Goal: Information Seeking & Learning: Learn about a topic

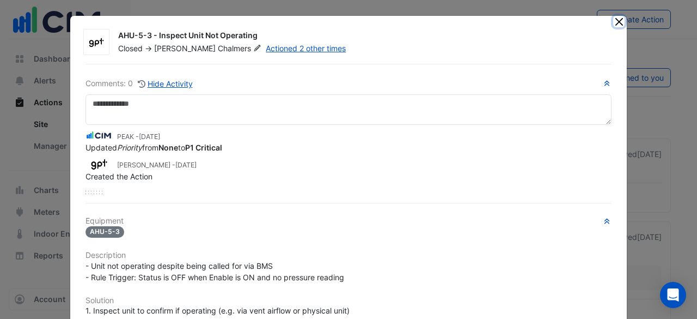
click at [613, 21] on button "Close" at bounding box center [618, 21] width 11 height 11
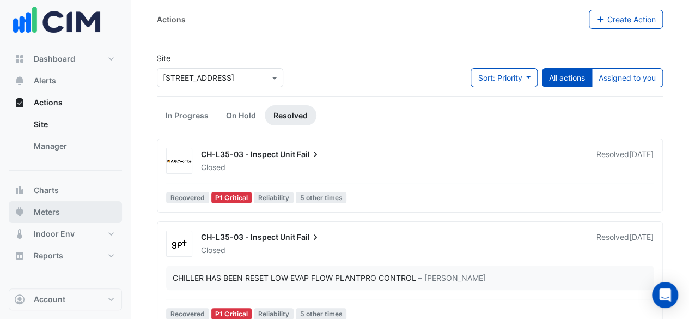
click at [45, 216] on span "Meters" at bounding box center [47, 211] width 26 height 11
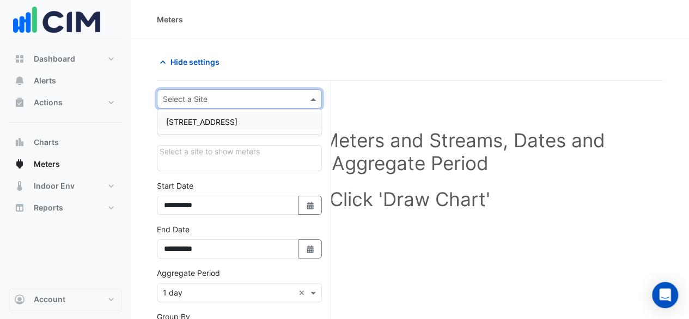
click at [299, 101] on div at bounding box center [239, 99] width 164 height 13
click at [283, 121] on div "8 Exhibition Street" at bounding box center [239, 122] width 164 height 16
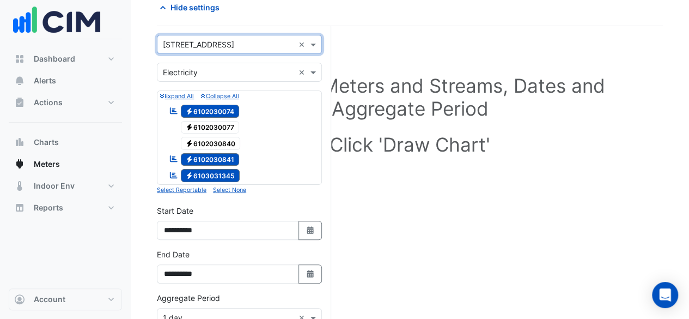
scroll to position [109, 0]
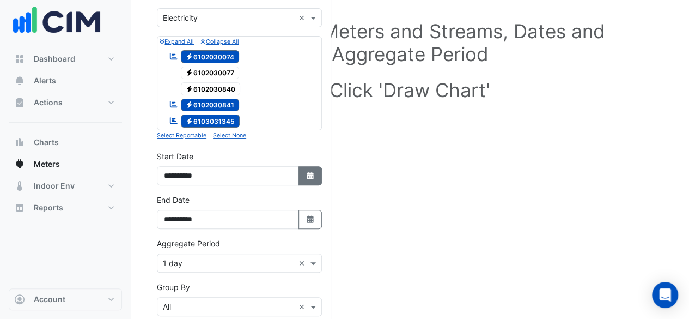
click at [304, 175] on button "Select Date" at bounding box center [310, 175] width 24 height 19
select select "*"
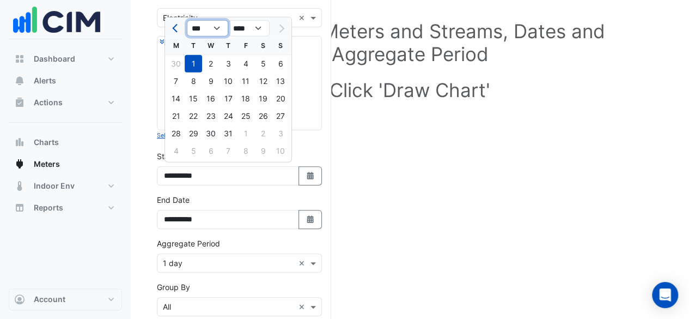
click at [219, 32] on select "*** *** *** *** *** *** ***" at bounding box center [207, 28] width 41 height 16
click at [250, 25] on select "**** **** **** **** **** **** **** **** **** **** ****" at bounding box center [248, 28] width 41 height 16
select select "****"
click at [228, 20] on select "**** **** **** **** **** **** **** **** **** **** ****" at bounding box center [248, 28] width 41 height 16
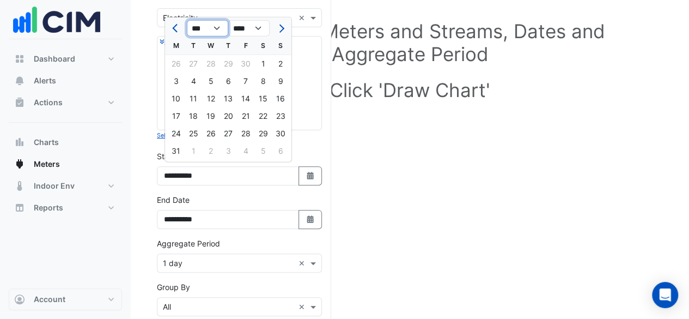
click at [216, 27] on select "*** *** *** *** *** *** *** *** *** *** *** ***" at bounding box center [207, 28] width 41 height 16
select select "**"
click at [187, 20] on select "*** *** *** *** *** *** *** *** *** *** *** ***" at bounding box center [207, 28] width 41 height 16
click at [279, 61] on div "1" at bounding box center [280, 63] width 17 height 17
type input "**********"
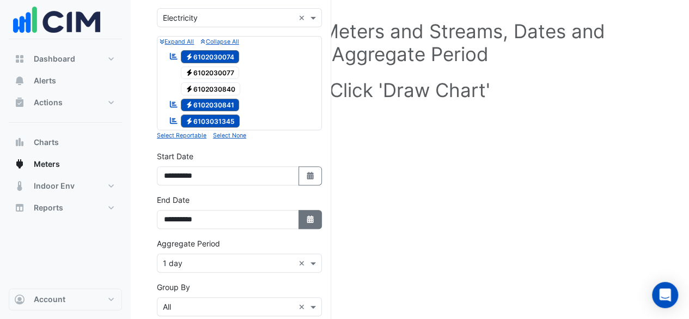
click at [307, 215] on icon "Select Date" at bounding box center [310, 219] width 10 height 8
select select "*"
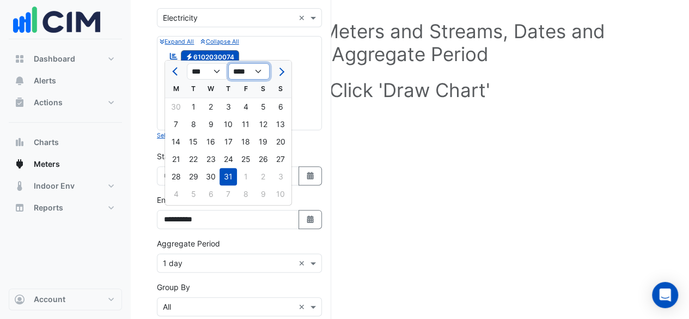
click at [242, 72] on select "**** **** **** **** **** **** **** **** **** **** **** **** ****" at bounding box center [248, 71] width 41 height 16
select select "****"
click at [228, 64] on select "**** **** **** **** **** **** **** **** **** **** **** **** ****" at bounding box center [248, 71] width 41 height 16
click at [213, 71] on select "*** *** *** *** *** *** *** *** *** *** *** ***" at bounding box center [207, 71] width 41 height 16
select select "*"
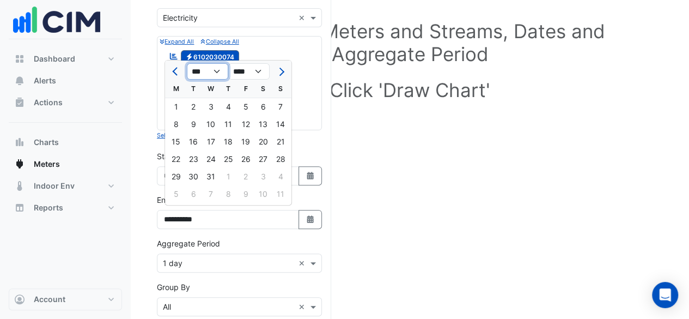
click at [187, 64] on select "*** *** *** *** *** *** *** *** *** *** *** ***" at bounding box center [207, 71] width 41 height 16
click at [183, 197] on div "30" at bounding box center [175, 193] width 17 height 17
type input "**********"
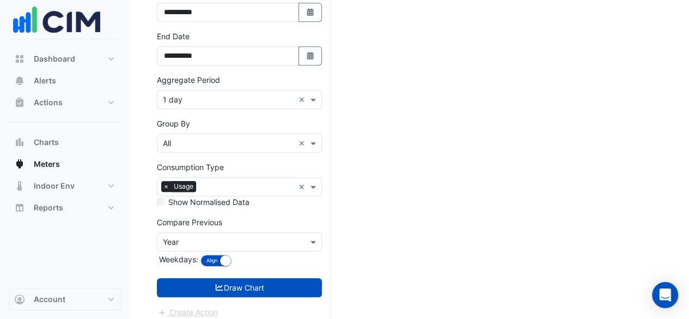
scroll to position [276, 0]
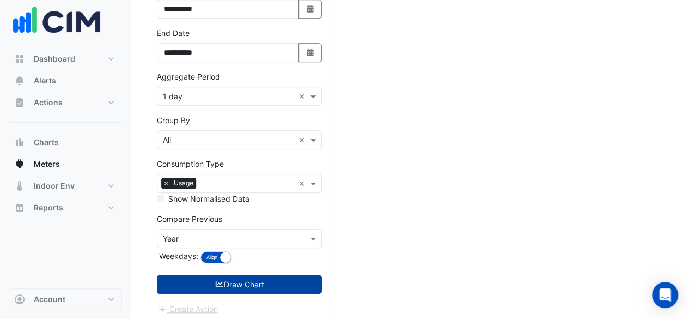
click at [285, 281] on button "Draw Chart" at bounding box center [239, 283] width 165 height 19
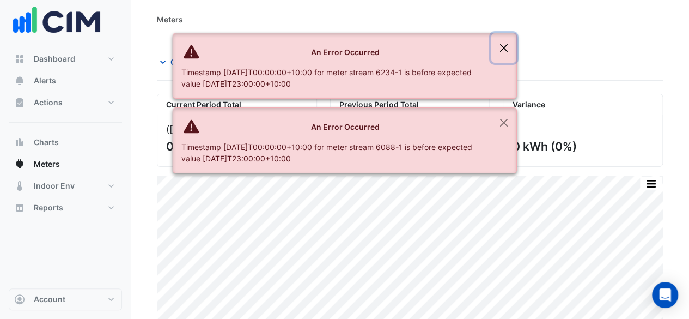
click at [507, 44] on button "Close" at bounding box center [503, 47] width 25 height 29
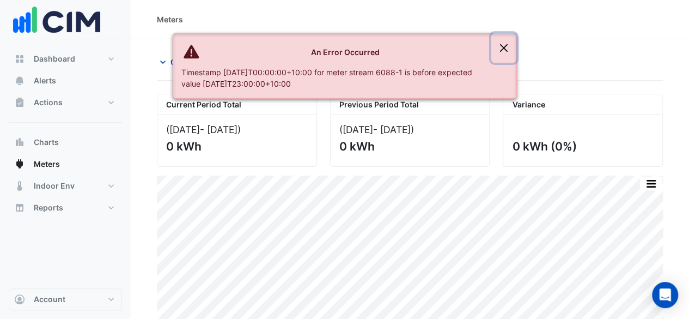
click at [499, 42] on button "Close" at bounding box center [503, 47] width 25 height 29
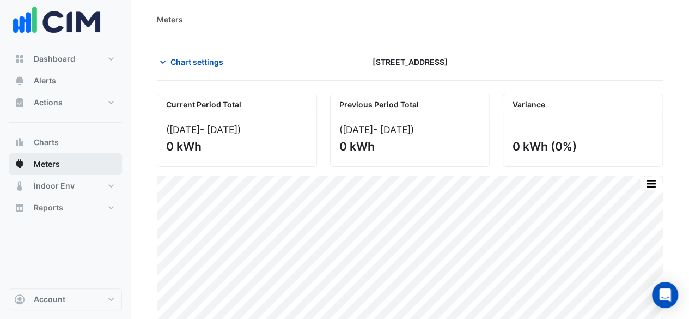
click at [44, 167] on span "Meters" at bounding box center [47, 163] width 26 height 11
click at [173, 66] on span "Chart settings" at bounding box center [196, 61] width 53 height 11
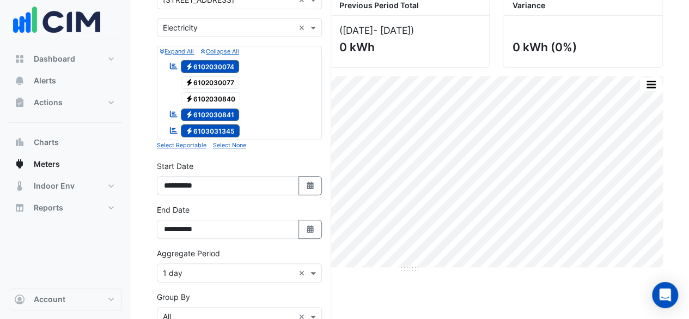
scroll to position [109, 0]
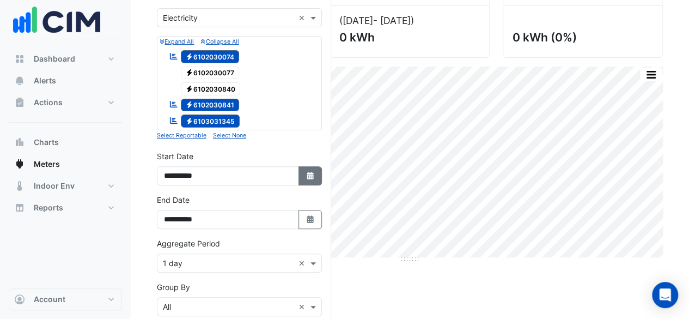
click at [309, 178] on button "Select Date" at bounding box center [310, 175] width 24 height 19
select select "**"
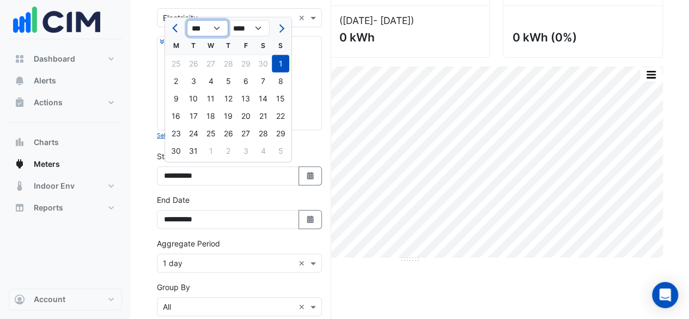
click at [220, 30] on select "*** *** *** *** *** *** *** *** *** *** *** ***" at bounding box center [207, 28] width 41 height 16
click at [187, 20] on select "*** *** *** *** *** *** *** *** *** *** *** ***" at bounding box center [207, 28] width 41 height 16
click at [254, 28] on select "**** **** **** **** **** **** **** **** **** **** **** ****" at bounding box center [248, 28] width 41 height 16
select select "****"
click at [228, 20] on select "**** **** **** **** **** **** **** **** **** **** **** ****" at bounding box center [248, 28] width 41 height 16
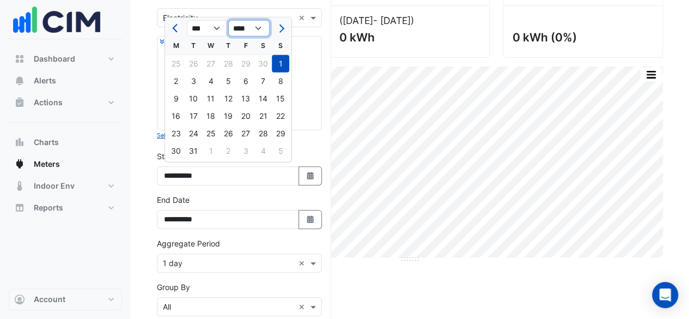
select select "*"
click at [276, 64] on div "1" at bounding box center [280, 63] width 17 height 17
type input "**********"
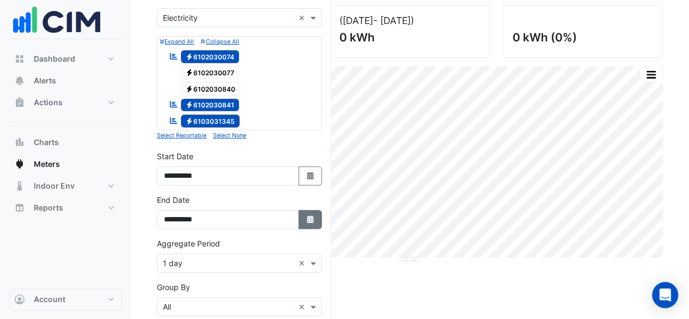
click at [309, 215] on icon "button" at bounding box center [310, 219] width 7 height 8
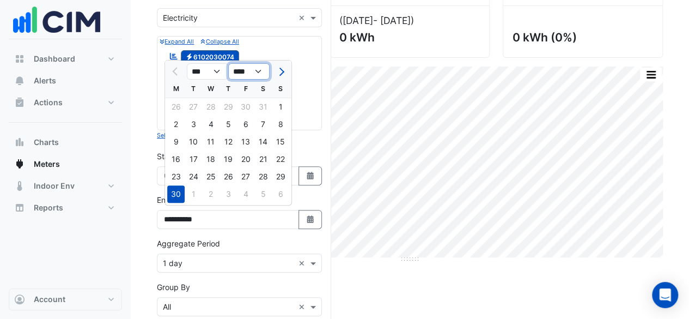
click at [244, 71] on select "**** **** **** **** **** **** **** **** **** **** ****" at bounding box center [248, 71] width 41 height 16
select select "****"
click at [228, 64] on select "**** **** **** **** **** **** **** **** **** **** ****" at bounding box center [248, 71] width 41 height 16
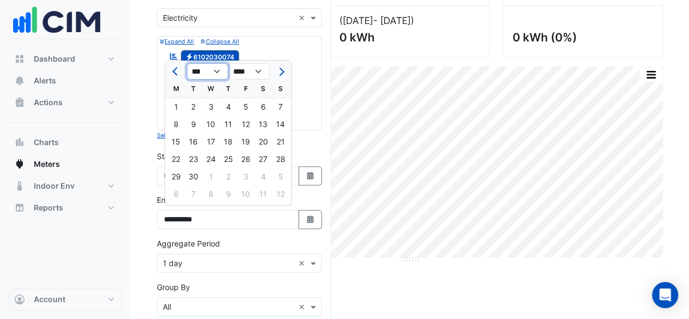
click at [206, 71] on select "*** *** *** *** *** *** *** *** *** *** *** ***" at bounding box center [207, 71] width 41 height 16
select select "*"
click at [187, 64] on select "*** *** *** *** *** *** *** *** *** *** *** ***" at bounding box center [207, 71] width 41 height 16
click at [232, 177] on div "31" at bounding box center [227, 176] width 17 height 17
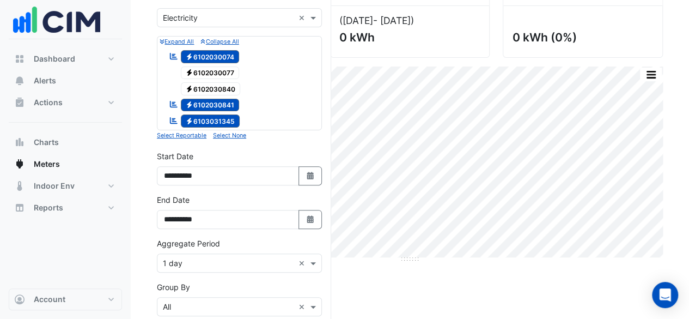
type input "**********"
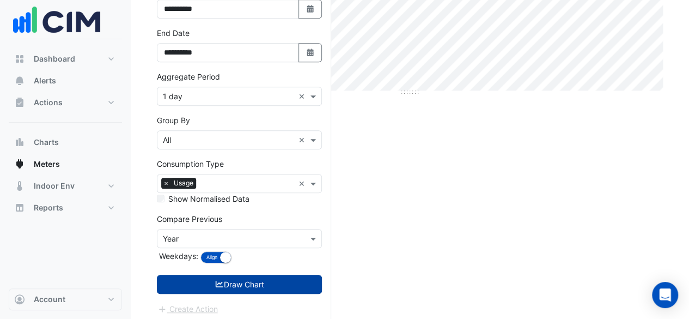
click at [237, 284] on button "Draw Chart" at bounding box center [239, 283] width 165 height 19
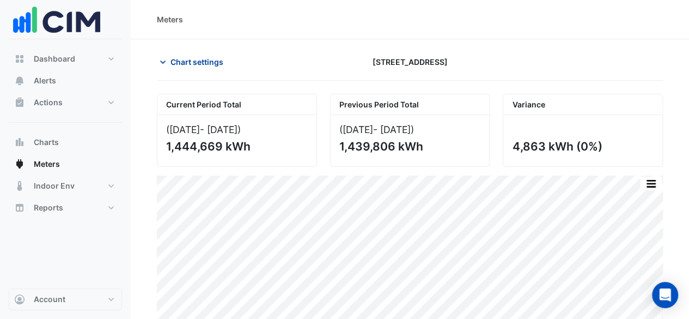
click at [198, 63] on span "Chart settings" at bounding box center [196, 61] width 53 height 11
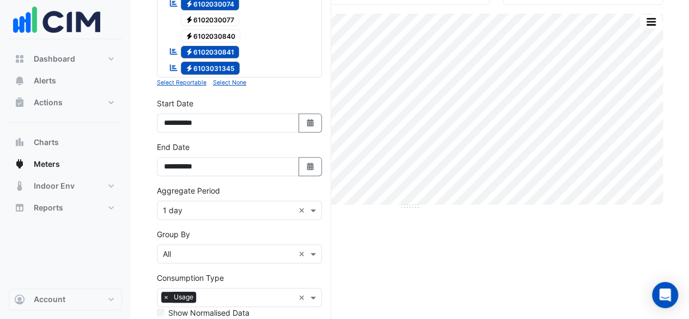
scroll to position [163, 0]
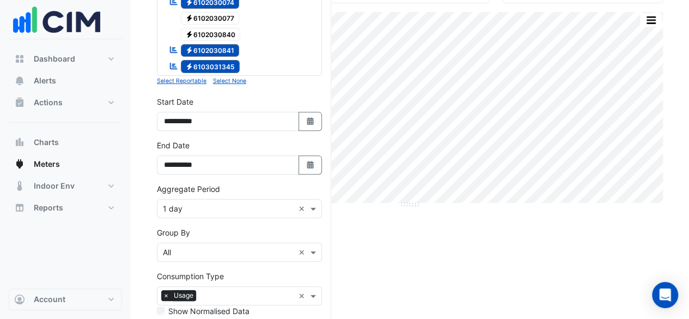
click at [225, 203] on input "text" at bounding box center [228, 208] width 131 height 11
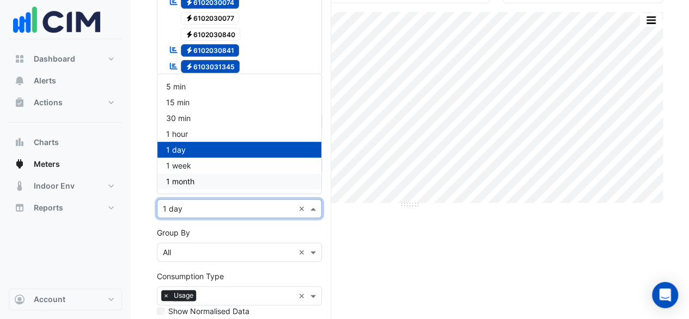
click at [230, 178] on div "1 month" at bounding box center [239, 181] width 164 height 16
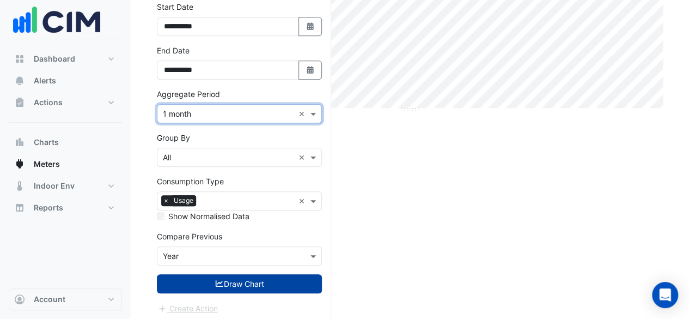
click at [234, 277] on button "Draw Chart" at bounding box center [239, 283] width 165 height 19
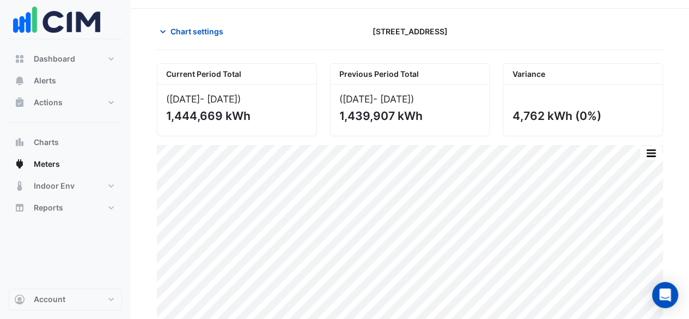
scroll to position [51, 0]
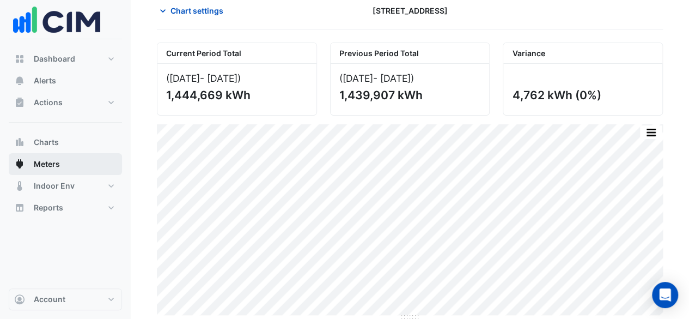
click at [75, 162] on button "Meters" at bounding box center [65, 164] width 113 height 22
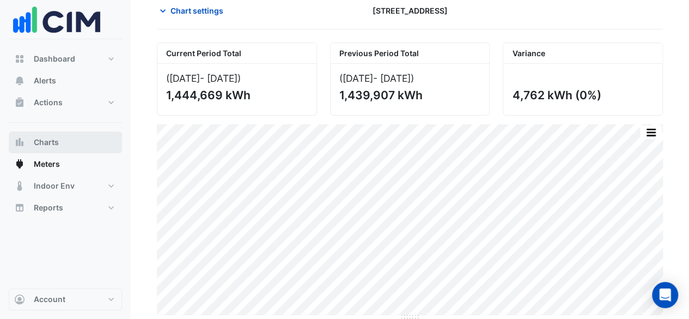
click at [74, 144] on button "Charts" at bounding box center [65, 142] width 113 height 22
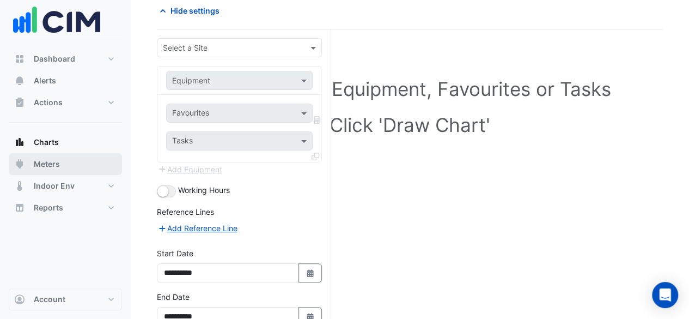
click at [68, 160] on button "Meters" at bounding box center [65, 164] width 113 height 22
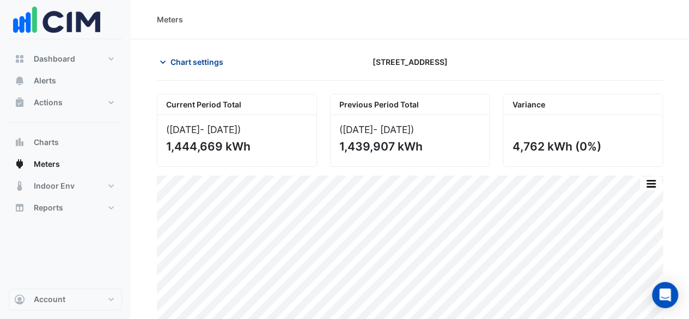
click at [205, 60] on span "Chart settings" at bounding box center [196, 61] width 53 height 11
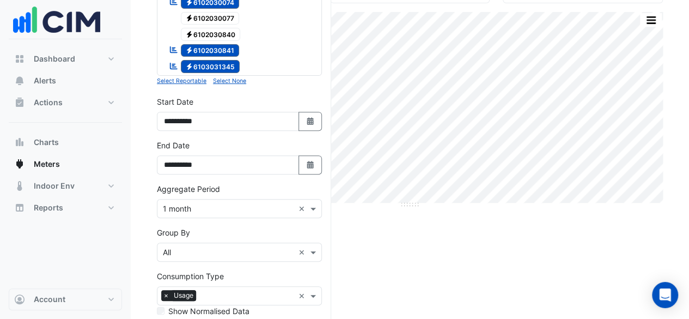
scroll to position [218, 0]
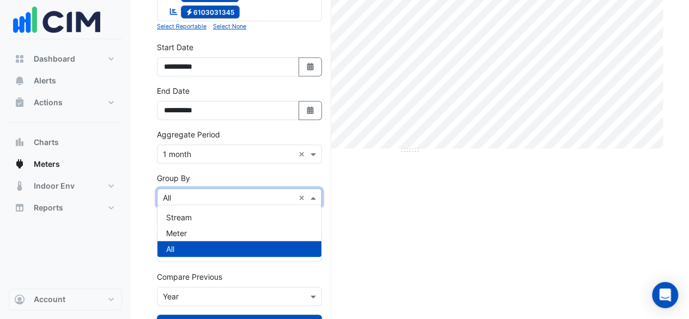
click at [316, 194] on span at bounding box center [315, 197] width 14 height 11
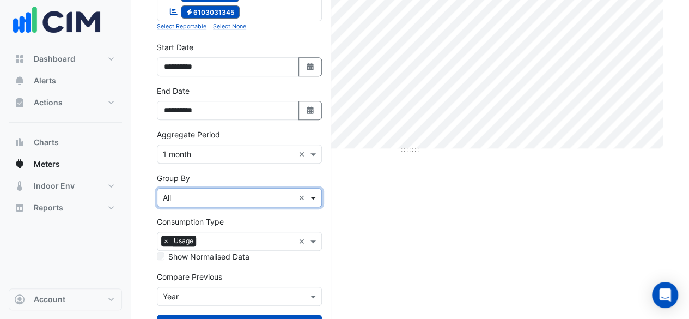
click at [316, 194] on span at bounding box center [315, 197] width 14 height 11
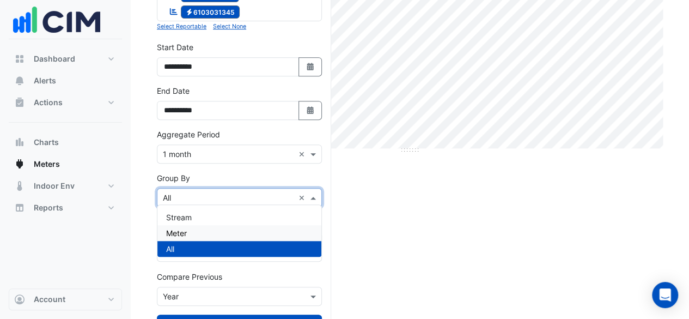
click at [279, 234] on div "Meter" at bounding box center [239, 233] width 164 height 16
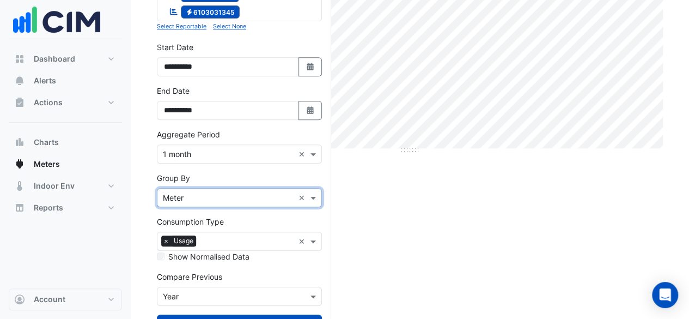
click at [164, 252] on div "Show Normalised Data" at bounding box center [239, 255] width 165 height 11
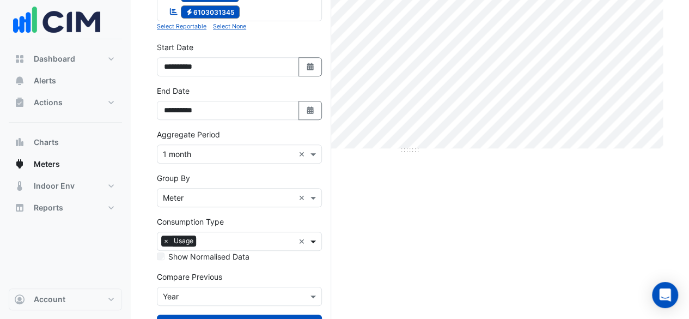
click at [316, 236] on span at bounding box center [315, 240] width 14 height 11
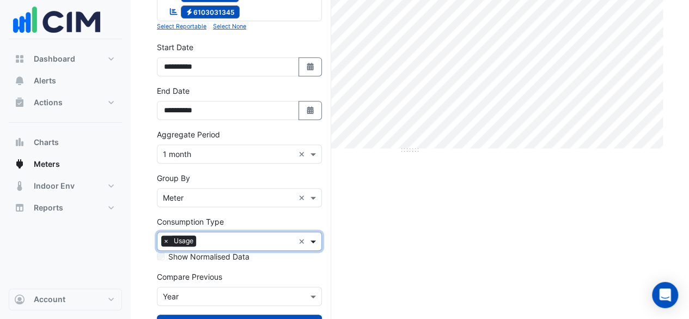
click at [316, 236] on span at bounding box center [315, 240] width 14 height 11
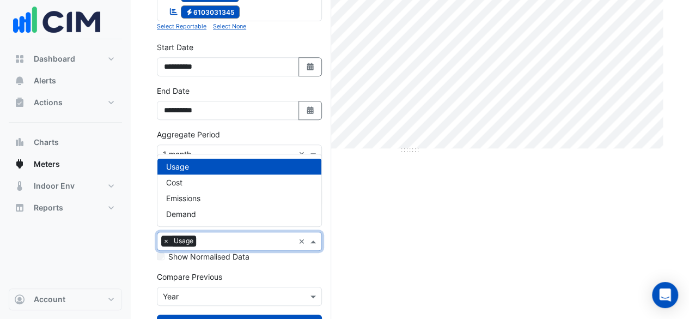
click at [316, 236] on span at bounding box center [315, 240] width 14 height 11
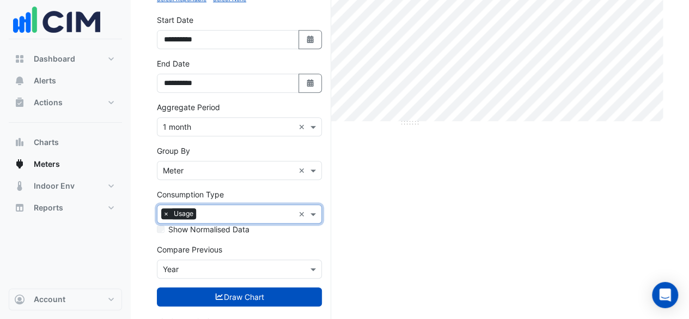
scroll to position [258, 0]
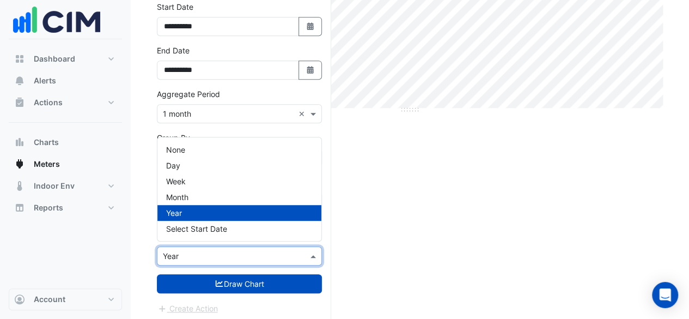
click at [259, 257] on div "Compare Previous × Year" at bounding box center [232, 255] width 150 height 11
click at [248, 146] on div "None" at bounding box center [239, 150] width 164 height 16
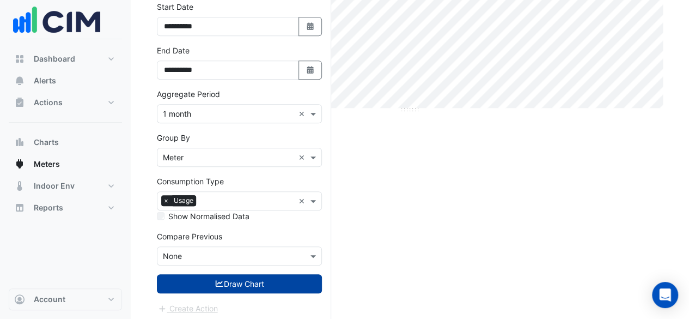
click at [252, 275] on button "Draw Chart" at bounding box center [239, 283] width 165 height 19
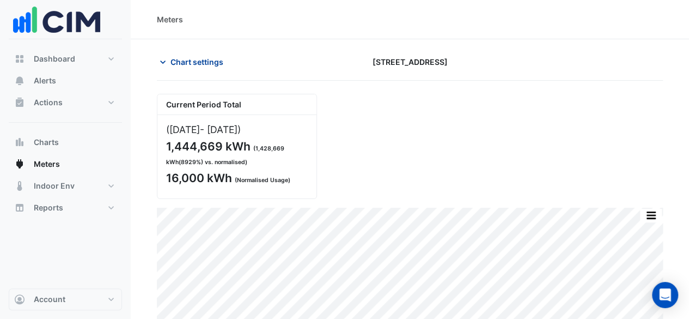
click at [197, 62] on span "Chart settings" at bounding box center [196, 61] width 53 height 11
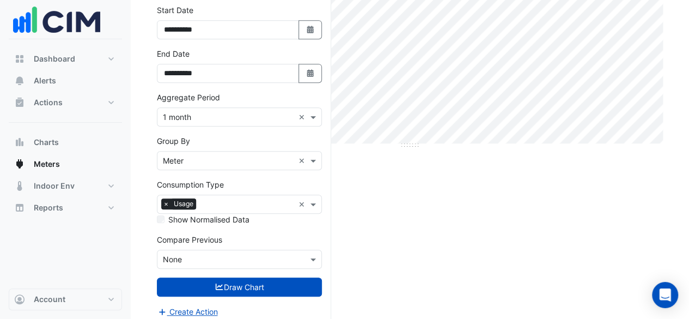
scroll to position [258, 0]
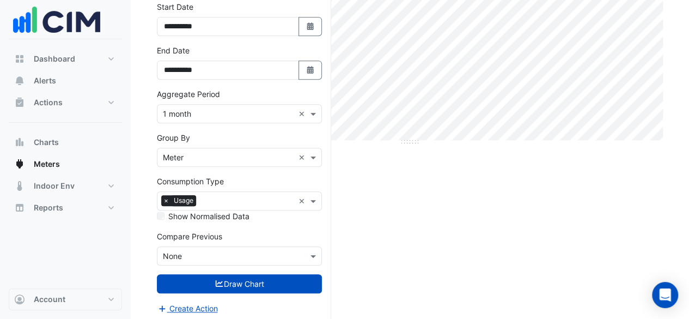
click at [224, 210] on label "Show Normalised Data" at bounding box center [208, 215] width 81 height 11
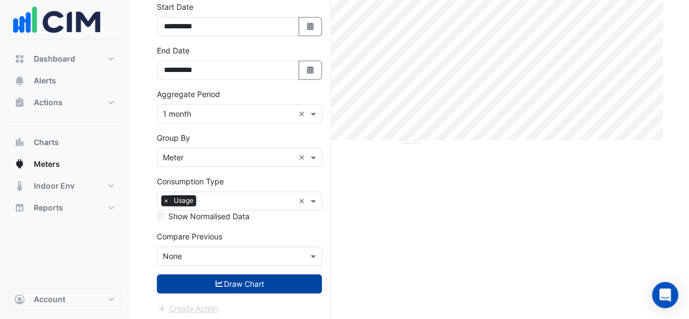
click at [218, 280] on icon "submit" at bounding box center [220, 283] width 10 height 8
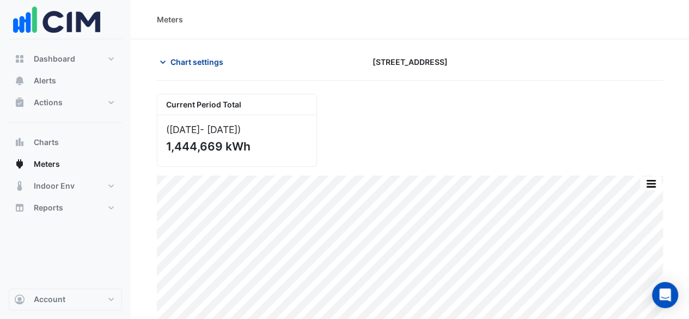
click at [198, 58] on span "Chart settings" at bounding box center [196, 61] width 53 height 11
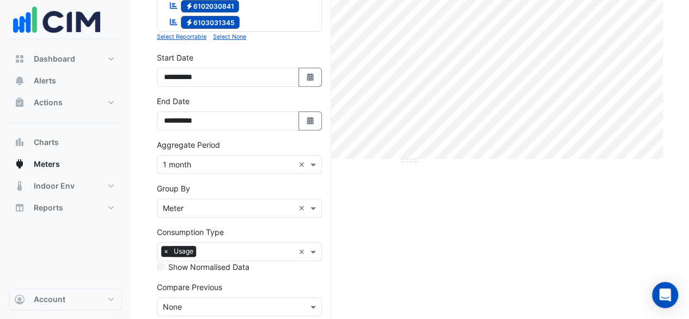
scroll to position [218, 0]
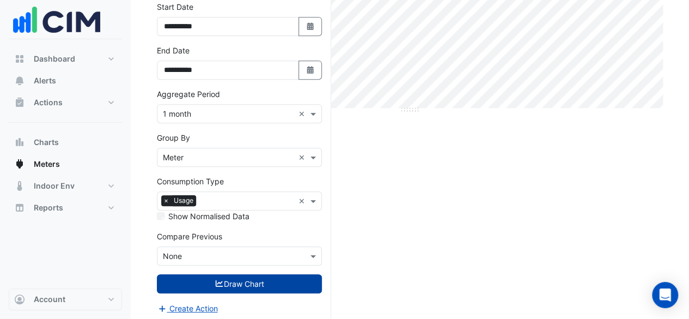
click at [435, 188] on div "Current Period Total (Sep 24 - Jul 25 ) 1,444,669 kWh Split by Meter Print Save…" at bounding box center [410, 79] width 506 height 487
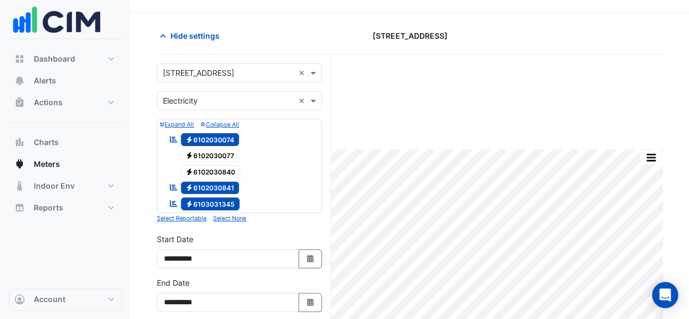
scroll to position [0, 0]
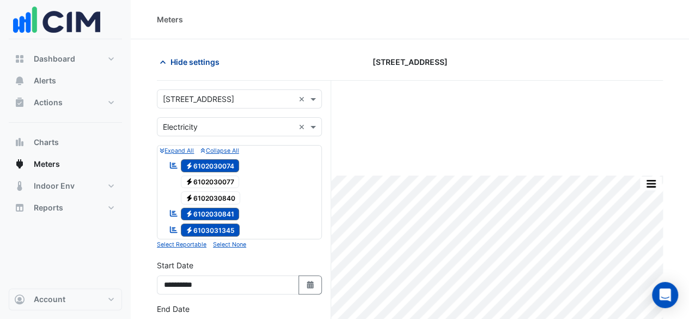
click at [209, 69] on button "Hide settings" at bounding box center [192, 61] width 70 height 19
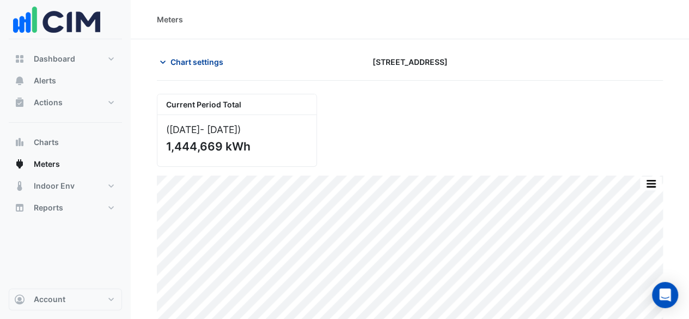
click at [195, 70] on button "Chart settings" at bounding box center [194, 61] width 74 height 19
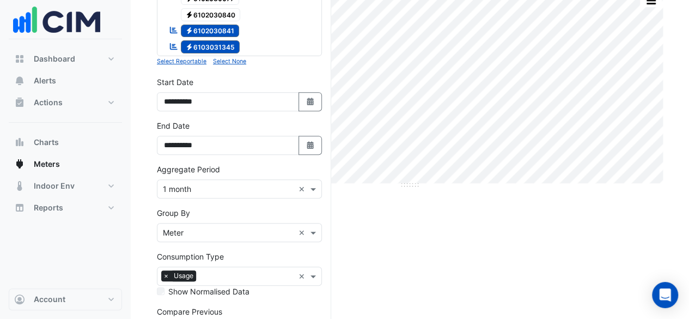
scroll to position [218, 0]
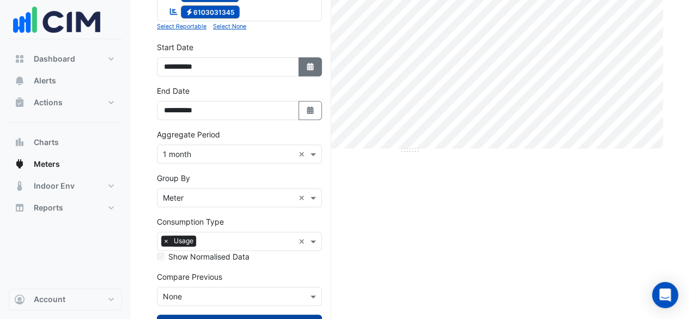
click at [309, 68] on button "Select Date" at bounding box center [310, 66] width 24 height 19
select select "*"
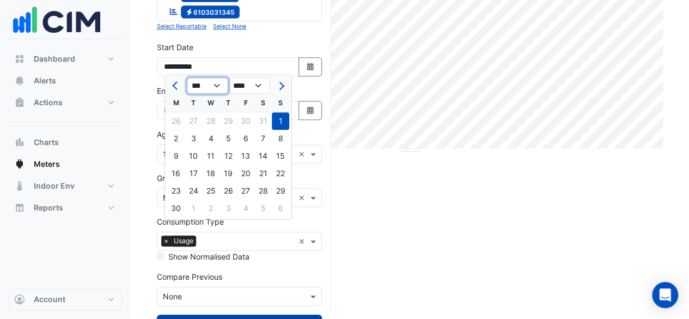
click at [212, 88] on select "*** *** *** *** *** *** *** *** *** *** *** ***" at bounding box center [207, 85] width 41 height 16
click at [221, 85] on select "*** *** *** *** *** *** *** *** *** *** *** ***" at bounding box center [207, 85] width 41 height 16
click at [231, 85] on select "**** **** **** **** **** **** **** **** **** **** **** ****" at bounding box center [248, 85] width 41 height 16
select select "****"
click at [228, 77] on select "**** **** **** **** **** **** **** **** **** **** **** ****" at bounding box center [248, 85] width 41 height 16
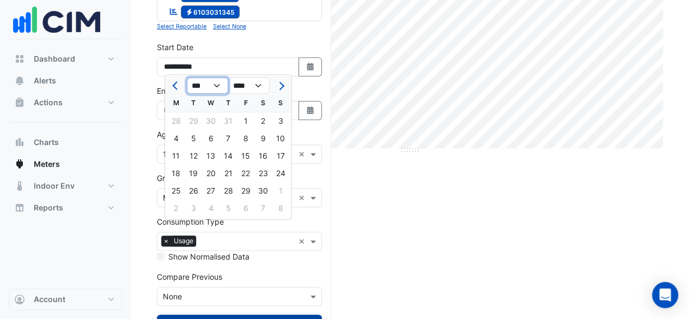
click at [220, 90] on select "*** *** *** *** *** *** *** *** *** *** *** ***" at bounding box center [207, 85] width 41 height 16
select select "**"
click at [187, 77] on select "*** *** *** *** *** *** *** *** *** *** *** ***" at bounding box center [207, 85] width 41 height 16
click at [282, 116] on div "1" at bounding box center [280, 120] width 17 height 17
type input "**********"
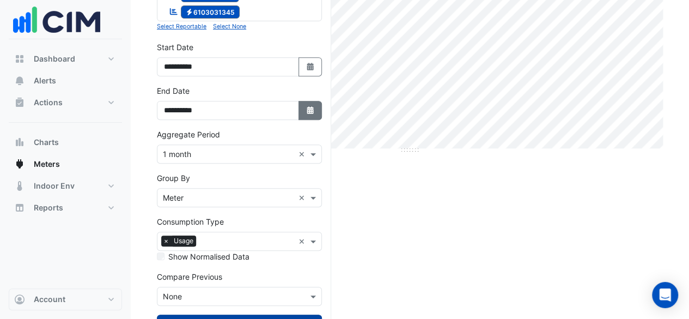
click at [302, 109] on button "Select Date" at bounding box center [310, 110] width 24 height 19
select select "*"
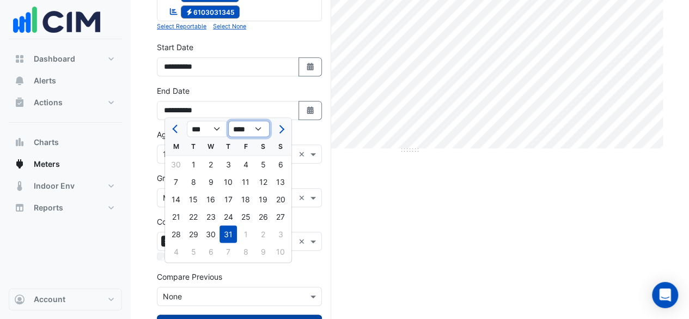
click at [258, 126] on select "**** **** **** **** **** **** **** **** **** **** **** **** ****" at bounding box center [248, 129] width 41 height 16
select select "****"
click at [228, 121] on select "**** **** **** **** **** **** **** **** **** **** **** **** ****" at bounding box center [248, 129] width 41 height 16
drag, startPoint x: 221, startPoint y: 127, endPoint x: 221, endPoint y: 136, distance: 8.7
click at [221, 127] on select "*** *** *** *** *** *** *** *** *** *** *** ***" at bounding box center [207, 129] width 41 height 16
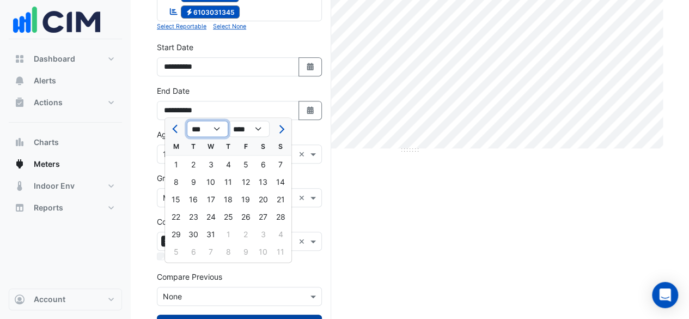
select select "*"
click at [187, 121] on select "*** *** *** *** *** *** *** *** *** *** *** ***" at bounding box center [207, 129] width 41 height 16
click at [181, 249] on div "30" at bounding box center [175, 250] width 17 height 17
type input "**********"
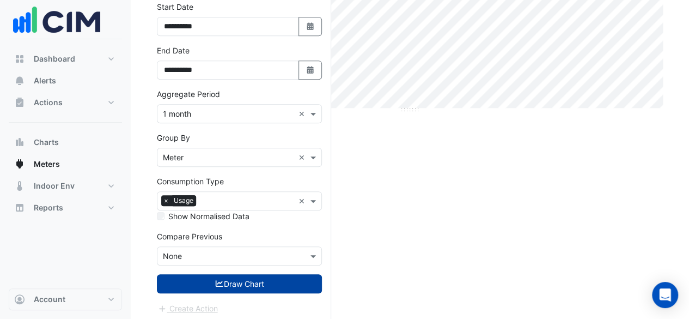
click at [220, 280] on icon "submit" at bounding box center [220, 283] width 10 height 8
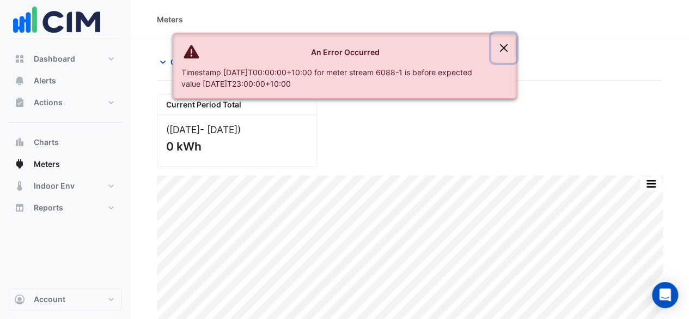
click at [504, 51] on button "Close" at bounding box center [503, 47] width 25 height 29
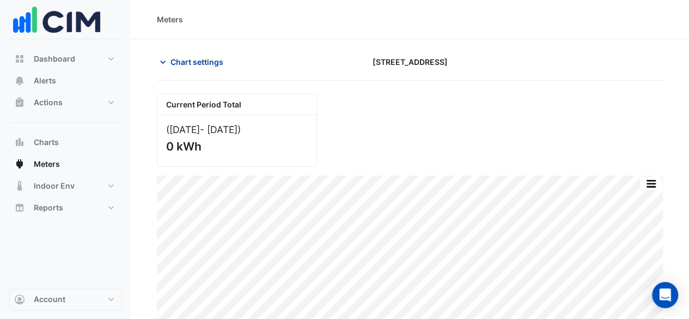
click at [205, 62] on span "Chart settings" at bounding box center [196, 61] width 53 height 11
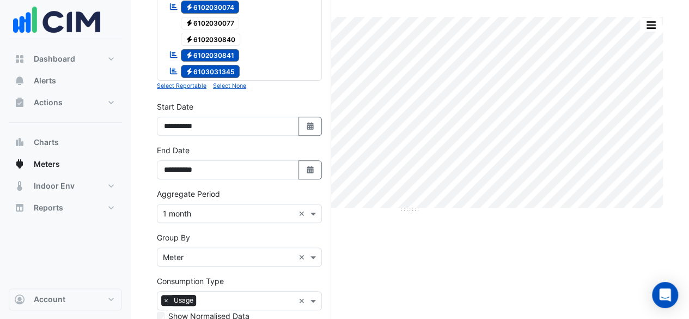
scroll to position [163, 0]
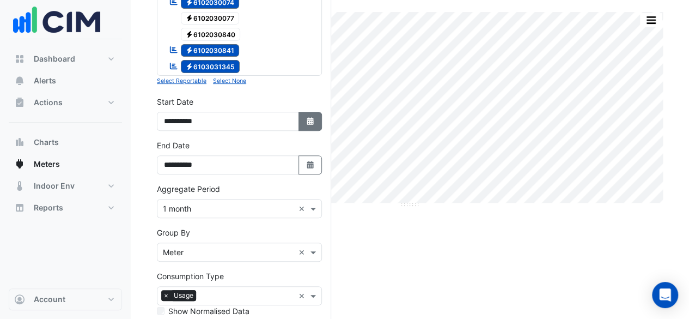
click at [315, 120] on button "Select Date" at bounding box center [310, 121] width 24 height 19
select select "**"
select select "****"
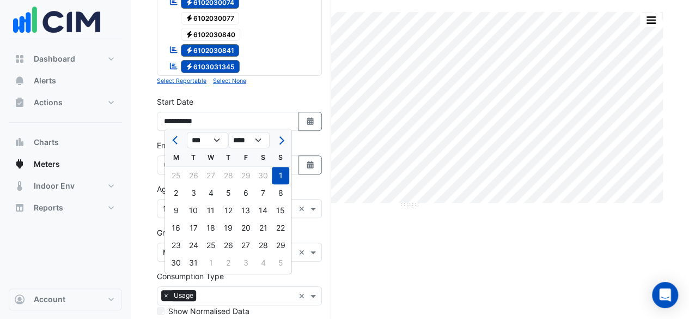
click at [191, 260] on div "31" at bounding box center [193, 262] width 17 height 17
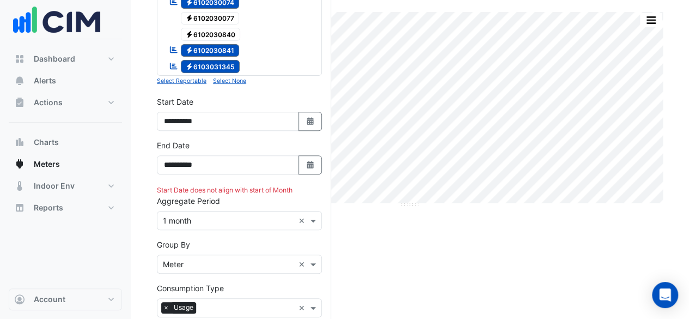
type input "**********"
click at [301, 117] on button "Select Date" at bounding box center [310, 121] width 24 height 19
select select "**"
select select "****"
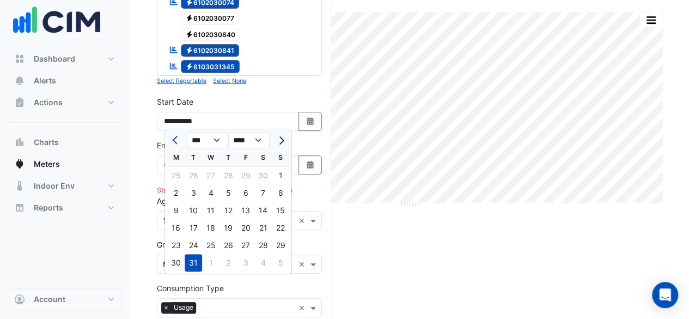
click at [285, 139] on button "Next month" at bounding box center [280, 139] width 13 height 17
select select "**"
click at [216, 176] on div "1" at bounding box center [210, 175] width 17 height 17
type input "**********"
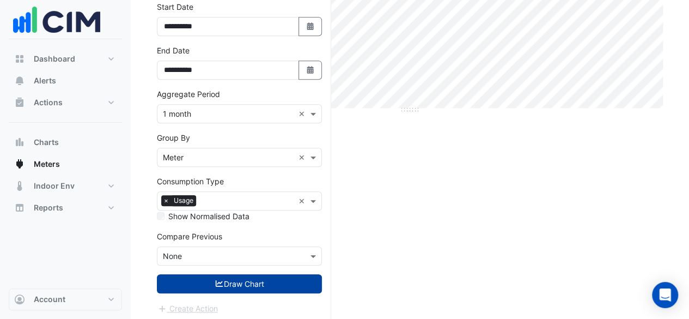
click at [219, 279] on icon "submit" at bounding box center [220, 283] width 10 height 8
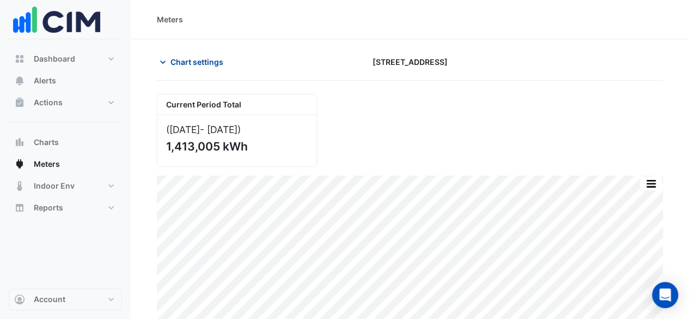
click at [189, 60] on span "Chart settings" at bounding box center [196, 61] width 53 height 11
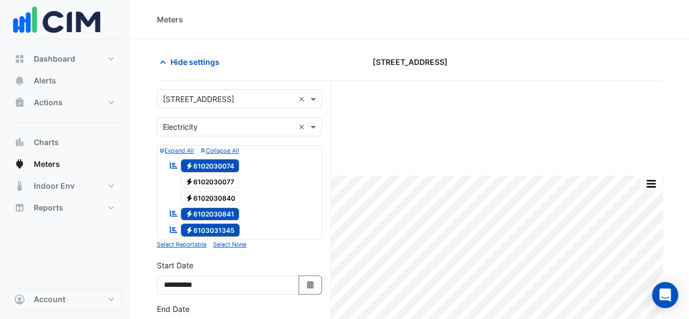
click at [207, 181] on span "Electricity 6102030077" at bounding box center [210, 181] width 59 height 13
click at [207, 193] on span "Electricity 6102030840" at bounding box center [211, 197] width 60 height 13
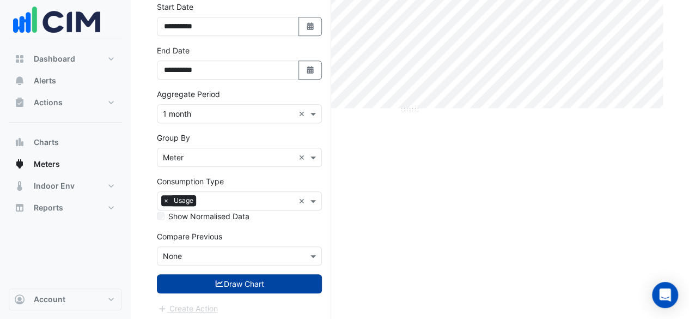
click at [211, 284] on button "Draw Chart" at bounding box center [239, 283] width 165 height 19
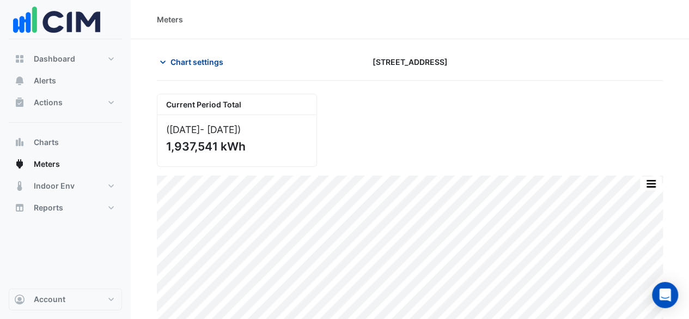
click at [227, 69] on button "Chart settings" at bounding box center [194, 61] width 74 height 19
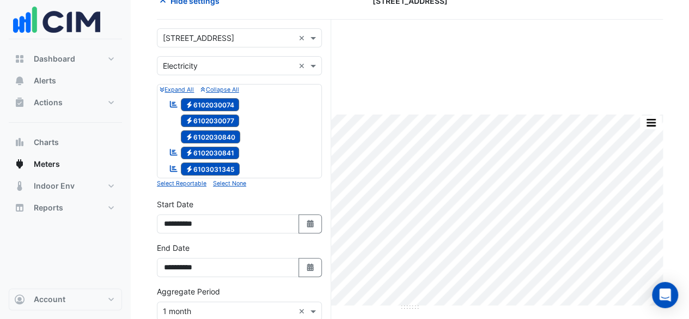
scroll to position [109, 0]
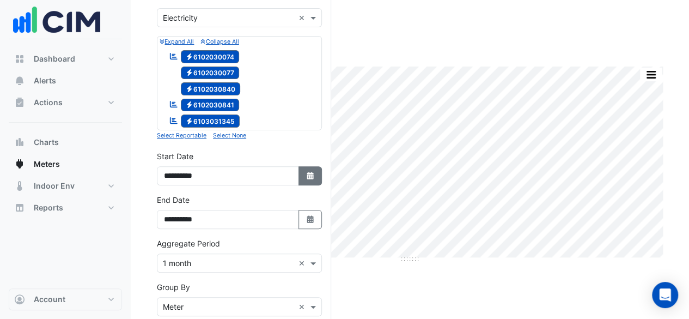
click at [302, 176] on button "Select Date" at bounding box center [310, 175] width 24 height 19
select select "**"
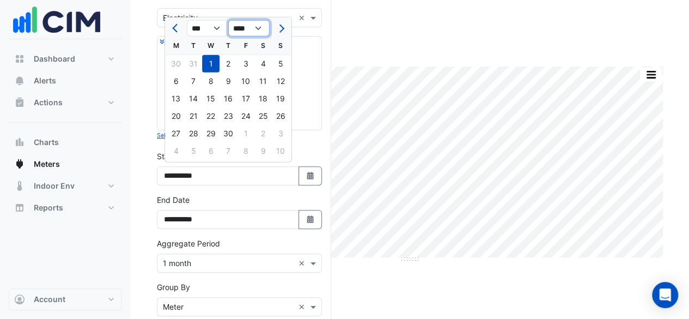
click at [256, 27] on select "**** **** **** **** **** **** **** **** **** **** **** ****" at bounding box center [248, 28] width 41 height 16
select select "****"
click at [228, 20] on select "**** **** **** **** **** **** **** **** **** **** **** ****" at bounding box center [248, 28] width 41 height 16
select select "*"
click at [215, 32] on select "*** *** *** *** *** *** *** *** ***" at bounding box center [207, 28] width 41 height 16
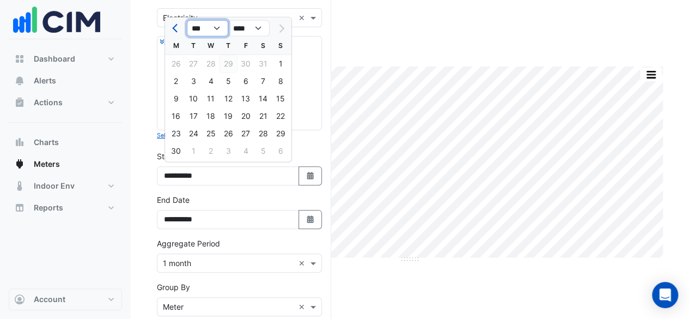
click at [187, 20] on select "*** *** *** *** *** *** *** *** ***" at bounding box center [207, 28] width 41 height 16
click at [316, 119] on div "Reportable Electricity 6103031345" at bounding box center [240, 120] width 160 height 15
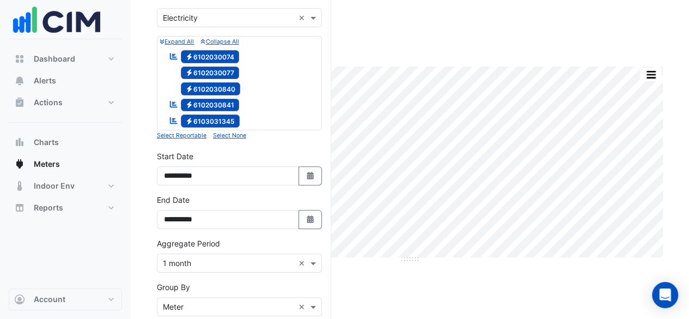
click at [265, 195] on div "**********" at bounding box center [239, 211] width 165 height 35
click at [304, 172] on button "Select Date" at bounding box center [310, 175] width 24 height 19
select select "**"
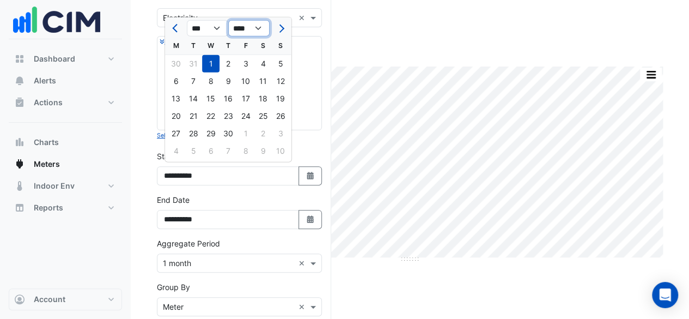
click at [255, 32] on select "**** **** **** **** **** **** **** **** **** **** **** ****" at bounding box center [248, 28] width 41 height 16
select select "****"
click at [228, 20] on select "**** **** **** **** **** **** **** **** **** **** **** ****" at bounding box center [248, 28] width 41 height 16
select select "*"
click at [217, 28] on select "*** *** *** *** *** *** *** *** ***" at bounding box center [207, 28] width 41 height 16
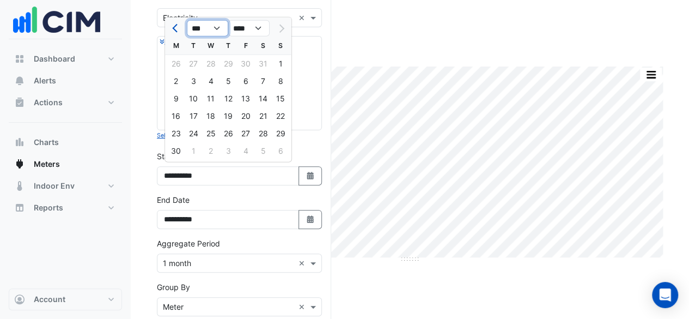
click at [187, 20] on select "*** *** *** *** *** *** *** *** ***" at bounding box center [207, 28] width 41 height 16
click at [277, 60] on div "1" at bounding box center [280, 63] width 17 height 17
type input "**********"
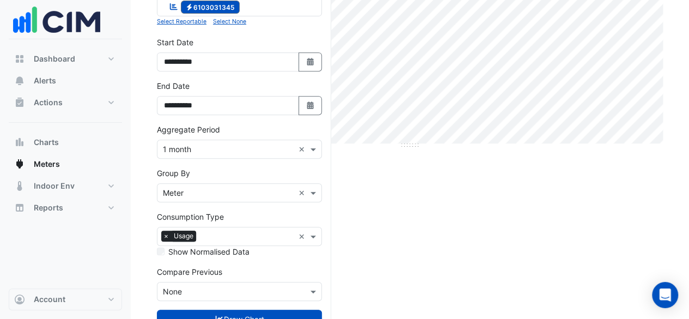
scroll to position [258, 0]
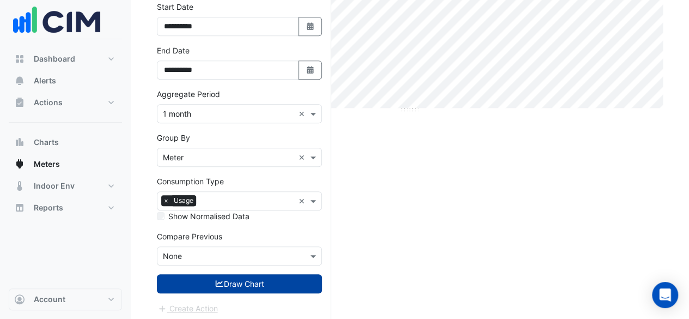
click at [249, 283] on button "Draw Chart" at bounding box center [239, 283] width 165 height 19
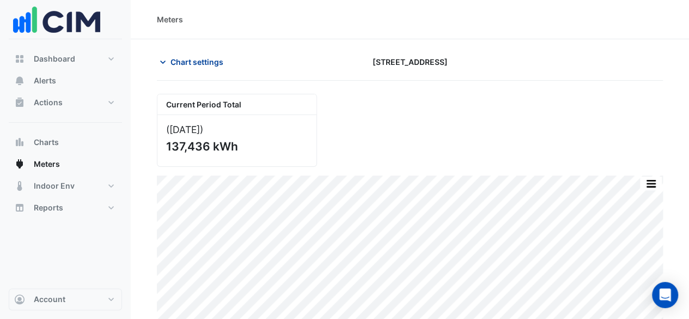
click at [207, 58] on span "Chart settings" at bounding box center [196, 61] width 53 height 11
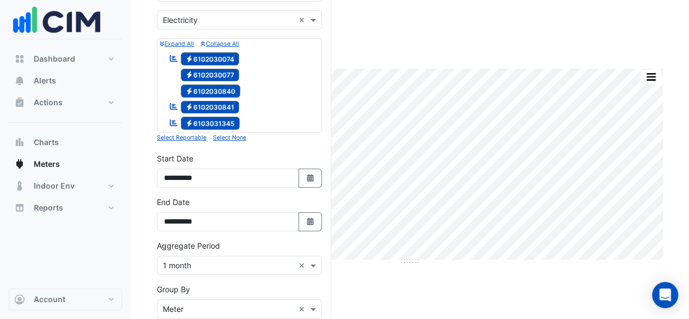
scroll to position [109, 0]
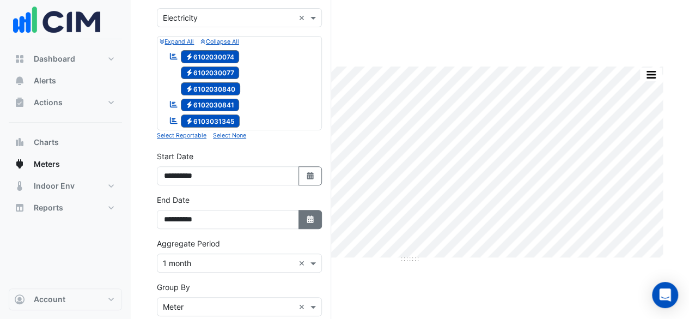
click at [309, 217] on icon "button" at bounding box center [310, 219] width 7 height 8
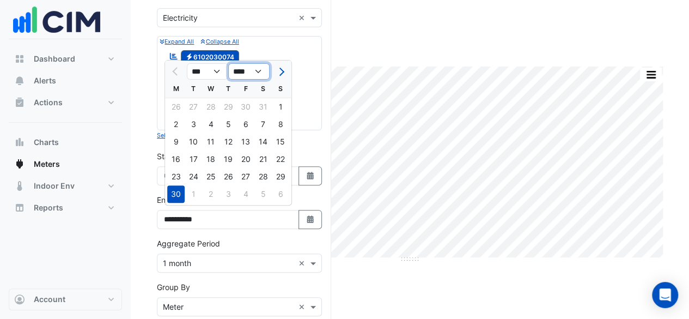
click at [251, 72] on select "**** **** **** **** **** **** **** **** **** **** ****" at bounding box center [248, 71] width 41 height 16
select select "****"
click at [228, 64] on select "**** **** **** **** **** **** **** **** **** **** ****" at bounding box center [248, 71] width 41 height 16
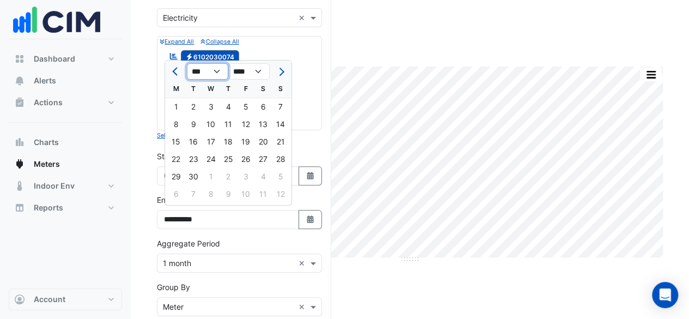
click at [216, 71] on select "*** *** *** *** *** *** *** *** *** *** *** ***" at bounding box center [207, 71] width 41 height 16
select select "*"
click at [187, 64] on select "*** *** *** *** *** *** *** *** *** *** *** ***" at bounding box center [207, 71] width 41 height 16
click at [274, 182] on div "31" at bounding box center [280, 176] width 17 height 17
type input "**********"
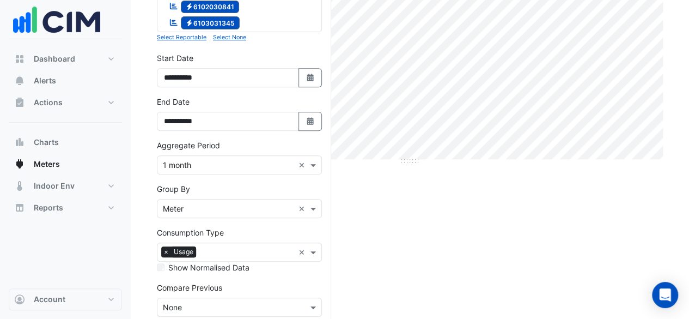
scroll to position [258, 0]
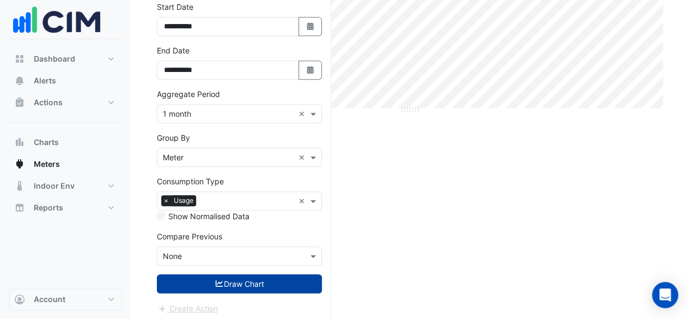
click at [247, 274] on button "Draw Chart" at bounding box center [239, 283] width 165 height 19
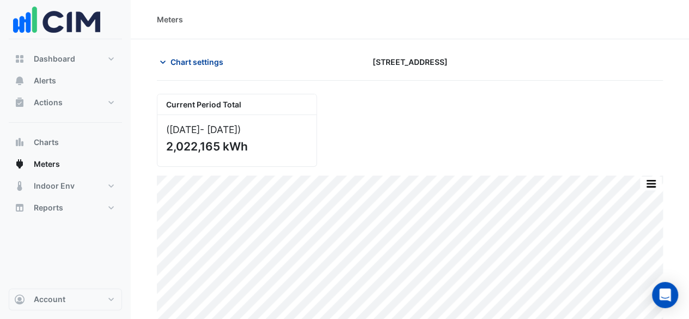
click at [199, 57] on span "Chart settings" at bounding box center [196, 61] width 53 height 11
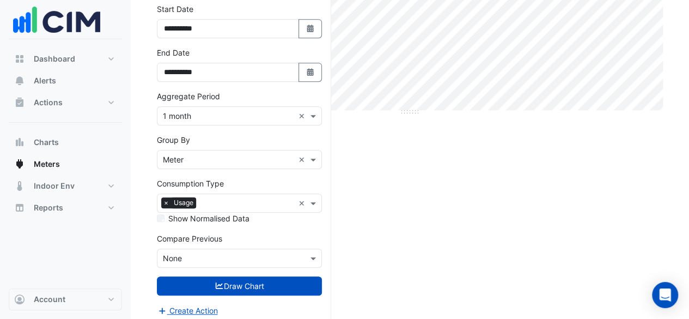
scroll to position [258, 0]
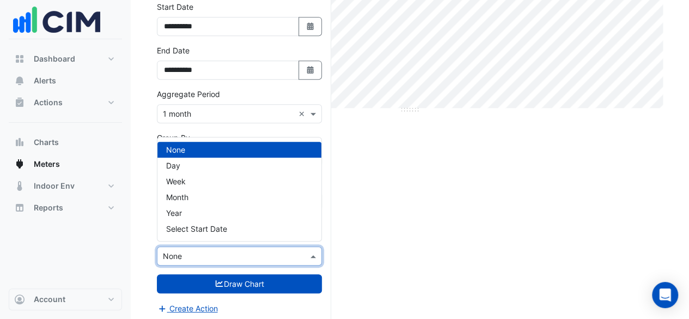
click at [264, 251] on input "text" at bounding box center [228, 255] width 131 height 11
click at [411, 227] on div "Current Period Total (Sep 24 - Aug 25 ) 2,022,165 kWh Split by Meter Print Save…" at bounding box center [410, 79] width 506 height 487
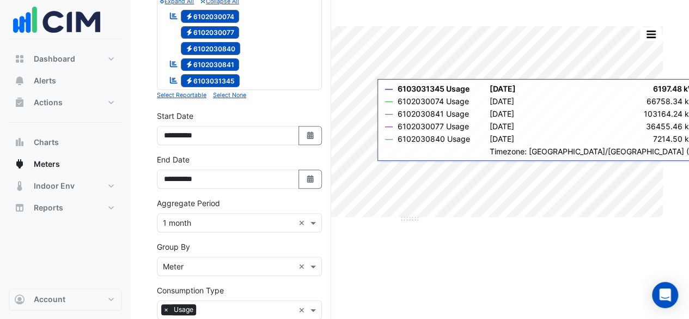
scroll to position [95, 0]
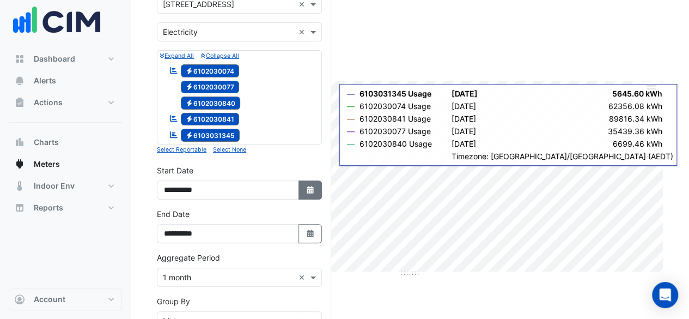
click at [309, 186] on icon "button" at bounding box center [310, 190] width 7 height 8
select select "*"
select select "****"
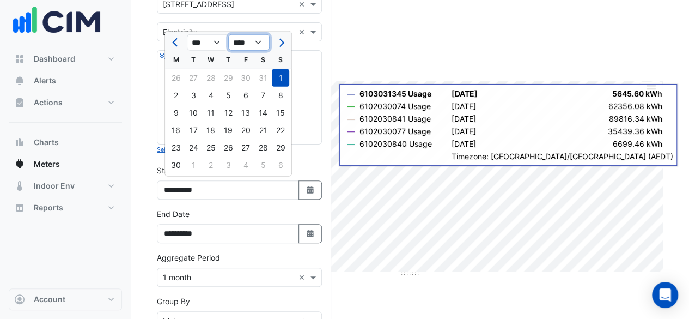
click at [255, 44] on select "**** **** **** **** **** **** **** **** **** **** **** ****" at bounding box center [248, 42] width 41 height 16
click at [431, 47] on div "Current Period Total (Sep 24 - Aug 25 ) 2,022,165 kWh" at bounding box center [409, 31] width 519 height 82
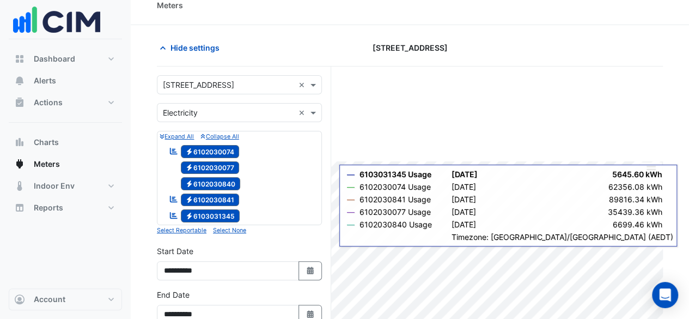
scroll to position [0, 0]
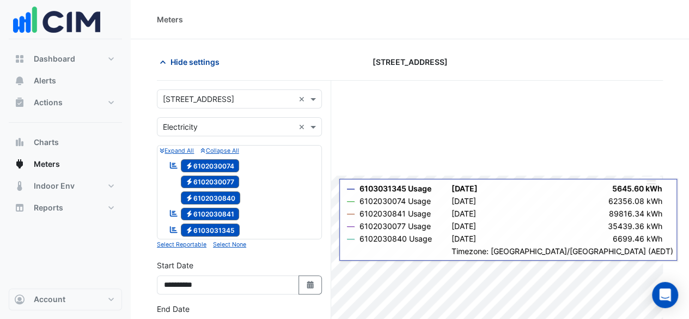
click at [211, 55] on button "Hide settings" at bounding box center [192, 61] width 70 height 19
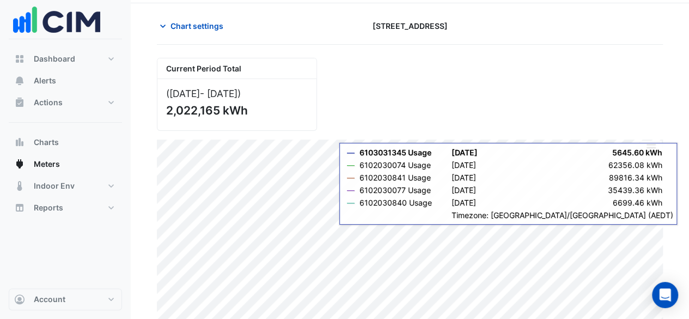
scroll to position [51, 0]
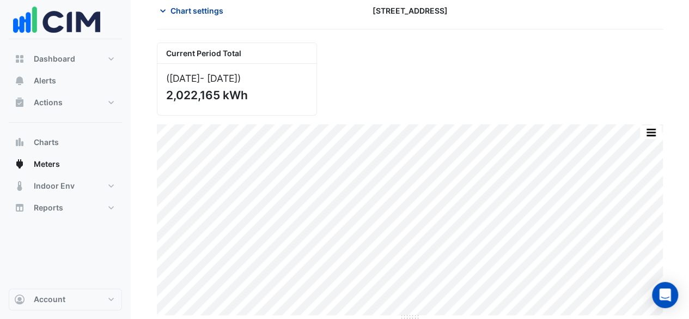
click at [196, 7] on span "Chart settings" at bounding box center [196, 10] width 53 height 11
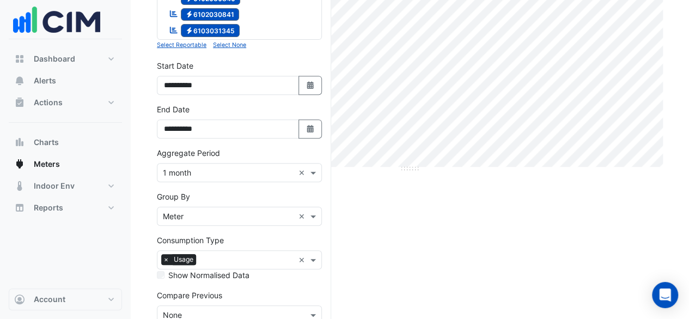
scroll to position [258, 0]
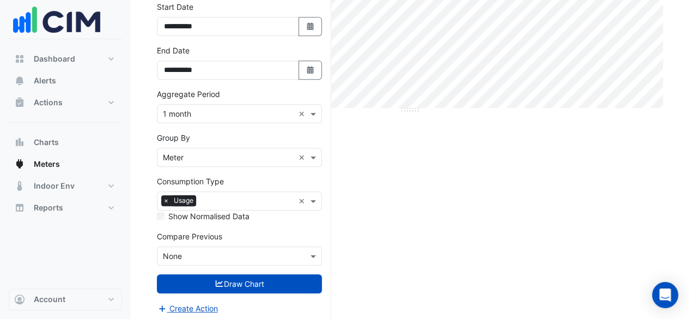
click at [232, 250] on input "text" at bounding box center [228, 255] width 131 height 11
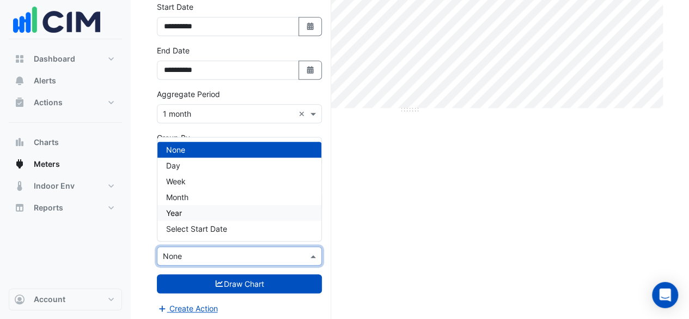
click at [228, 213] on div "Year" at bounding box center [239, 213] width 164 height 16
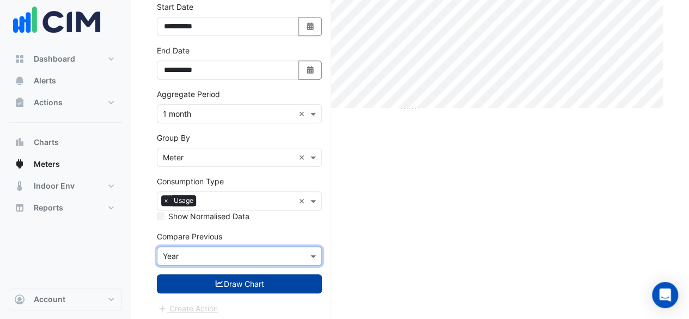
click at [240, 274] on button "Draw Chart" at bounding box center [239, 283] width 165 height 19
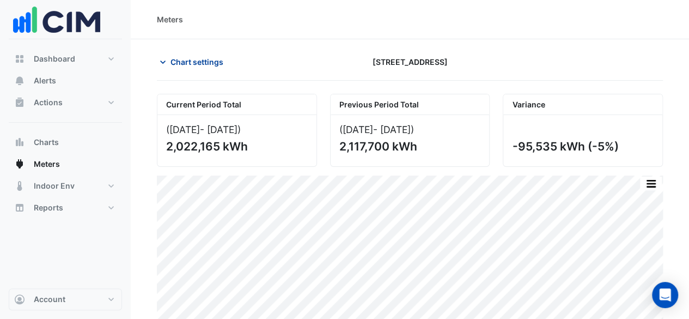
click at [199, 62] on span "Chart settings" at bounding box center [196, 61] width 53 height 11
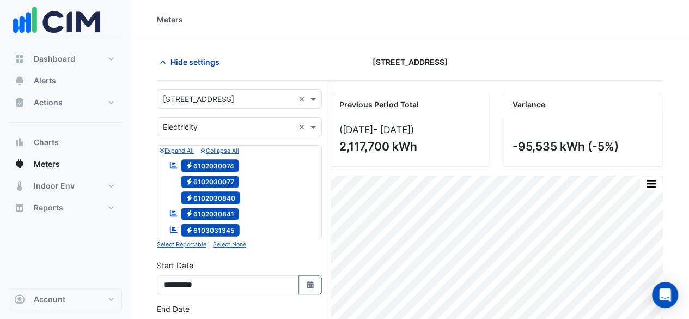
click at [182, 56] on span "Hide settings" at bounding box center [194, 61] width 49 height 11
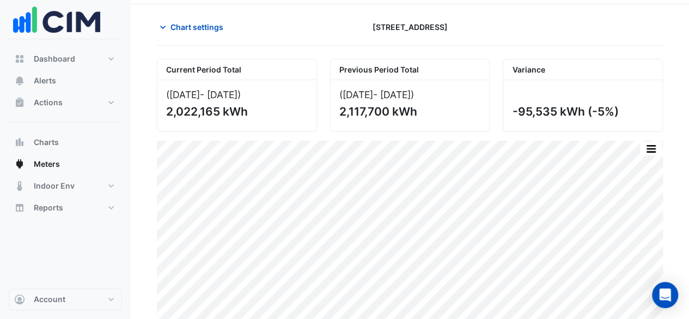
scroll to position [51, 0]
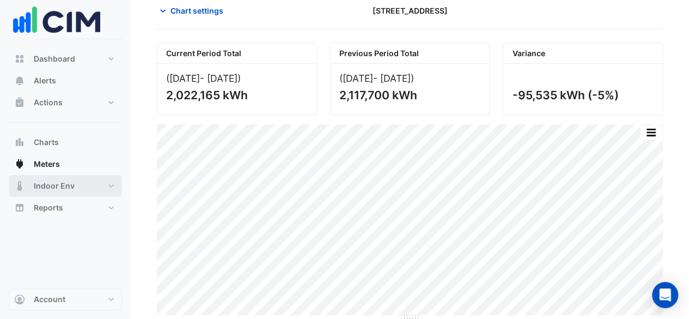
click at [92, 189] on button "Indoor Env" at bounding box center [65, 186] width 113 height 22
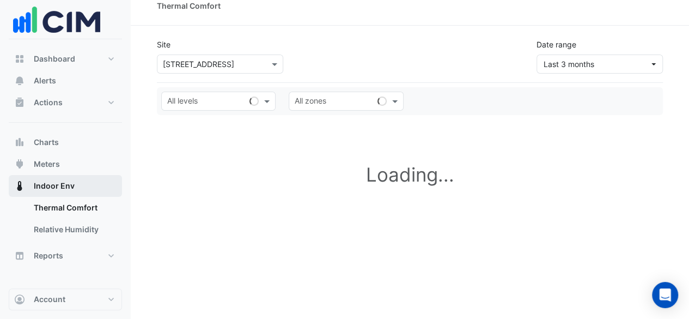
scroll to position [13, 0]
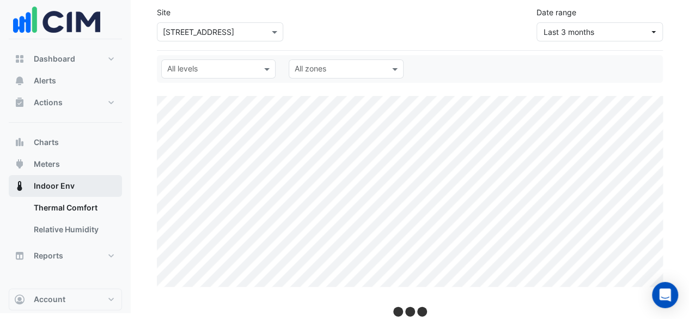
scroll to position [51, 0]
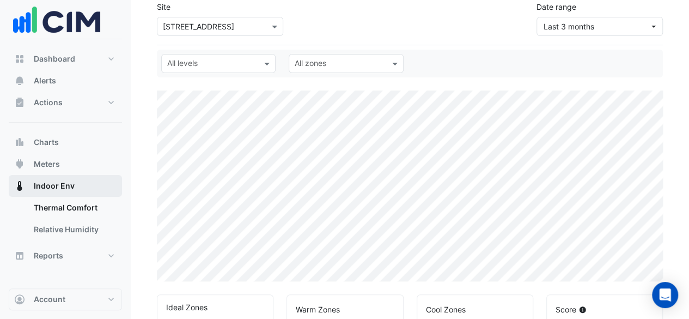
click at [92, 189] on button "Indoor Env" at bounding box center [65, 186] width 113 height 22
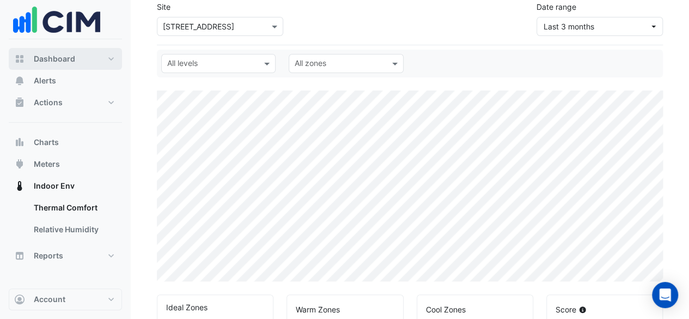
click at [82, 58] on button "Dashboard" at bounding box center [65, 59] width 113 height 22
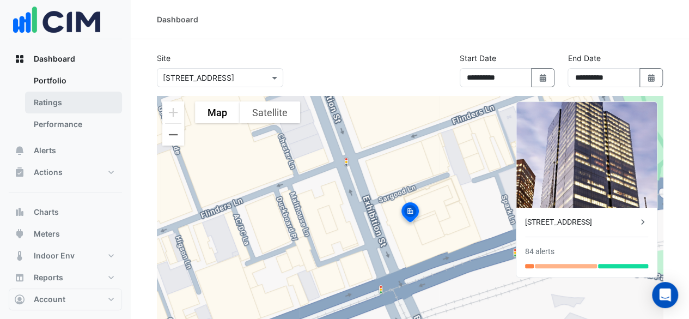
click at [82, 94] on link "Ratings" at bounding box center [73, 102] width 97 height 22
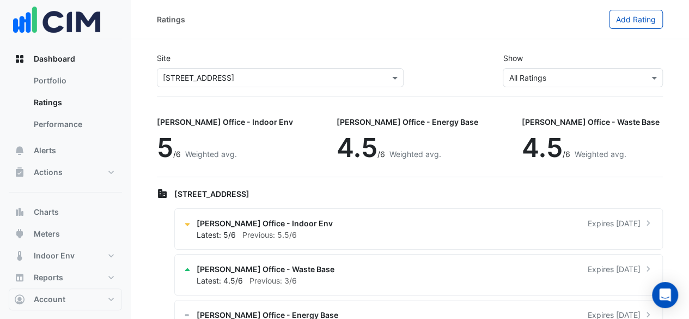
click at [591, 75] on input "text" at bounding box center [572, 77] width 126 height 11
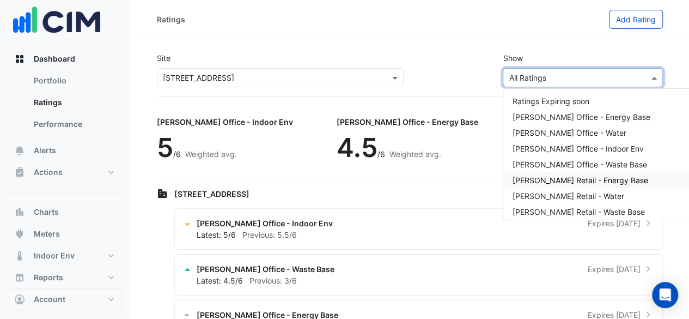
click at [603, 174] on div "NABERS Retail - Energy Base" at bounding box center [597, 180] width 188 height 16
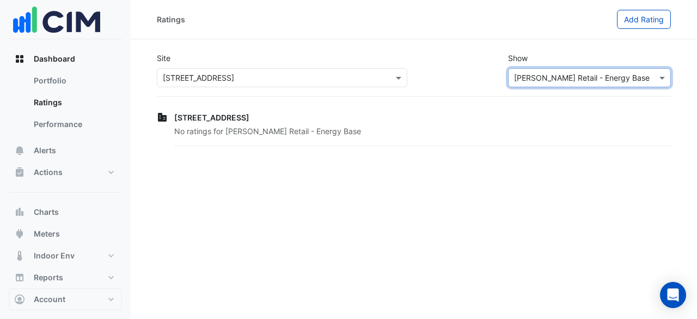
click at [611, 80] on input "text" at bounding box center [578, 77] width 129 height 11
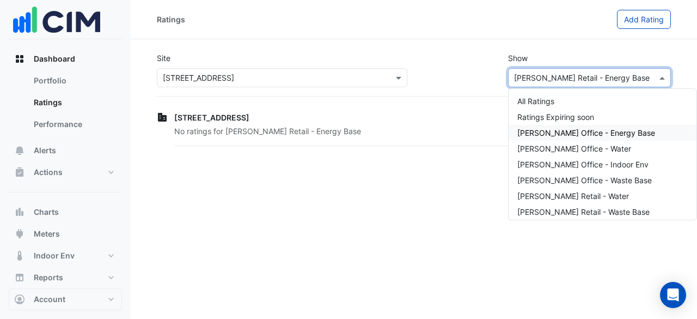
click at [617, 134] on span "NABERS Office - Energy Base" at bounding box center [586, 132] width 138 height 9
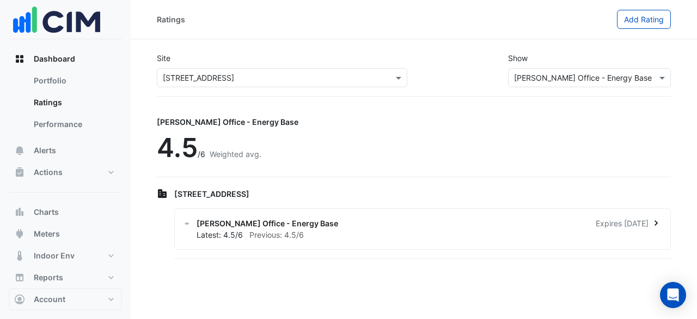
click at [504, 230] on div "Latest: 4.5/6 Previous: 4.5/6" at bounding box center [429, 234] width 465 height 11
click at [328, 147] on ngb-offcanvas-backdrop at bounding box center [348, 159] width 697 height 319
click at [51, 209] on span "Charts" at bounding box center [46, 211] width 25 height 11
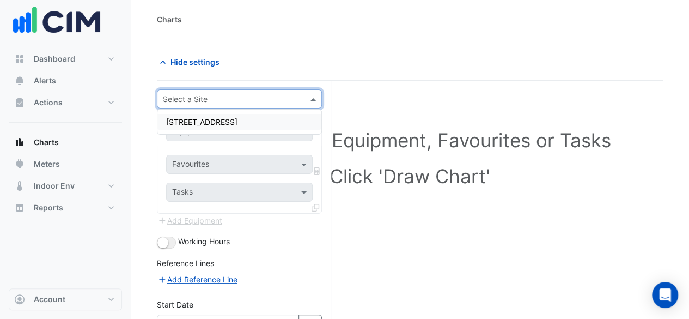
click at [295, 105] on div "Select a Site" at bounding box center [239, 98] width 165 height 19
click at [281, 123] on div "[STREET_ADDRESS]" at bounding box center [239, 122] width 164 height 16
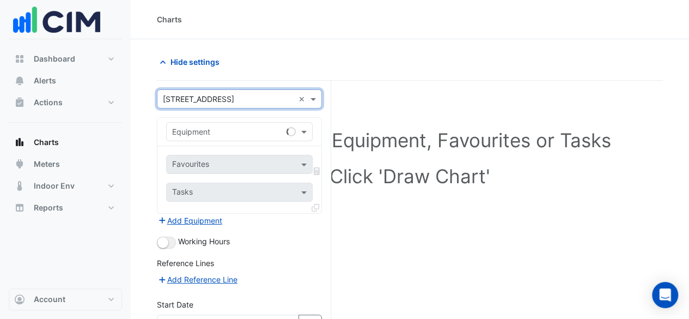
click at [281, 123] on div "Equipment" at bounding box center [239, 131] width 146 height 19
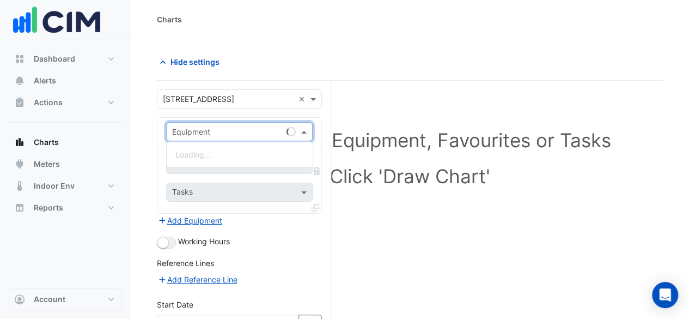
click at [281, 123] on div "Equipment" at bounding box center [239, 131] width 146 height 19
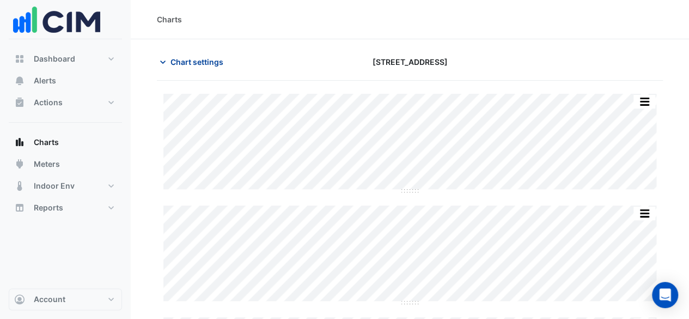
click at [202, 66] on span "Chart settings" at bounding box center [196, 61] width 53 height 11
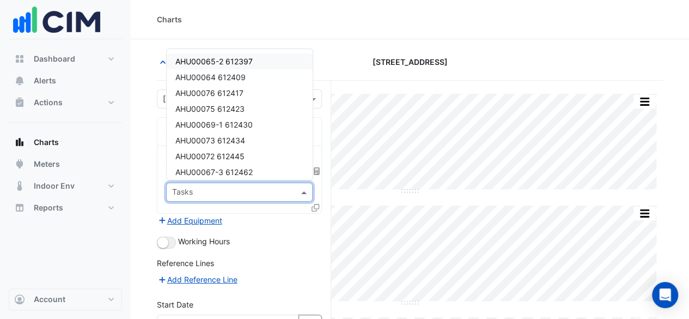
click at [269, 187] on input "text" at bounding box center [233, 192] width 122 height 11
click at [290, 231] on form "**********" at bounding box center [239, 257] width 165 height 337
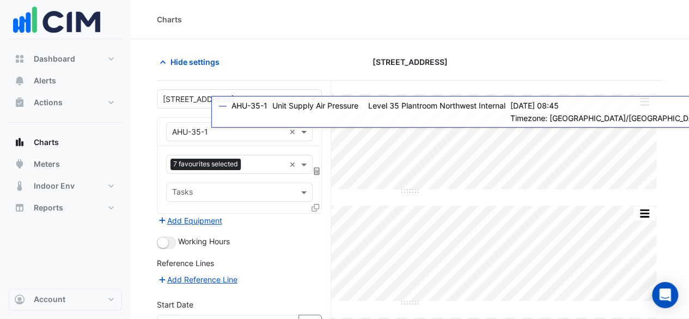
click at [193, 133] on input "text" at bounding box center [228, 131] width 113 height 11
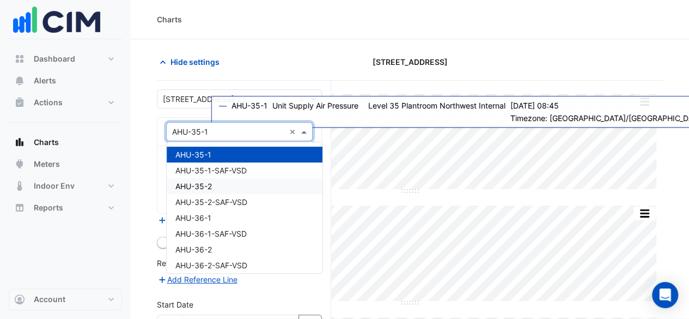
click at [214, 181] on div "AHU-35-2" at bounding box center [245, 186] width 156 height 16
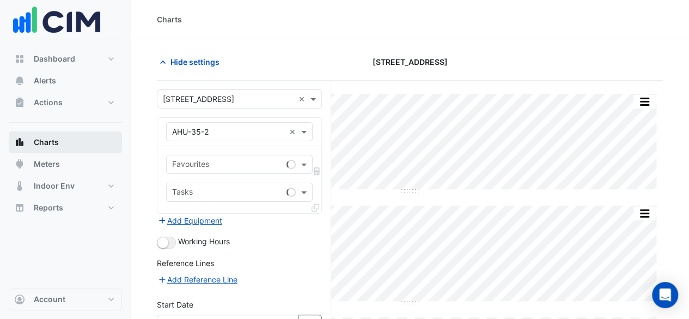
click at [45, 141] on span "Charts" at bounding box center [46, 142] width 25 height 11
click at [198, 216] on button "Add Equipment" at bounding box center [190, 220] width 66 height 13
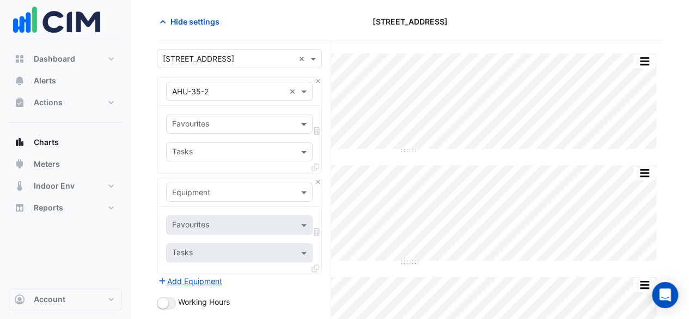
scroll to position [54, 0]
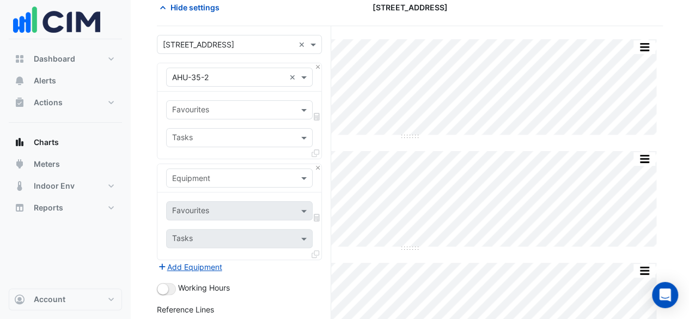
click at [221, 178] on input "text" at bounding box center [228, 178] width 113 height 11
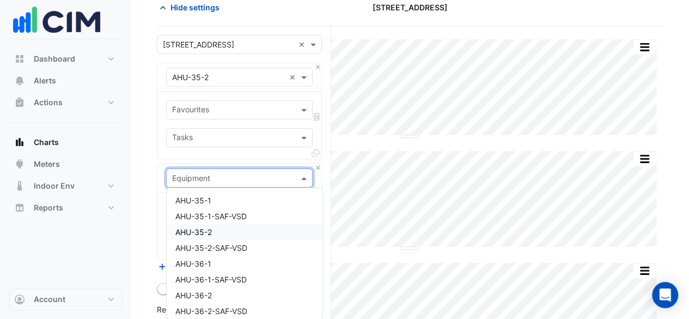
click at [221, 227] on div "AHU-35-2" at bounding box center [245, 232] width 156 height 16
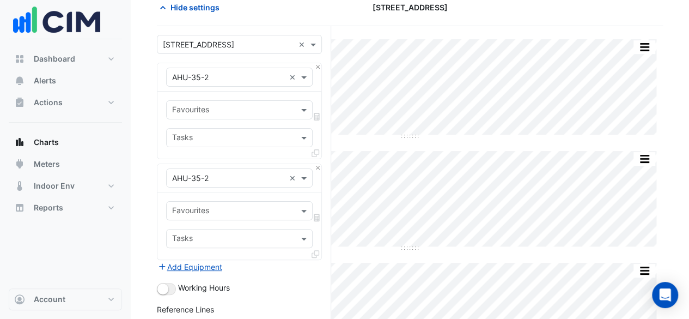
click at [316, 116] on icon at bounding box center [317, 117] width 6 height 8
click at [275, 113] on input "text" at bounding box center [233, 110] width 122 height 11
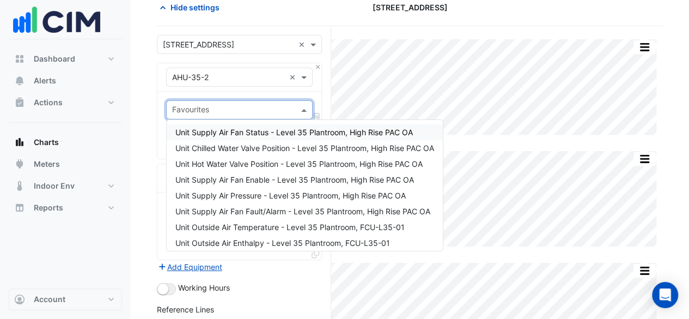
click at [279, 132] on span "Unit Supply Air Fan Status - Level 35 Plantroom, High Rise PAC OA" at bounding box center [293, 131] width 237 height 9
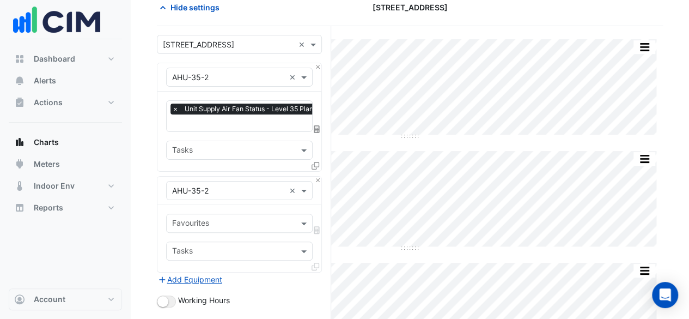
click at [314, 125] on icon at bounding box center [317, 129] width 6 height 8
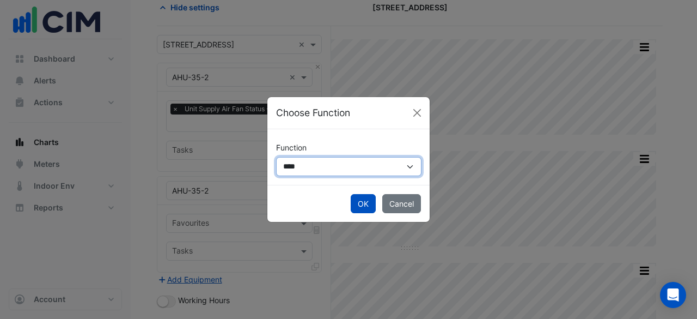
click at [373, 175] on select "**********" at bounding box center [348, 166] width 145 height 19
click at [373, 170] on select "**********" at bounding box center [348, 166] width 145 height 19
click at [401, 203] on button "Cancel" at bounding box center [401, 203] width 39 height 19
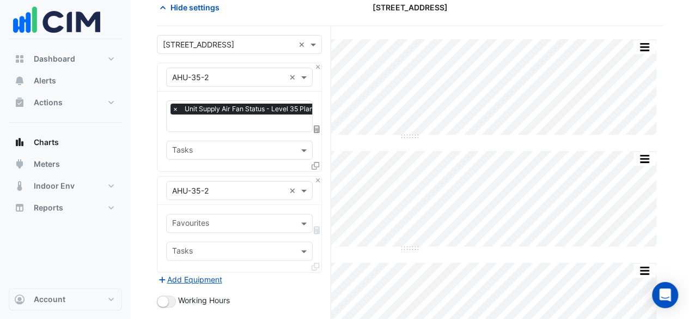
scroll to position [0, 5]
click at [264, 125] on input "text" at bounding box center [278, 123] width 223 height 11
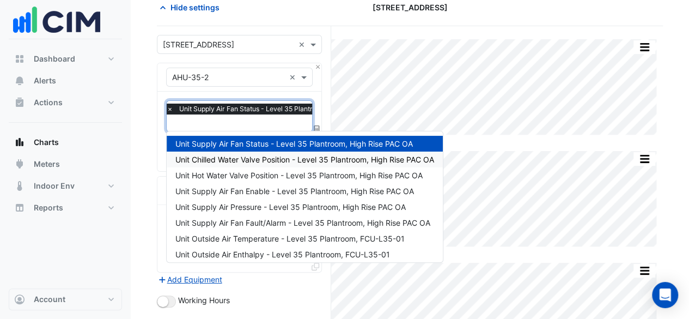
click at [268, 164] on div "Unit Chilled Water Valve Position - Level 35 Plantroom, High Rise PAC OA" at bounding box center [305, 159] width 276 height 16
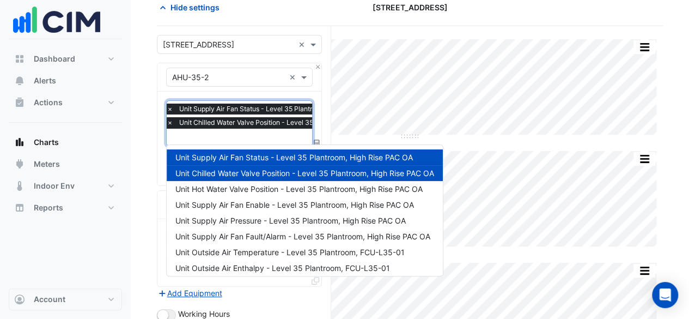
click at [248, 138] on input "text" at bounding box center [288, 137] width 243 height 11
click at [272, 187] on span "Unit Hot Water Valve Position - Level 35 Plantroom, High Rise PAC OA" at bounding box center [298, 188] width 247 height 9
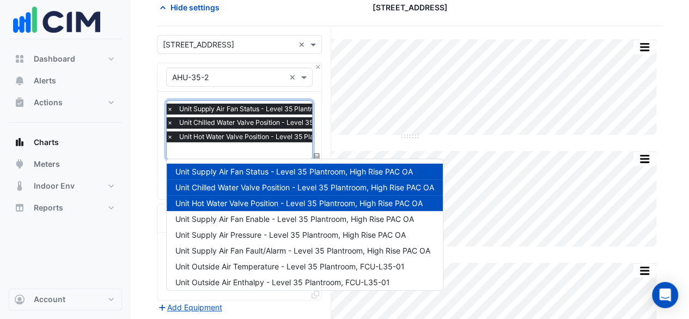
click at [247, 150] on input "text" at bounding box center [288, 151] width 243 height 11
click at [281, 222] on span "Unit Supply Air Fan Enable - Level 35 Plantroom, High Rise PAC OA" at bounding box center [294, 218] width 238 height 9
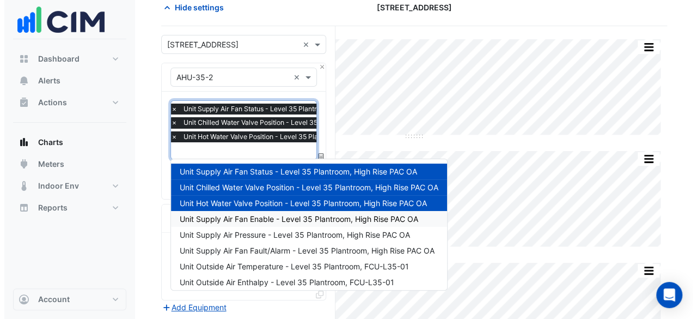
scroll to position [0, 0]
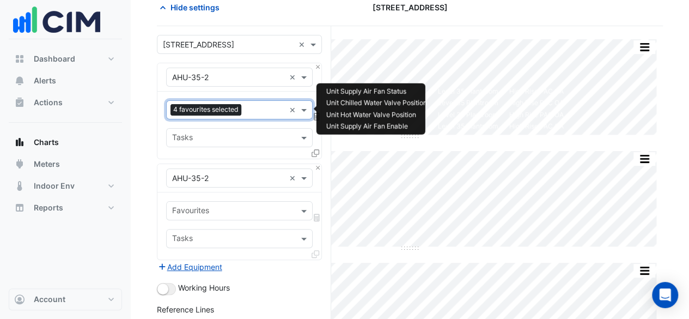
click at [256, 115] on div at bounding box center [264, 111] width 41 height 14
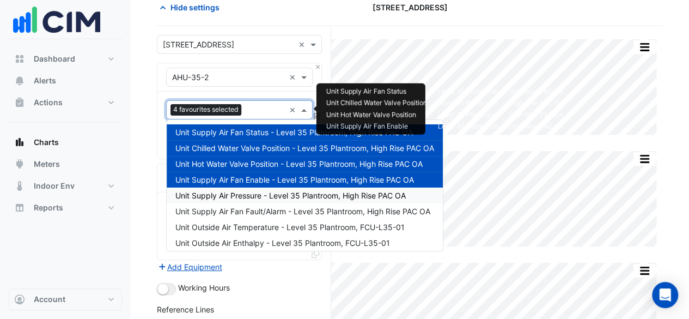
click at [277, 193] on span "Unit Supply Air Pressure - Level 35 Plantroom, High Rise PAC OA" at bounding box center [290, 195] width 230 height 9
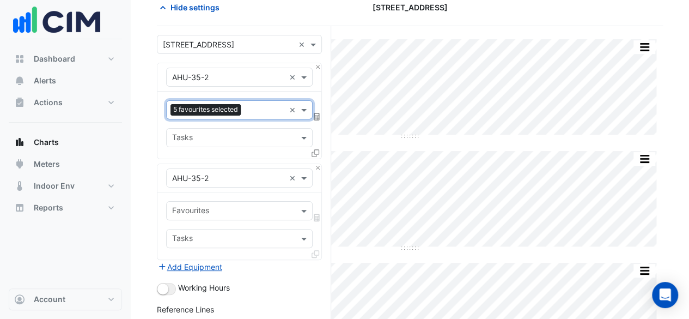
click at [240, 211] on input "text" at bounding box center [233, 211] width 122 height 11
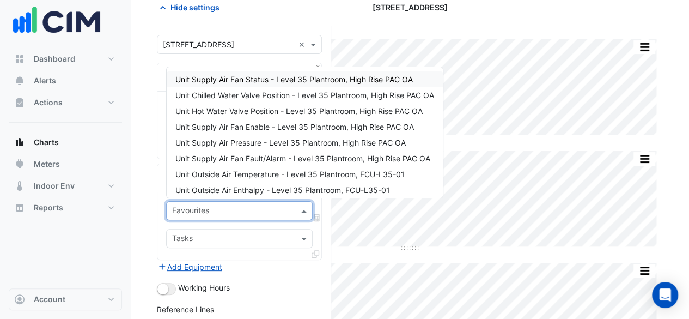
click at [256, 82] on span "Unit Supply Air Fan Status - Level 35 Plantroom, High Rise PAC OA" at bounding box center [293, 79] width 237 height 9
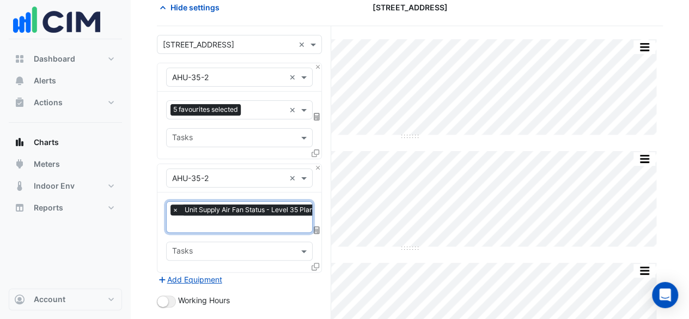
click at [250, 227] on input "text" at bounding box center [283, 224] width 223 height 11
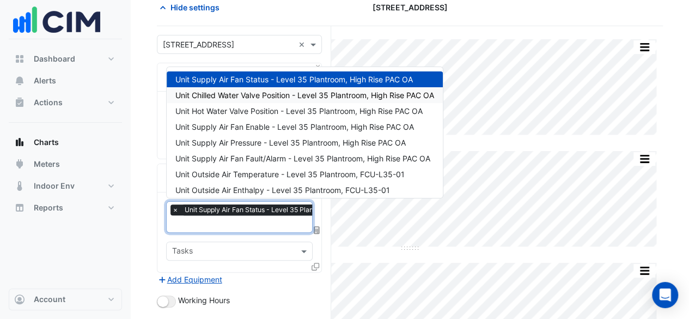
click at [259, 92] on span "Unit Chilled Water Valve Position - Level 35 Plantroom, High Rise PAC OA" at bounding box center [304, 94] width 259 height 9
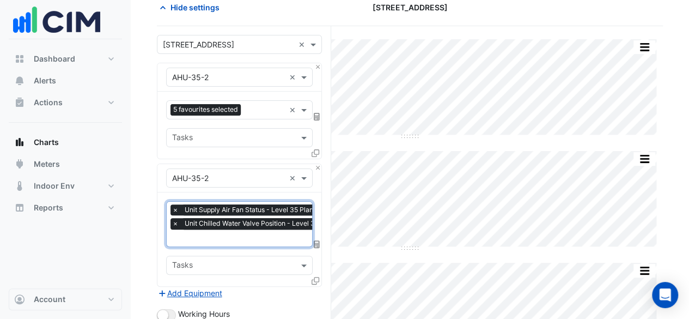
click at [254, 233] on input "text" at bounding box center [293, 238] width 243 height 11
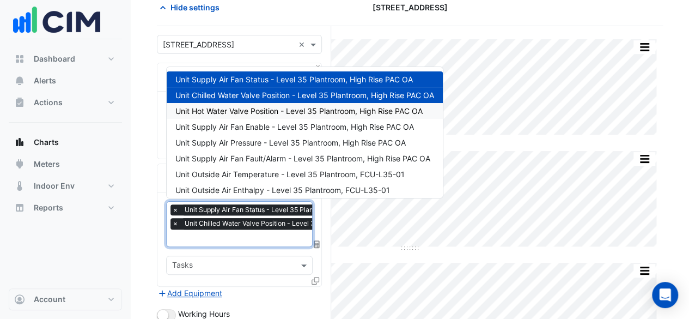
click at [261, 109] on span "Unit Hot Water Valve Position - Level 35 Plantroom, High Rise PAC OA" at bounding box center [298, 110] width 247 height 9
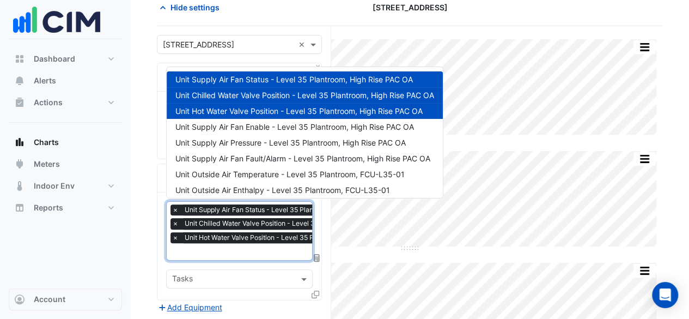
click at [241, 247] on input "text" at bounding box center [293, 252] width 243 height 11
click at [257, 131] on span "Unit Supply Air Fan Enable - Level 35 Plantroom, High Rise PAC OA" at bounding box center [294, 126] width 238 height 9
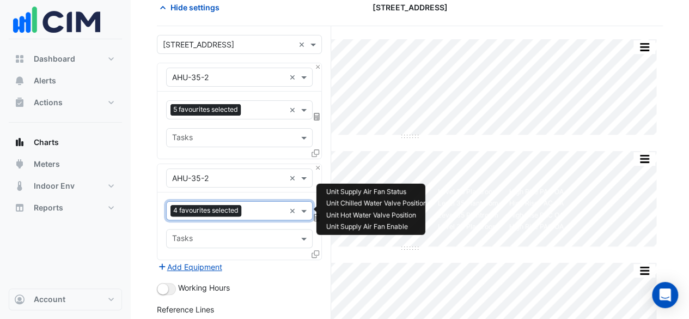
click at [265, 209] on input "text" at bounding box center [265, 211] width 39 height 11
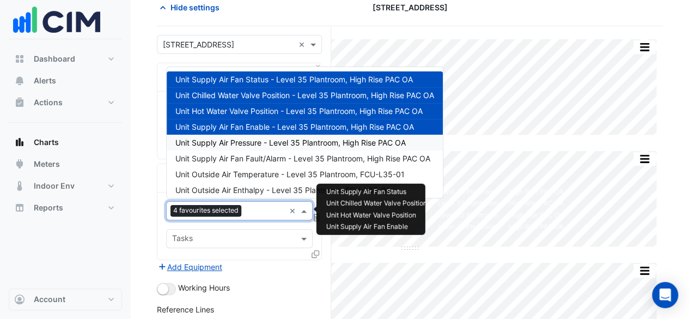
click at [255, 140] on span "Unit Supply Air Pressure - Level 35 Plantroom, High Rise PAC OA" at bounding box center [290, 142] width 230 height 9
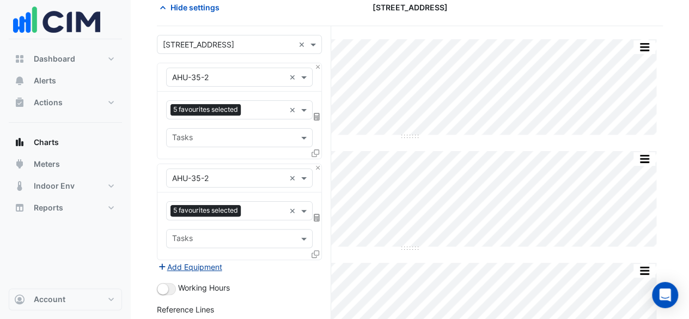
click at [211, 263] on button "Add Equipment" at bounding box center [190, 266] width 66 height 13
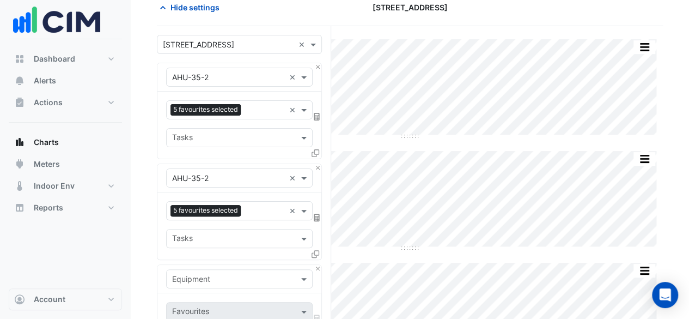
click at [314, 251] on icon at bounding box center [315, 254] width 8 height 8
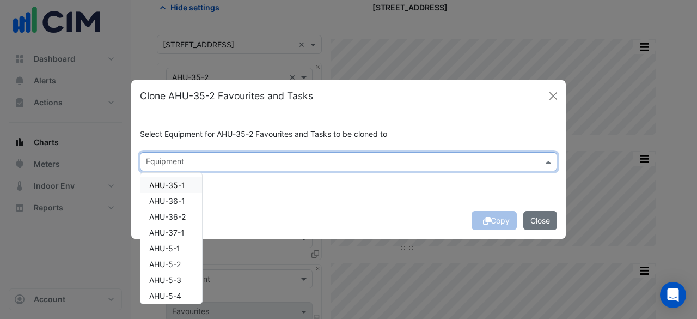
click at [329, 161] on input "text" at bounding box center [342, 162] width 393 height 11
click at [180, 216] on span "AHU-36-2" at bounding box center [167, 216] width 36 height 9
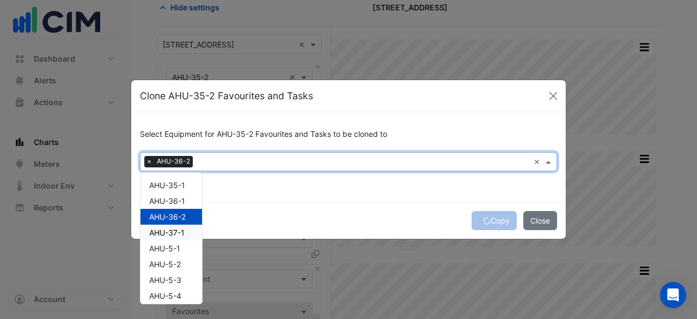
click at [190, 229] on div "AHU-37-1" at bounding box center [171, 232] width 62 height 16
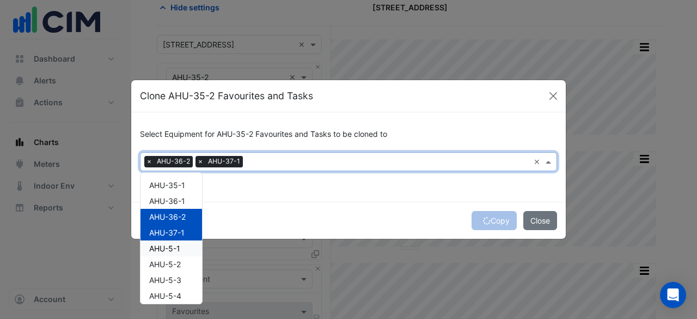
click at [182, 251] on div "AHU-5-1" at bounding box center [171, 248] width 62 height 16
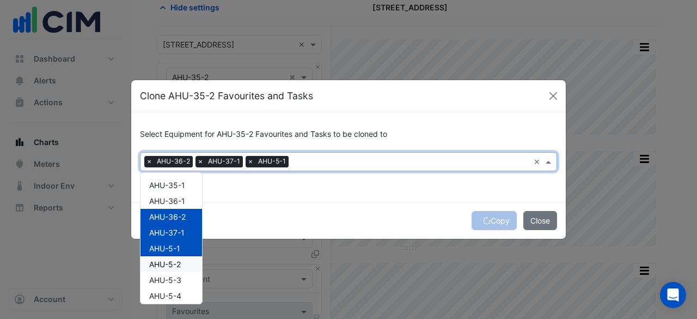
click at [179, 262] on span "AHU-5-2" at bounding box center [165, 263] width 32 height 9
click at [176, 276] on span "AHU-5-3" at bounding box center [165, 279] width 32 height 9
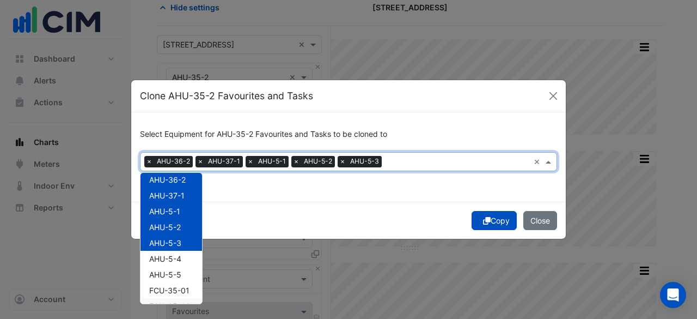
scroll to position [54, 0]
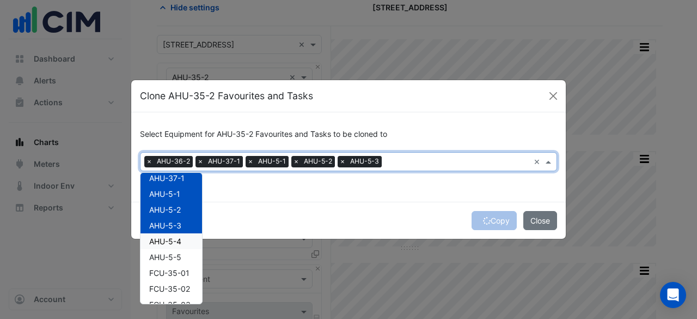
click at [175, 244] on span "AHU-5-4" at bounding box center [165, 240] width 32 height 9
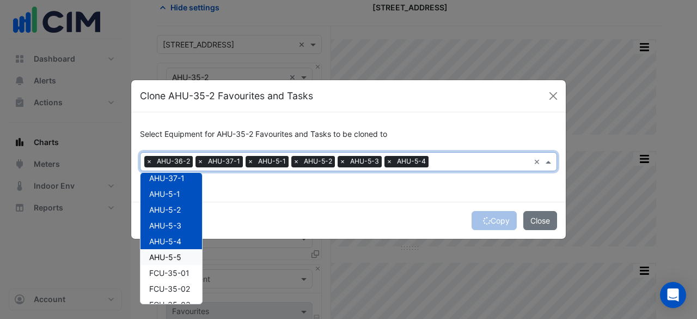
click at [175, 259] on span "AHU-5-5" at bounding box center [165, 256] width 32 height 9
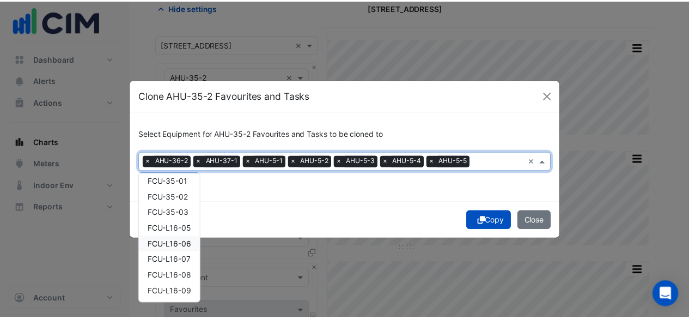
scroll to position [0, 0]
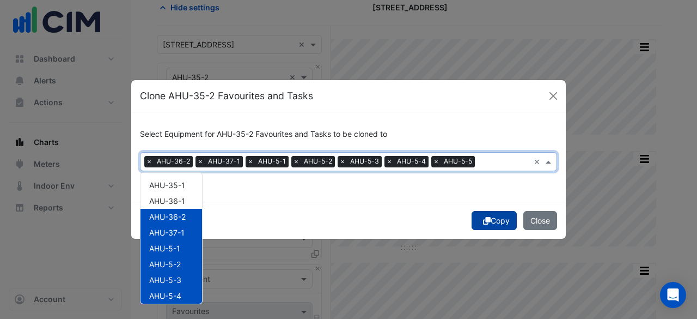
click at [483, 217] on icon "submit" at bounding box center [487, 221] width 8 height 8
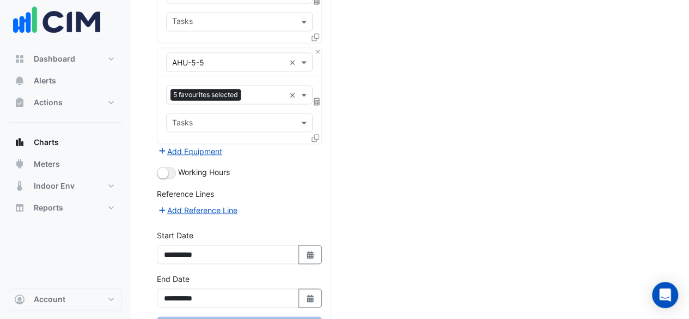
scroll to position [959, 0]
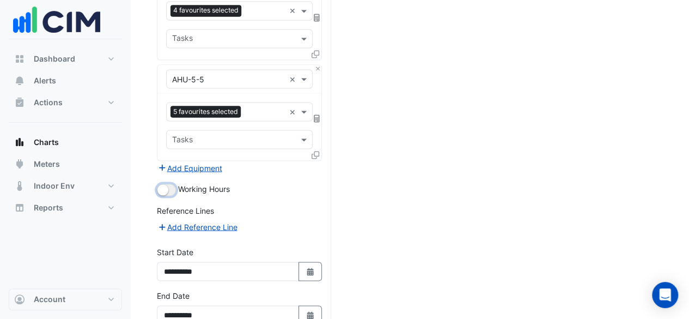
click at [166, 184] on small "button" at bounding box center [162, 189] width 11 height 11
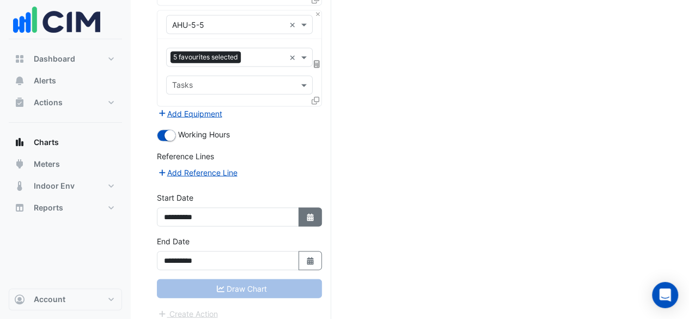
click at [317, 211] on button "Select Date" at bounding box center [310, 216] width 24 height 19
select select "*"
select select "****"
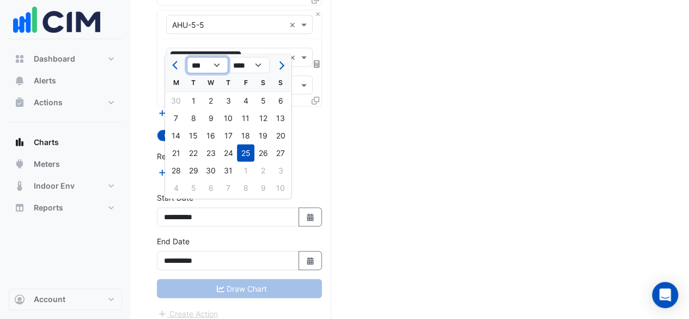
click at [217, 63] on select "*** *** *** *** *** *** *** ***" at bounding box center [207, 65] width 41 height 16
select select "*"
click at [187, 57] on select "*** *** *** *** *** *** *** ***" at bounding box center [207, 65] width 41 height 16
click at [209, 101] on div "1" at bounding box center [210, 99] width 17 height 17
type input "**********"
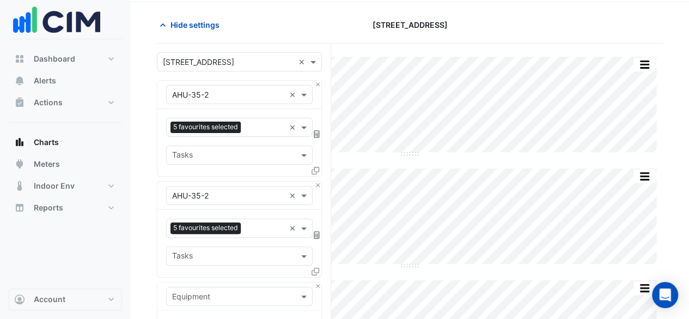
scroll to position [54, 0]
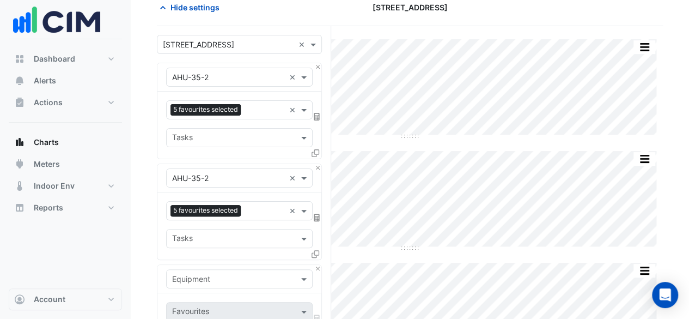
click at [245, 133] on input "text" at bounding box center [233, 138] width 122 height 11
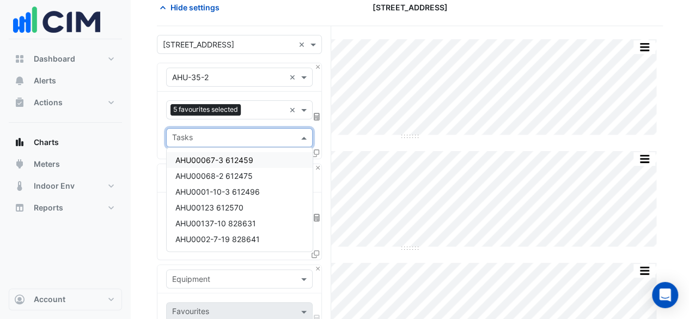
click at [245, 133] on input "text" at bounding box center [233, 138] width 122 height 11
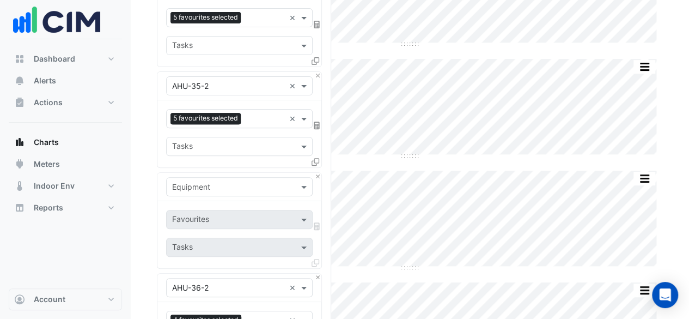
scroll to position [163, 0]
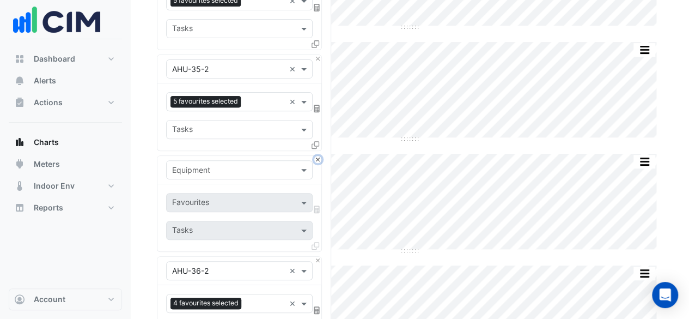
click at [319, 156] on button "Close" at bounding box center [317, 159] width 7 height 7
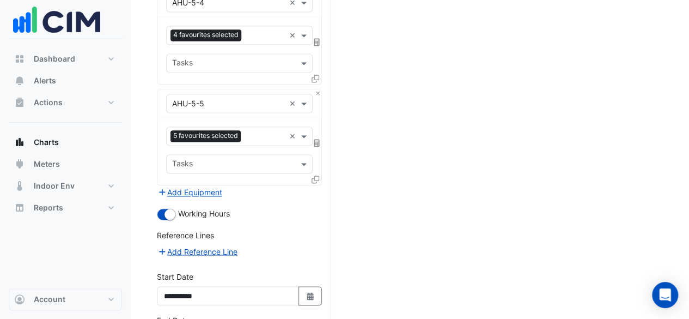
scroll to position [914, 0]
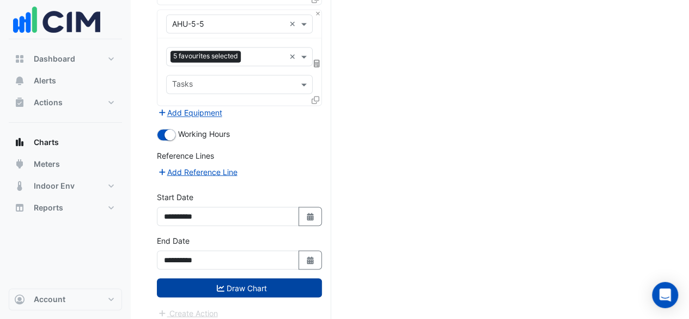
click at [244, 286] on button "Draw Chart" at bounding box center [239, 287] width 165 height 19
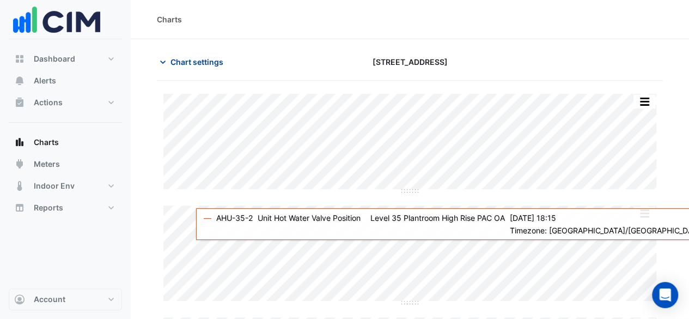
click at [205, 59] on span "Chart settings" at bounding box center [196, 61] width 53 height 11
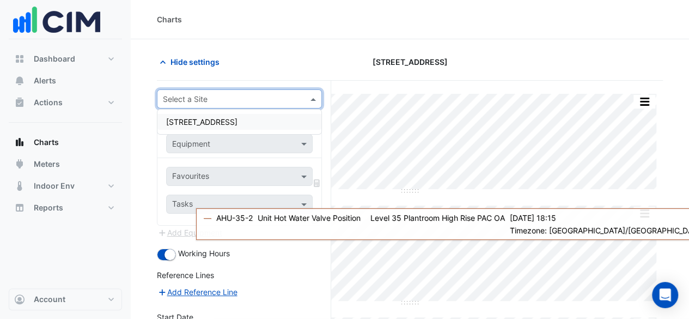
click at [313, 97] on span at bounding box center [315, 98] width 14 height 11
click at [256, 123] on div "[STREET_ADDRESS]" at bounding box center [239, 122] width 164 height 16
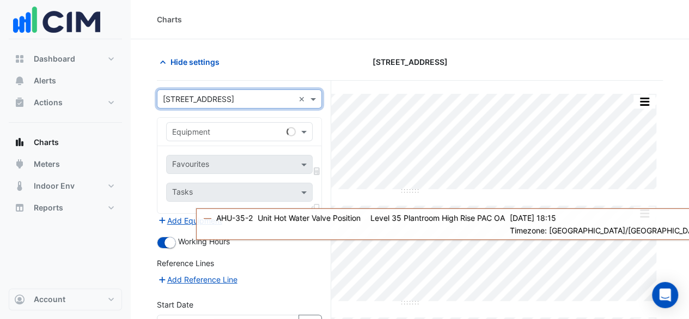
click at [262, 129] on input "text" at bounding box center [228, 131] width 113 height 11
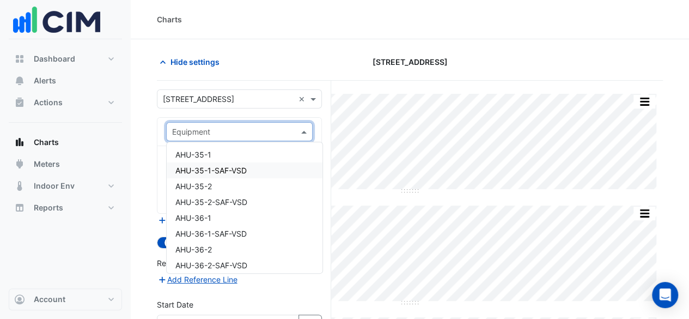
click at [242, 168] on span "AHU-35-1-SAF-VSD" at bounding box center [210, 170] width 71 height 9
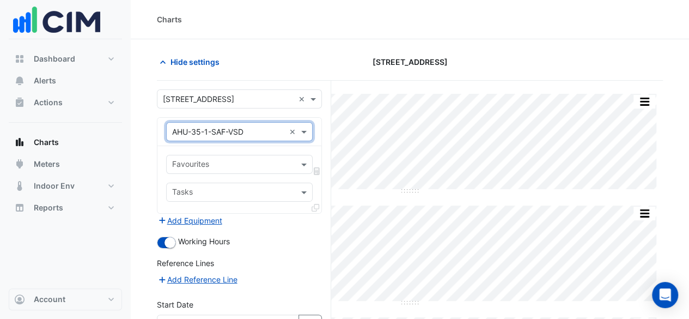
click at [242, 168] on input "text" at bounding box center [233, 165] width 122 height 11
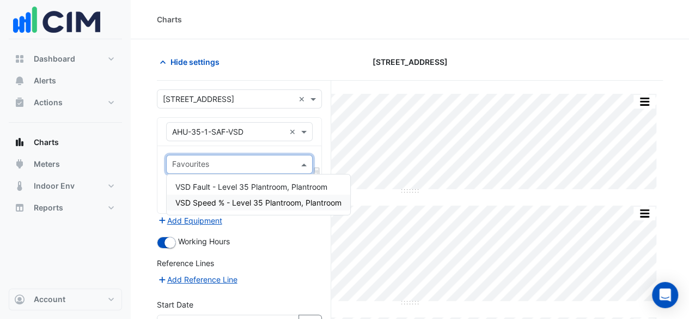
click at [227, 203] on span "VSD Speed % - Level 35 Plantroom, Plantroom" at bounding box center [258, 202] width 166 height 9
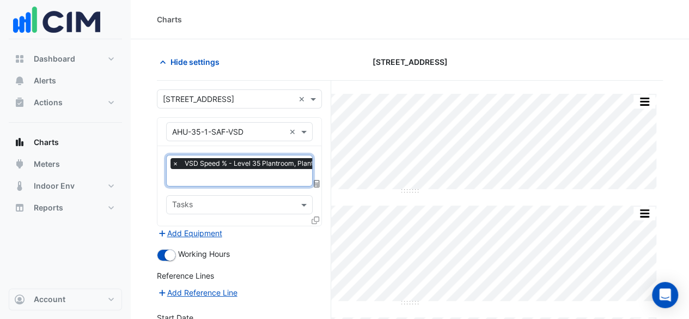
click at [227, 203] on input "text" at bounding box center [233, 205] width 122 height 11
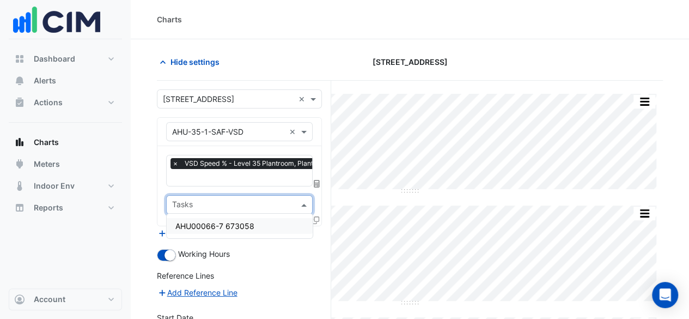
click at [227, 203] on input "text" at bounding box center [233, 205] width 122 height 11
click at [276, 277] on div "Reference Lines" at bounding box center [239, 278] width 165 height 16
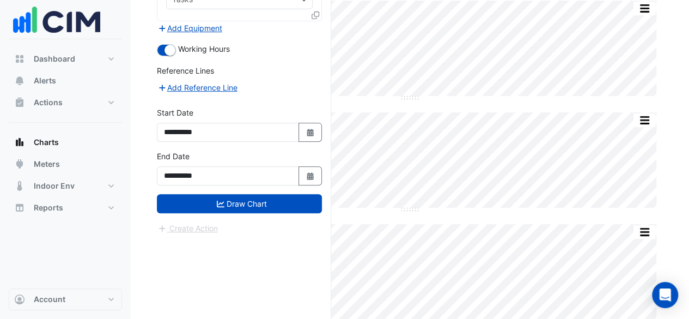
scroll to position [218, 0]
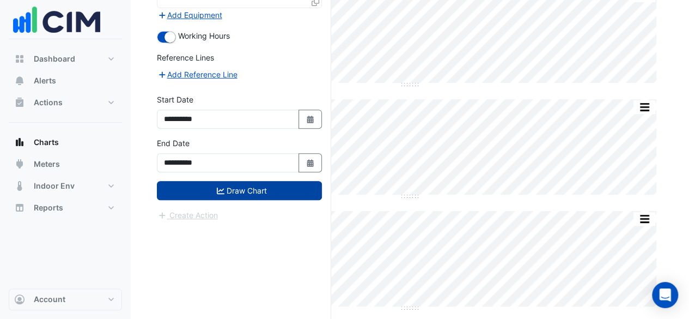
click at [261, 182] on button "Draw Chart" at bounding box center [239, 190] width 165 height 19
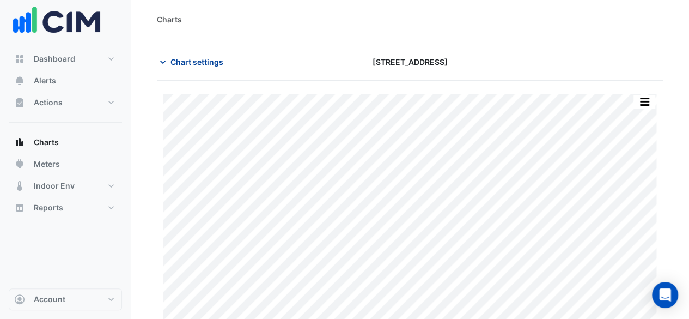
click at [207, 61] on span "Chart settings" at bounding box center [196, 61] width 53 height 11
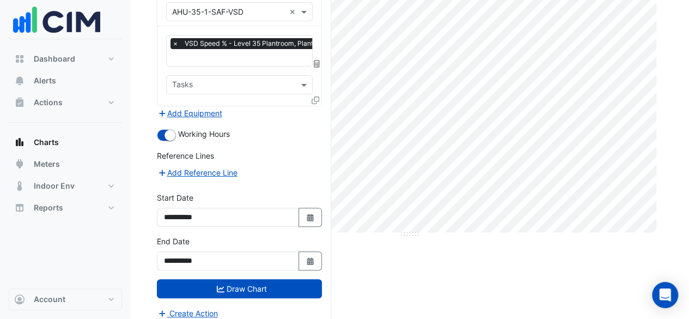
scroll to position [123, 0]
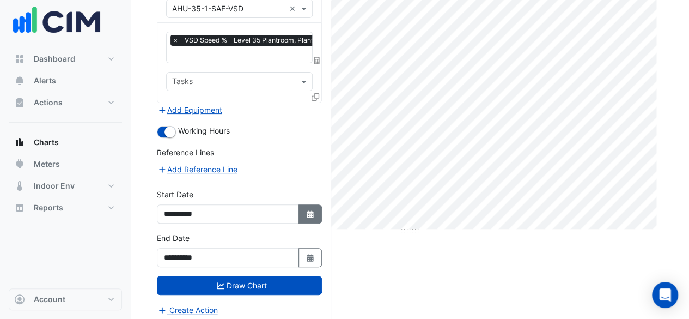
click at [306, 212] on icon "Select Date" at bounding box center [310, 214] width 10 height 8
select select "****"
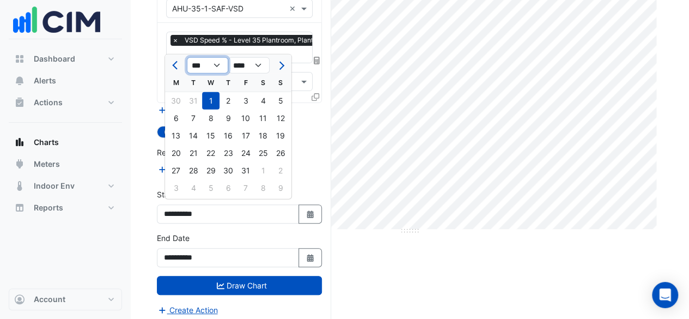
click at [219, 69] on select "*** *** *** *** *** *** *** ***" at bounding box center [207, 65] width 41 height 16
select select "*"
click at [187, 57] on select "*** *** *** *** *** *** *** ***" at bounding box center [207, 65] width 41 height 16
click at [281, 101] on div "1" at bounding box center [280, 100] width 17 height 17
type input "**********"
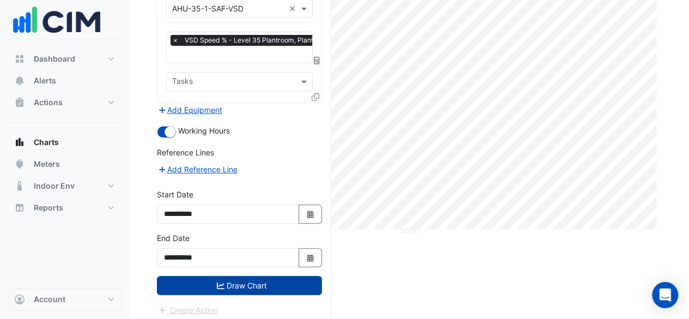
click at [235, 276] on button "Draw Chart" at bounding box center [239, 285] width 165 height 19
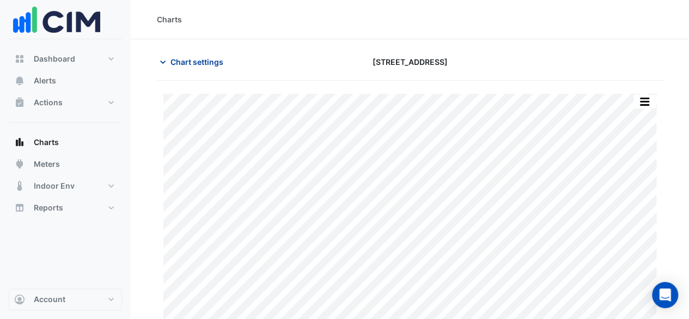
click at [195, 57] on span "Chart settings" at bounding box center [196, 61] width 53 height 11
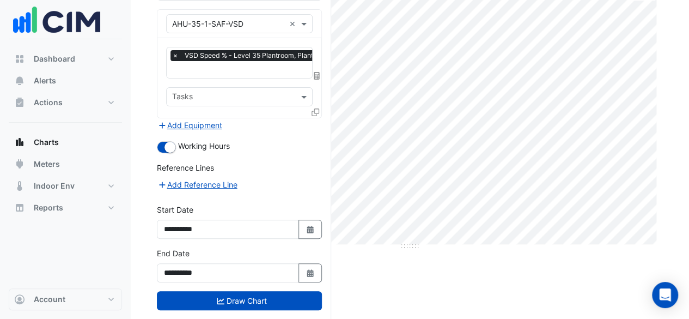
scroll to position [109, 0]
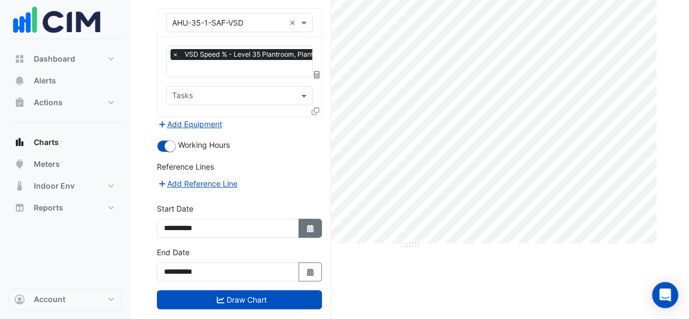
click at [310, 229] on button "Select Date" at bounding box center [310, 227] width 24 height 19
select select "*"
select select "****"
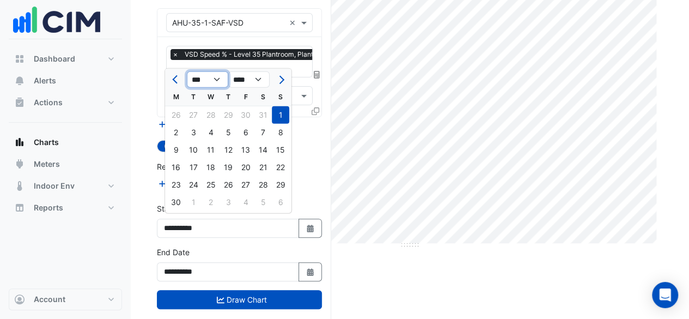
click at [217, 79] on select "*** *** *** *** *** *** *** ***" at bounding box center [207, 79] width 41 height 16
select select "*"
click at [187, 71] on select "*** *** *** *** *** *** *** ***" at bounding box center [207, 79] width 41 height 16
click at [224, 183] on div "31" at bounding box center [227, 184] width 17 height 17
type input "**********"
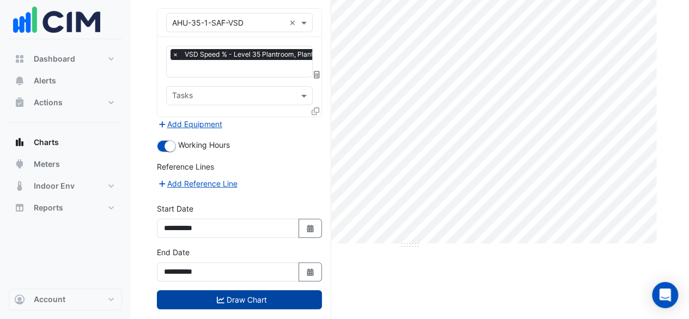
click at [248, 296] on button "Draw Chart" at bounding box center [239, 299] width 165 height 19
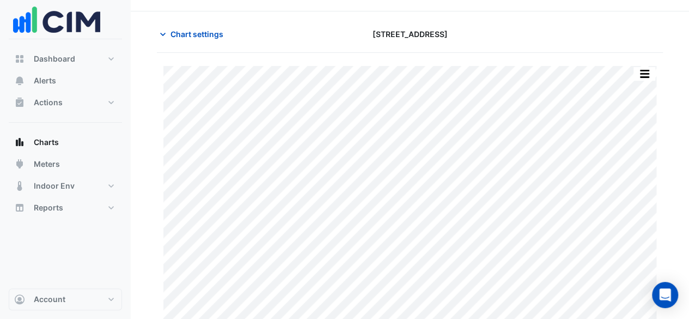
scroll to position [38, 0]
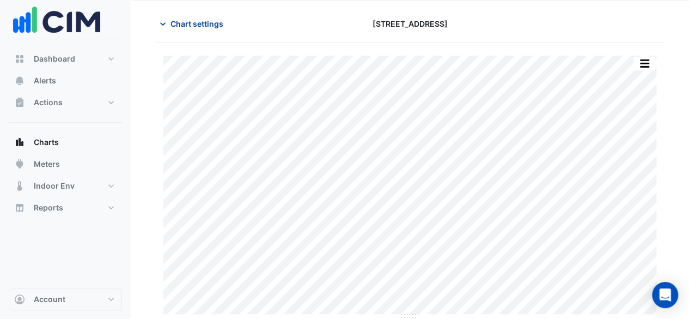
click at [176, 20] on span "Chart settings" at bounding box center [196, 23] width 53 height 11
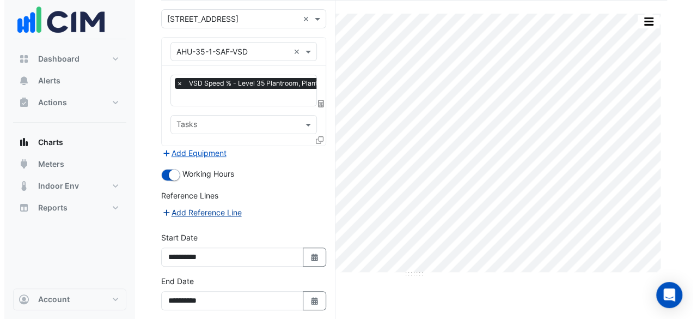
scroll to position [123, 0]
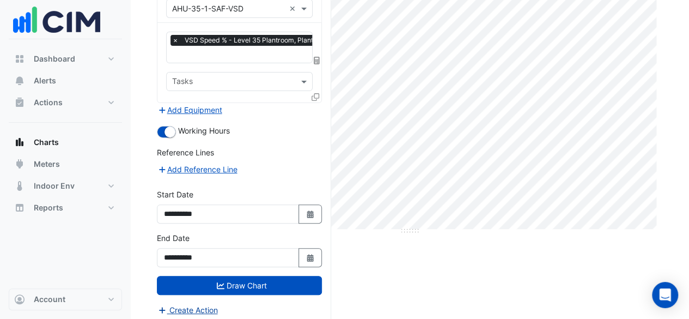
click at [184, 303] on button "Create Action" at bounding box center [188, 309] width 62 height 13
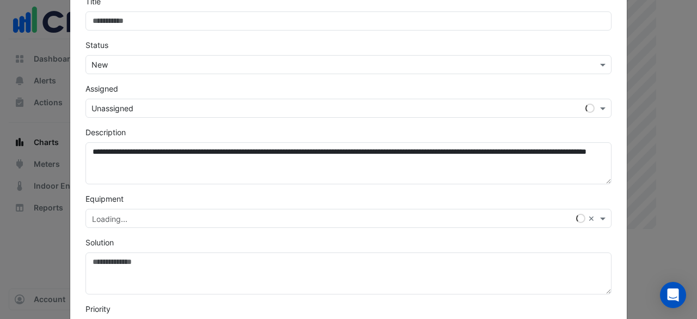
scroll to position [218, 0]
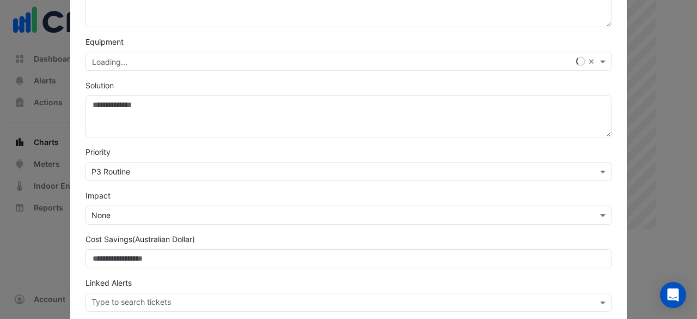
click at [673, 143] on ngb-modal-window "**********" at bounding box center [348, 159] width 697 height 319
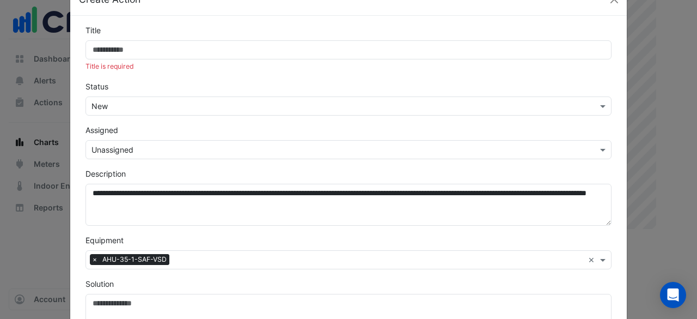
scroll to position [0, 0]
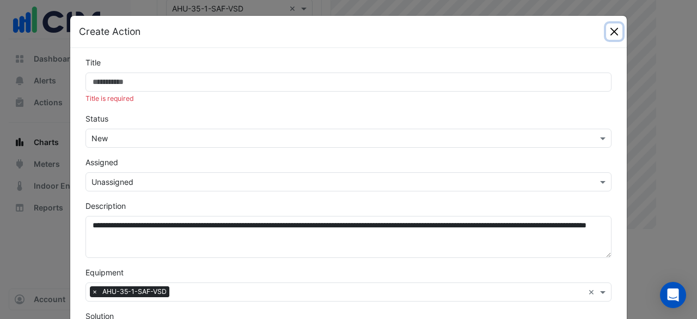
click at [610, 28] on button "Close" at bounding box center [614, 31] width 16 height 16
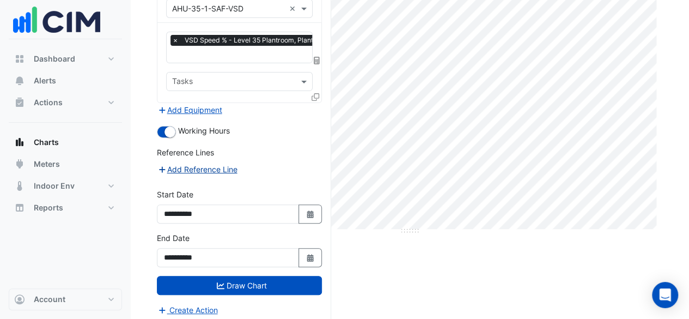
click at [199, 165] on button "Add Reference Line" at bounding box center [197, 169] width 81 height 13
select select "*"
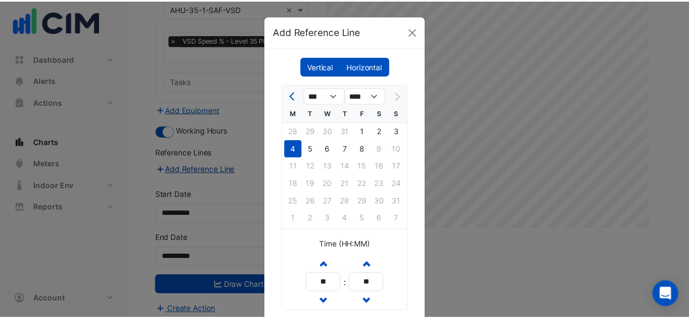
scroll to position [79, 0]
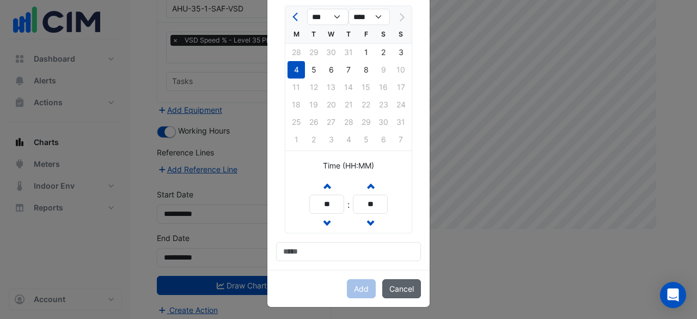
click at [405, 286] on button "Cancel" at bounding box center [401, 288] width 39 height 19
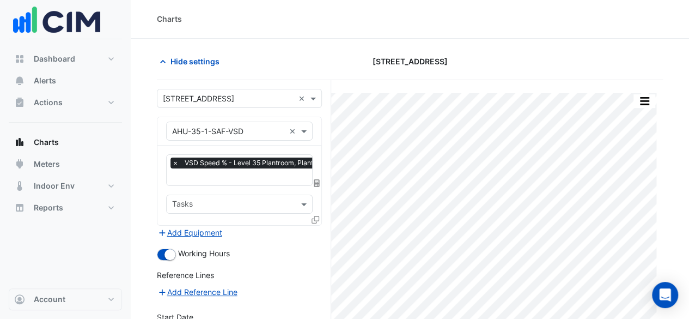
scroll to position [0, 0]
click at [200, 228] on button "Add Equipment" at bounding box center [190, 233] width 66 height 13
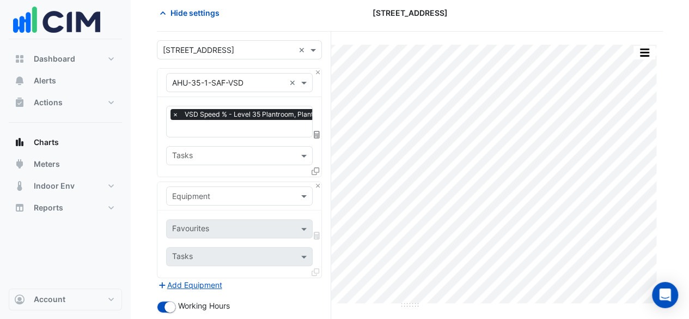
scroll to position [54, 0]
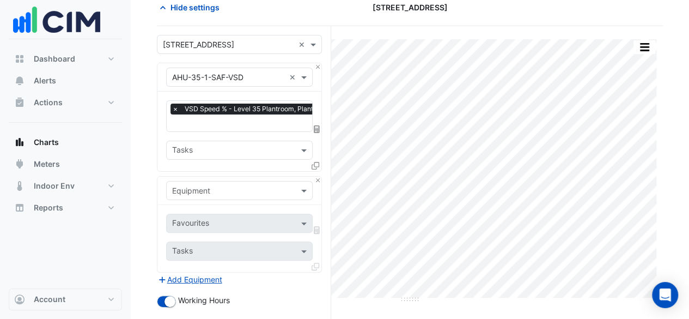
click at [236, 191] on input "text" at bounding box center [228, 190] width 113 height 11
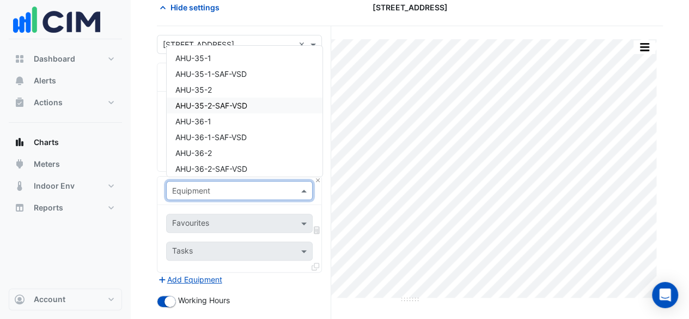
click at [243, 102] on span "AHU-35-2-SAF-VSD" at bounding box center [211, 105] width 72 height 9
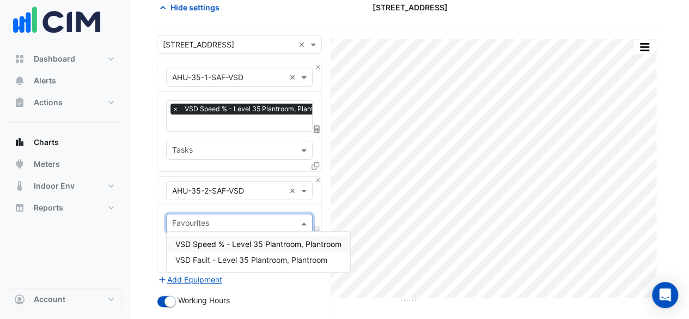
click at [234, 218] on input "text" at bounding box center [233, 223] width 122 height 11
click at [234, 244] on span "VSD Speed % - Level 35 Plantroom, Plantroom" at bounding box center [258, 243] width 166 height 9
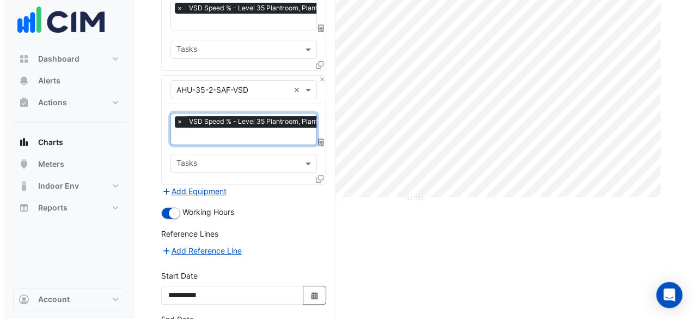
scroll to position [163, 0]
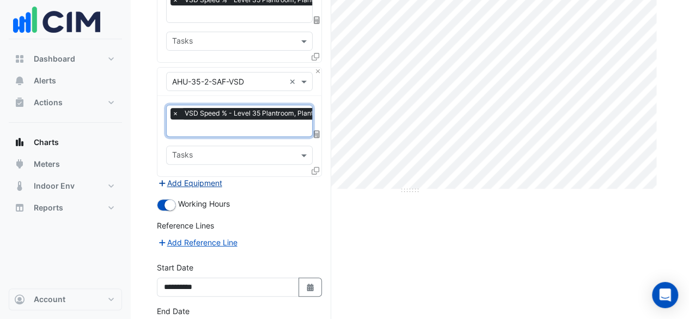
click at [195, 181] on button "Add Equipment" at bounding box center [190, 182] width 66 height 13
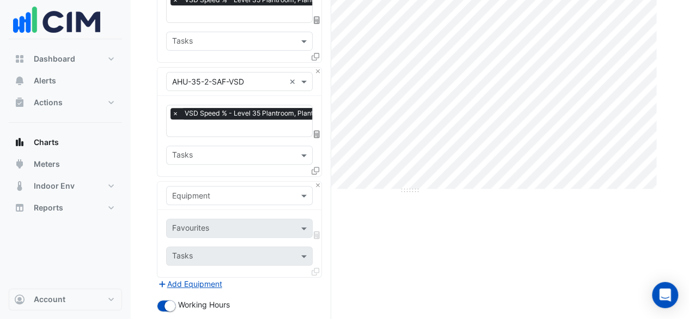
click at [222, 190] on input "text" at bounding box center [228, 195] width 113 height 11
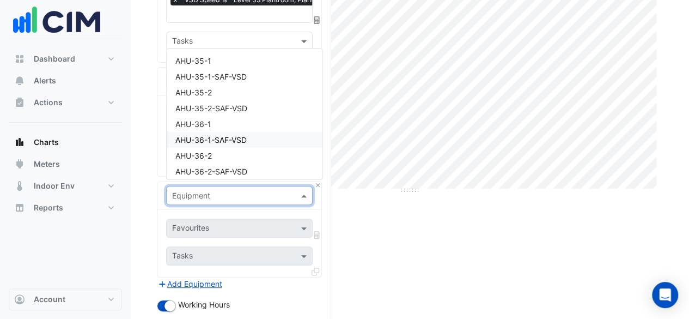
click at [232, 137] on span "AHU-36-1-SAF-VSD" at bounding box center [210, 139] width 71 height 9
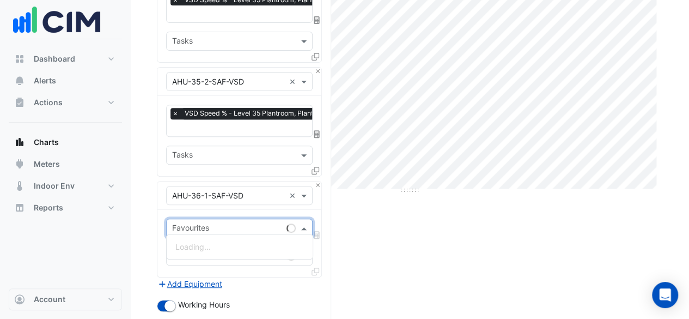
click at [221, 223] on input "text" at bounding box center [227, 228] width 110 height 11
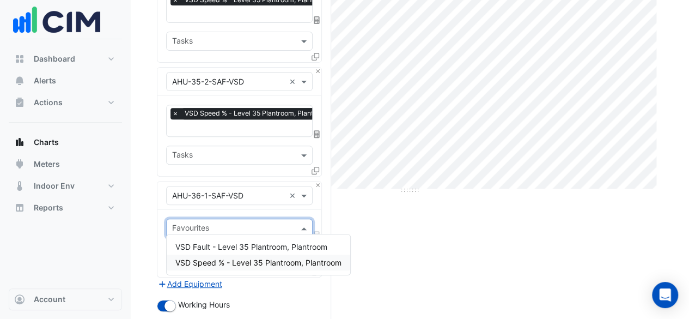
click at [223, 256] on div "VSD Speed % - Level 35 Plantroom, Plantroom" at bounding box center [258, 262] width 183 height 16
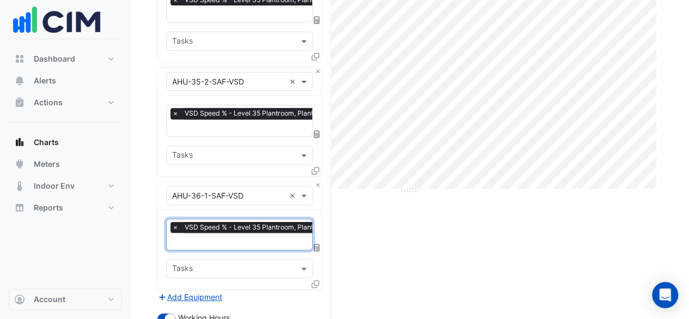
click at [223, 264] on input "text" at bounding box center [233, 269] width 122 height 11
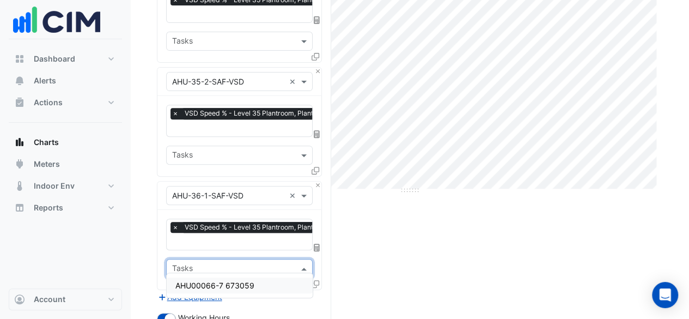
click at [231, 249] on div "Favourites × VSD Speed % - Level 35 Plantroom, Plantroom × Tasks" at bounding box center [239, 249] width 164 height 79
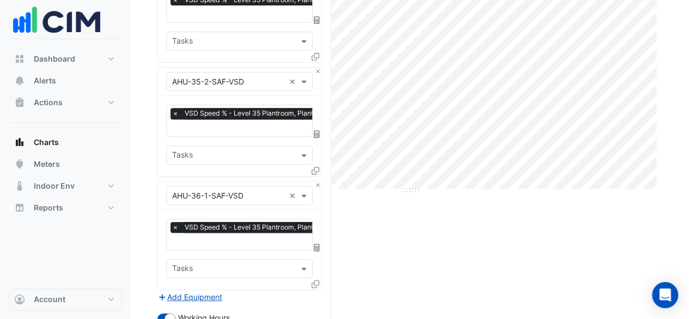
click at [316, 280] on icon at bounding box center [315, 284] width 8 height 8
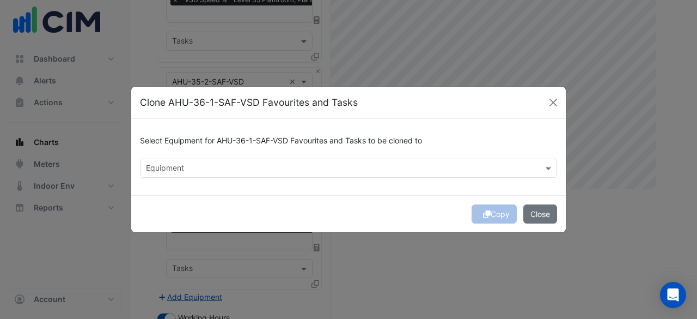
click at [354, 179] on div "Select Equipment for AHU-36-1-SAF-VSD Favourites and Tasks to be cloned to Equi…" at bounding box center [348, 157] width 434 height 76
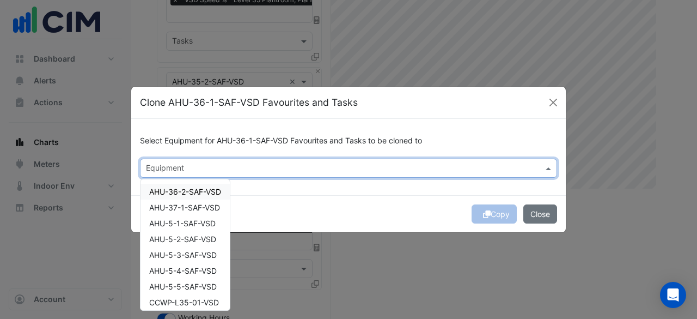
click at [355, 172] on input "text" at bounding box center [342, 168] width 393 height 11
click at [210, 219] on span "AHU-5-1-SAF-VSD" at bounding box center [182, 222] width 66 height 9
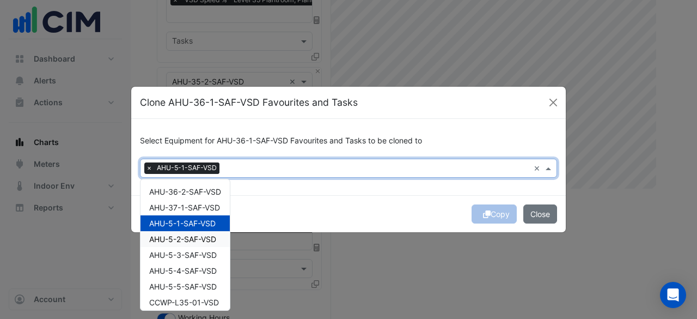
click at [209, 236] on span "AHU-5-2-SAF-VSD" at bounding box center [182, 238] width 67 height 9
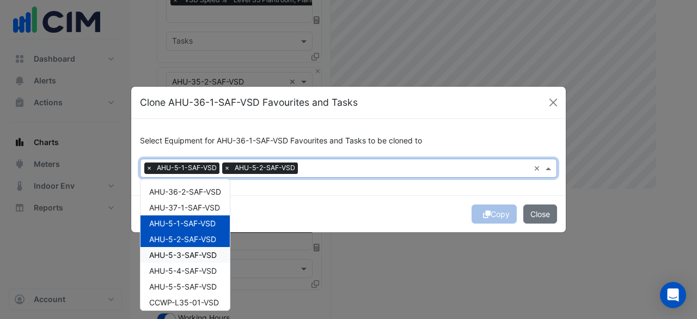
click at [205, 251] on span "AHU-5-3-SAF-VSD" at bounding box center [183, 254] width 68 height 9
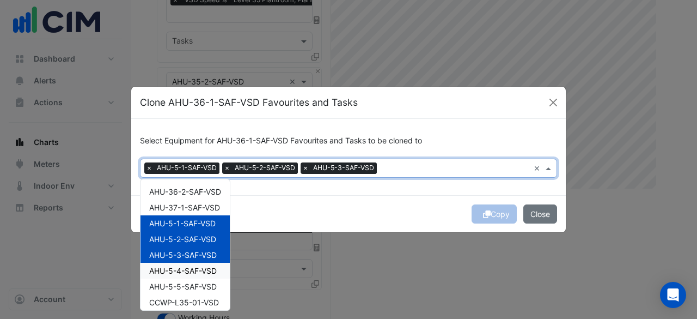
click at [201, 265] on div "AHU-5-4-SAF-VSD" at bounding box center [184, 270] width 89 height 16
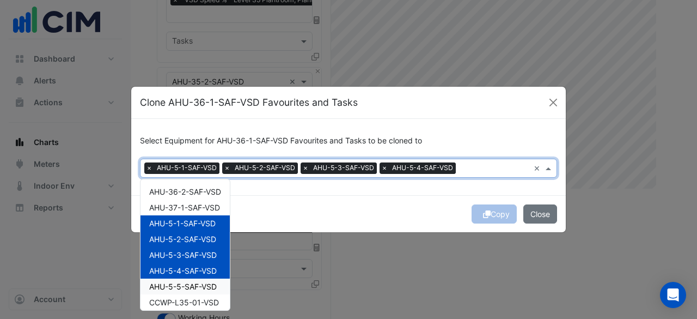
click at [200, 281] on span "AHU-5-5-SAF-VSD" at bounding box center [183, 285] width 68 height 9
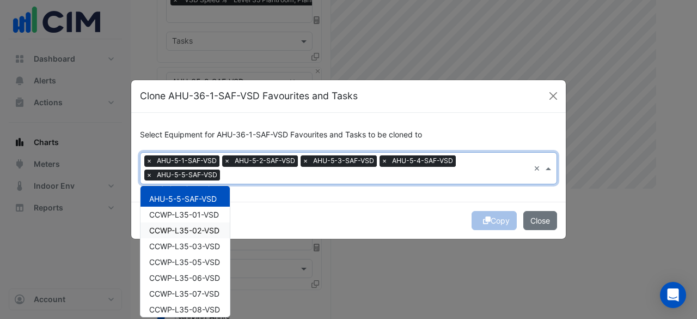
scroll to position [109, 0]
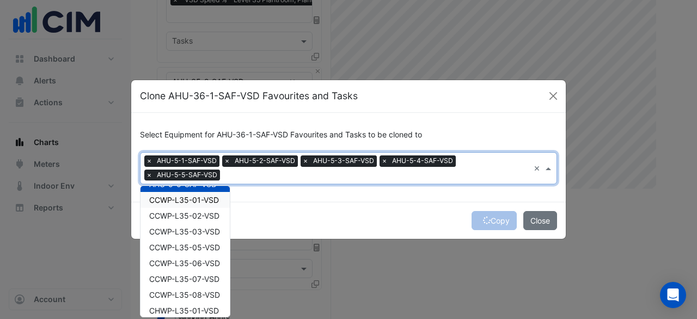
click at [205, 204] on div "CCWP-L35-01-VSD" at bounding box center [184, 200] width 89 height 16
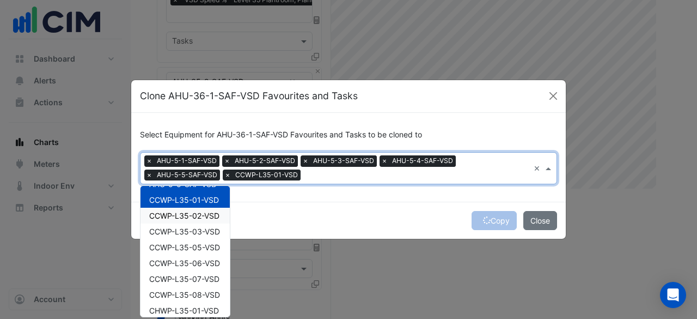
click at [205, 212] on span "CCWP-L35-02-VSD" at bounding box center [184, 215] width 70 height 9
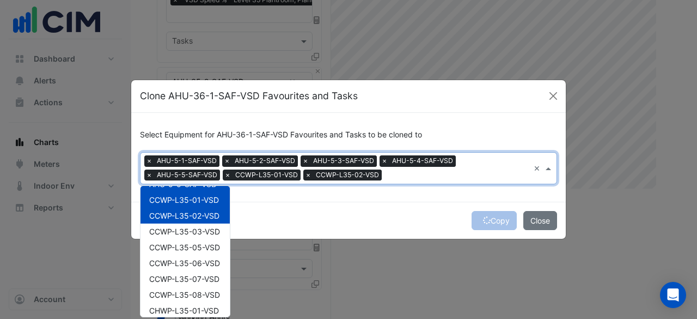
click at [207, 200] on span "CCWP-L35-01-VSD" at bounding box center [184, 199] width 70 height 9
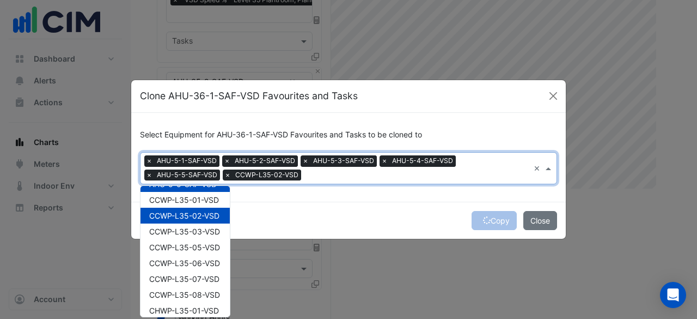
click at [206, 213] on span "CCWP-L35-02-VSD" at bounding box center [184, 215] width 70 height 9
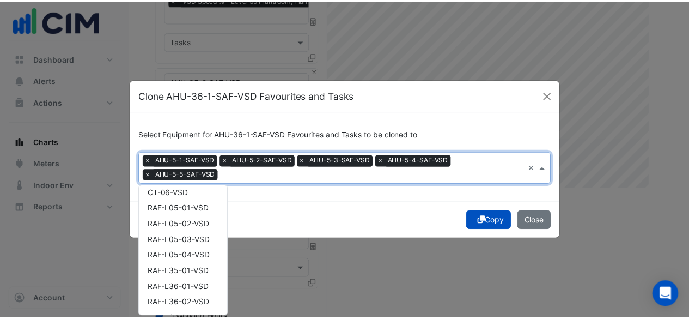
scroll to position [368, 0]
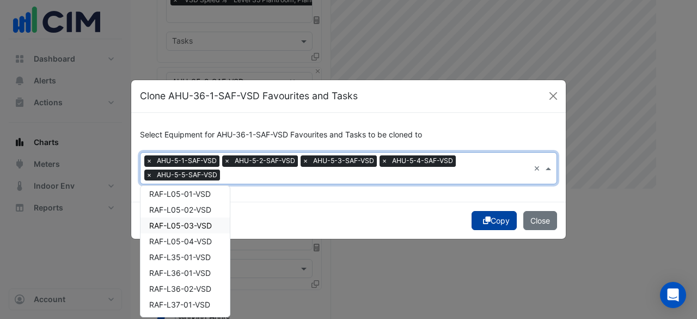
click at [491, 219] on button "Copy" at bounding box center [494, 220] width 45 height 19
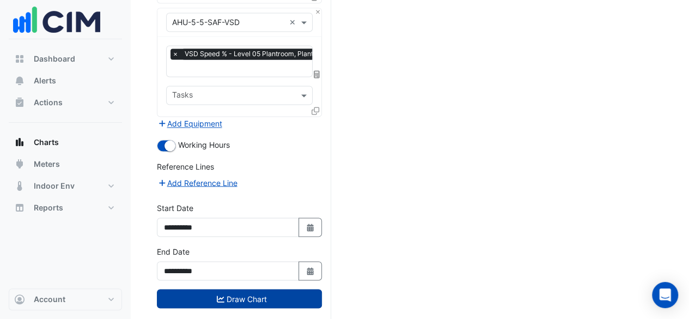
click at [241, 289] on button "Draw Chart" at bounding box center [239, 298] width 165 height 19
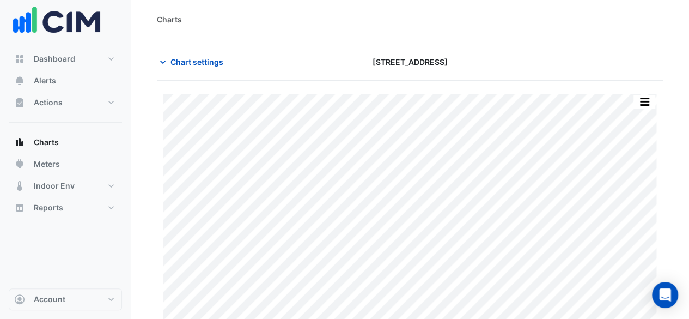
scroll to position [38, 0]
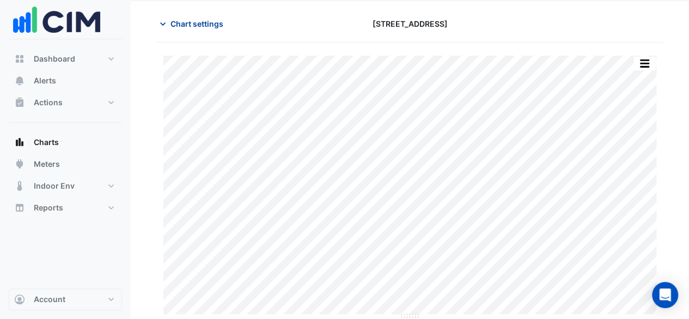
click at [167, 19] on icon "button" at bounding box center [162, 24] width 11 height 11
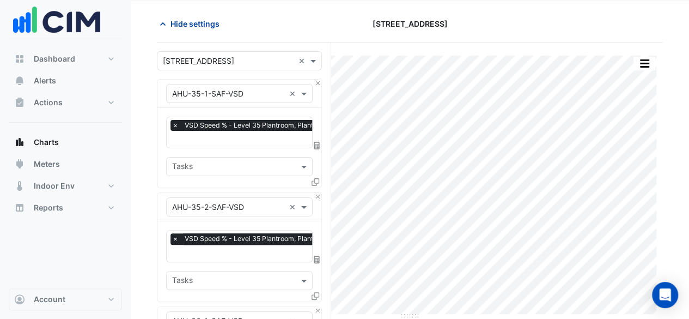
click at [167, 19] on icon "button" at bounding box center [162, 24] width 11 height 11
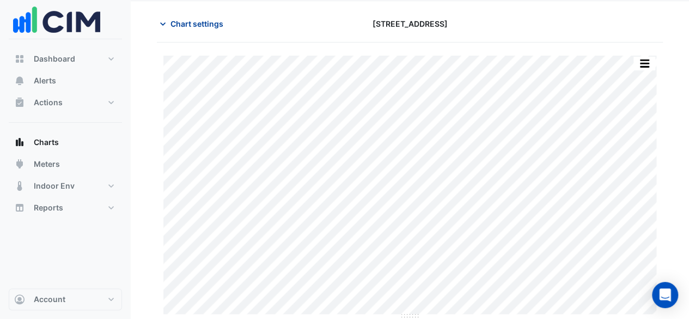
click at [176, 25] on span "Chart settings" at bounding box center [196, 23] width 53 height 11
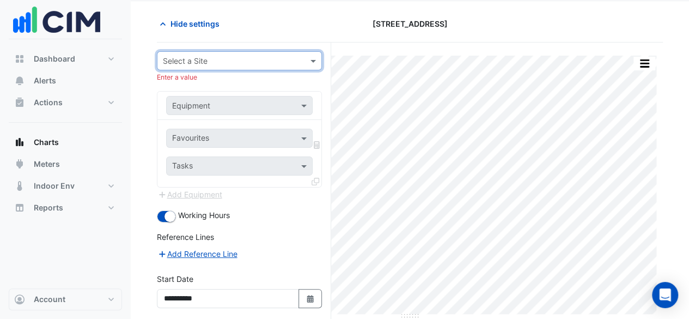
click at [305, 62] on div at bounding box center [239, 60] width 164 height 13
click at [267, 80] on div "[STREET_ADDRESS]" at bounding box center [239, 84] width 164 height 16
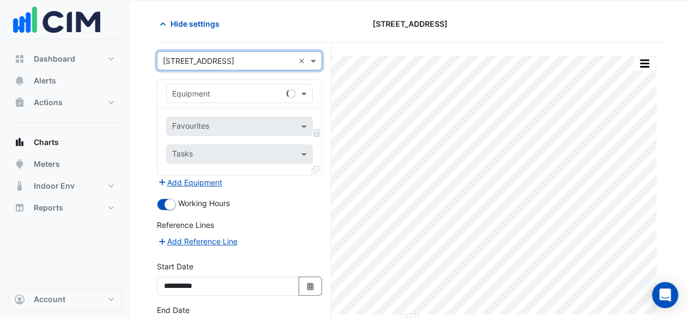
click at [254, 91] on input "text" at bounding box center [228, 93] width 113 height 11
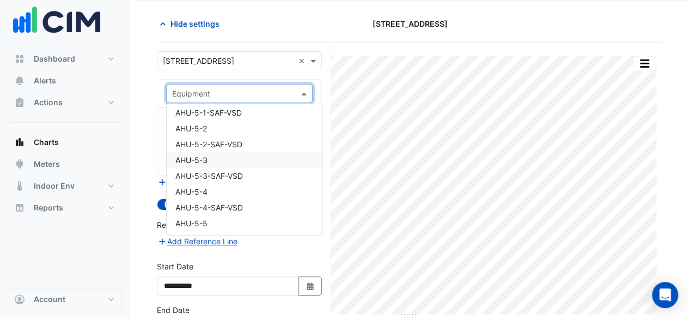
scroll to position [163, 0]
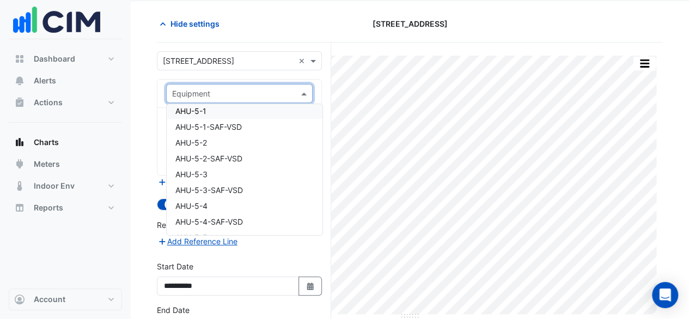
click at [248, 113] on div "AHU-5-1" at bounding box center [245, 111] width 156 height 16
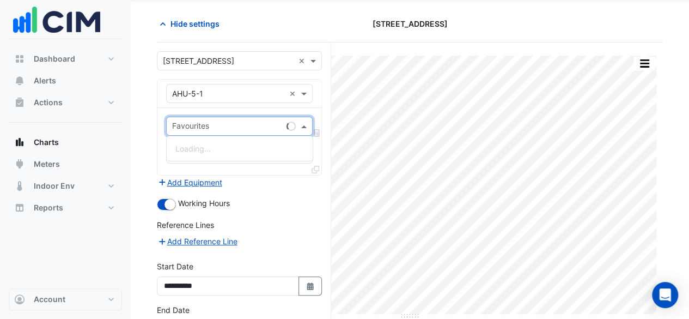
click at [240, 125] on input "text" at bounding box center [227, 126] width 110 height 11
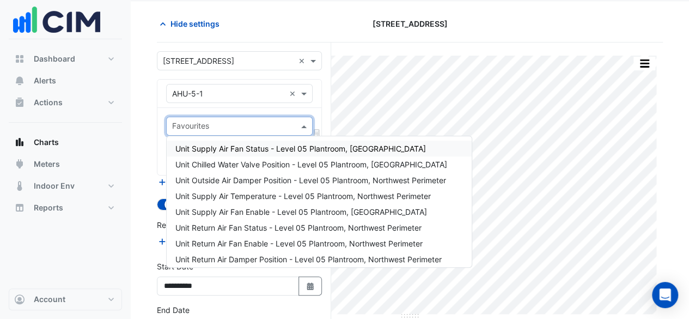
click at [246, 149] on span "Unit Supply Air Fan Status - Level 05 Plantroom, Northwest Perimeter" at bounding box center [300, 148] width 250 height 9
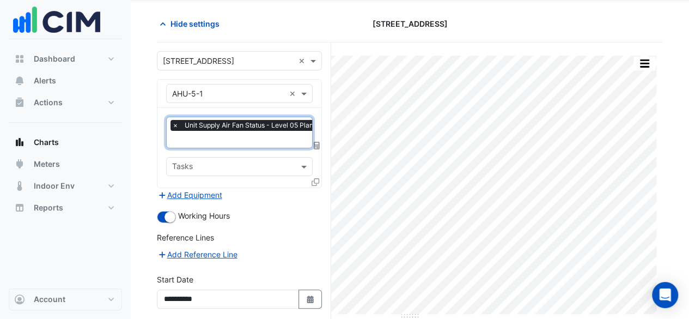
click at [260, 141] on input "text" at bounding box center [290, 139] width 236 height 11
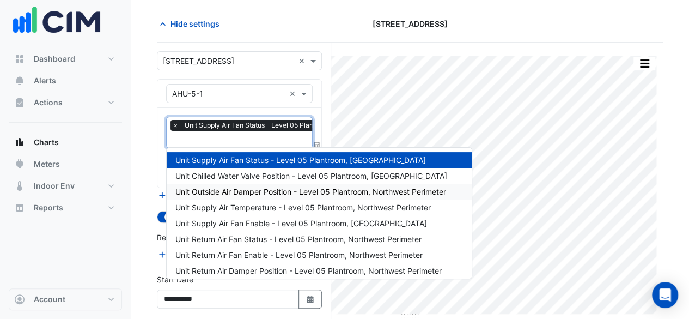
click at [267, 189] on span "Unit Outside Air Damper Position - Level 05 Plantroom, Northwest Perimeter" at bounding box center [310, 191] width 271 height 9
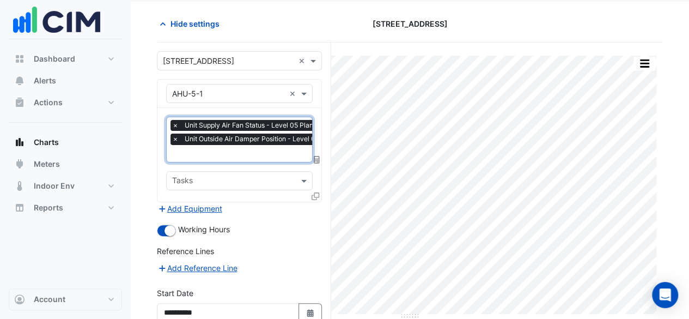
click at [249, 151] on input "text" at bounding box center [299, 154] width 254 height 11
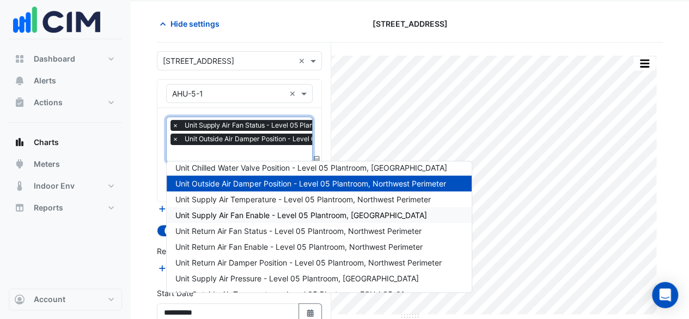
scroll to position [0, 0]
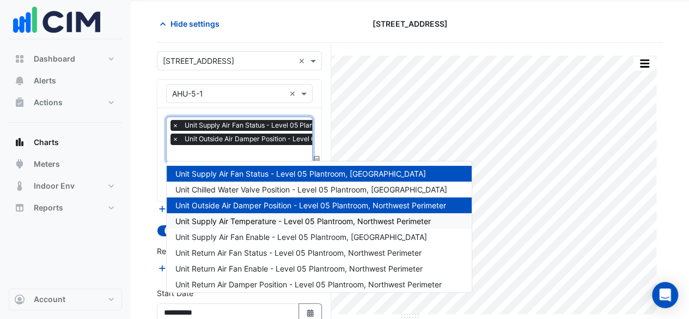
click at [274, 222] on span "Unit Supply Air Temperature - Level 05 Plantroom, Northwest Perimeter" at bounding box center [302, 220] width 255 height 9
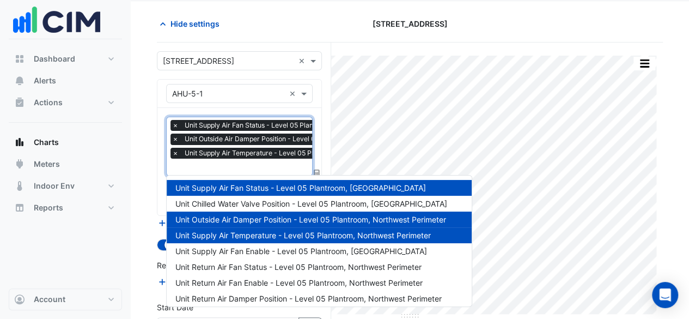
click at [227, 167] on input "text" at bounding box center [299, 167] width 254 height 11
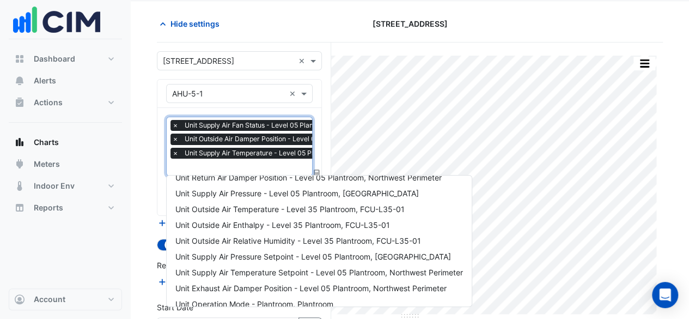
scroll to position [131, 0]
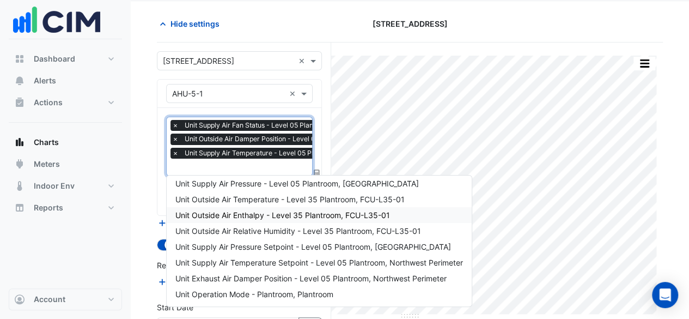
click at [152, 203] on section "Hide settings 8 Exhibition Street Split by Equip Split All Print Save as JPEG S…" at bounding box center [410, 219] width 558 height 436
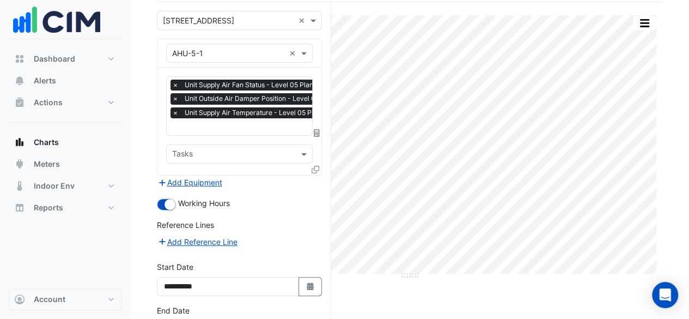
scroll to position [151, 0]
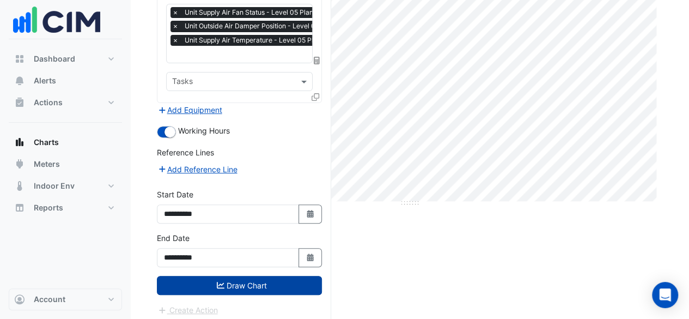
click at [257, 280] on button "Draw Chart" at bounding box center [239, 285] width 165 height 19
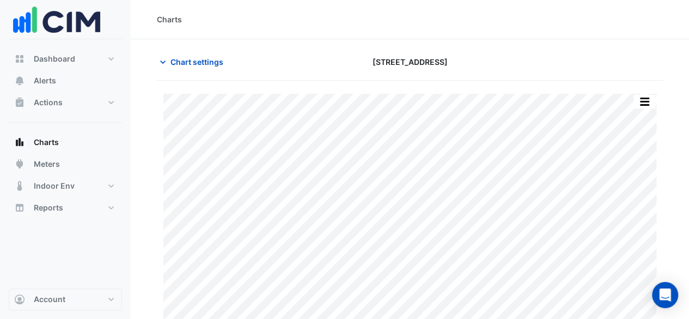
scroll to position [38, 0]
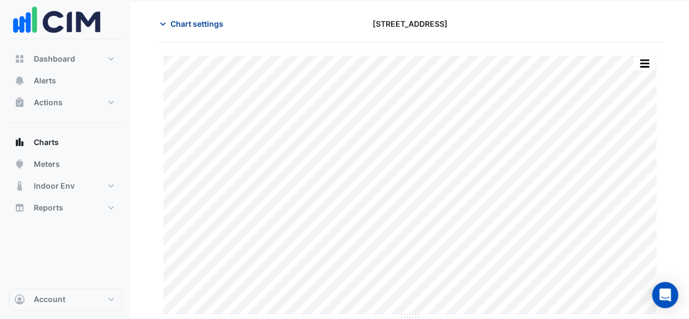
click at [187, 20] on span "Chart settings" at bounding box center [196, 23] width 53 height 11
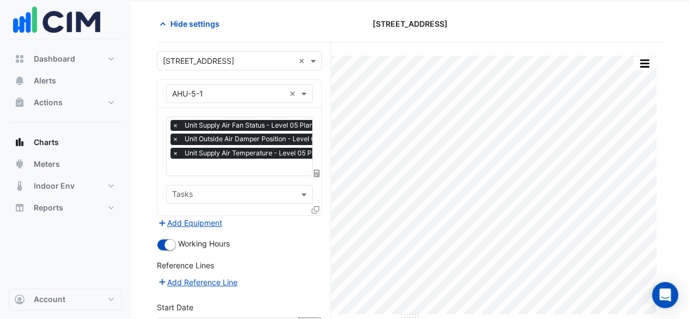
scroll to position [0, 5]
click at [223, 165] on input "text" at bounding box center [294, 167] width 254 height 11
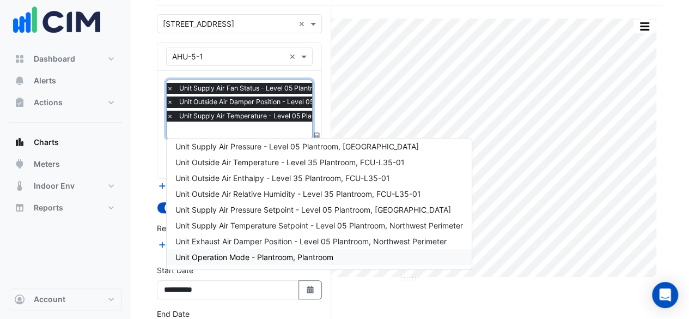
scroll to position [147, 0]
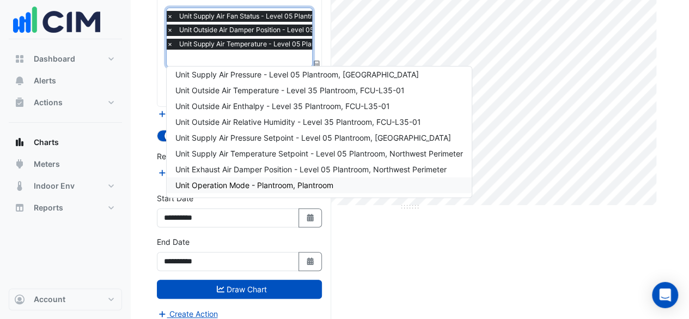
click at [259, 187] on span "Unit Operation Mode - Plantroom, Plantroom" at bounding box center [254, 184] width 158 height 9
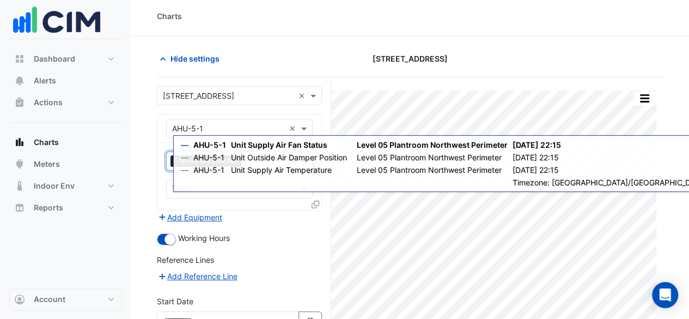
scroll to position [112, 0]
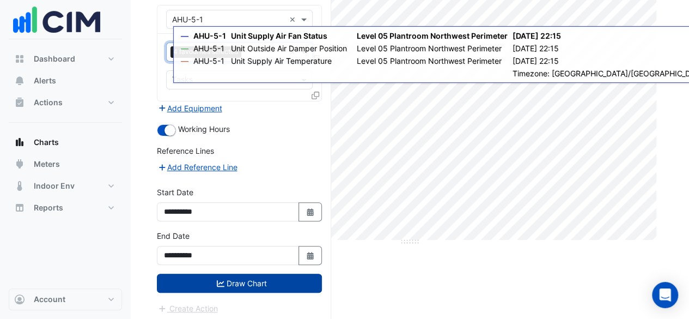
click at [250, 280] on button "Draw Chart" at bounding box center [239, 282] width 165 height 19
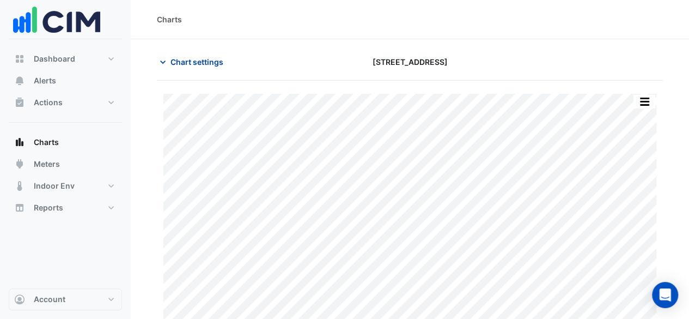
click at [191, 59] on span "Chart settings" at bounding box center [196, 61] width 53 height 11
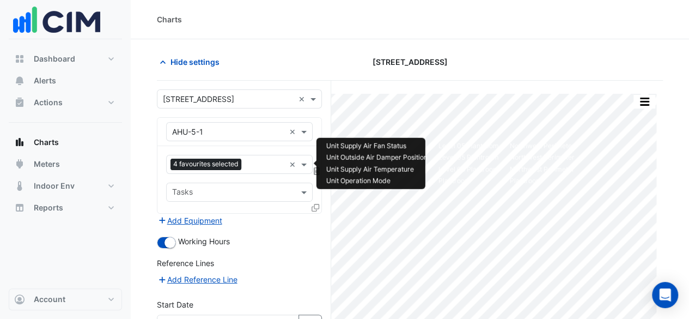
click at [262, 162] on input "text" at bounding box center [265, 165] width 39 height 11
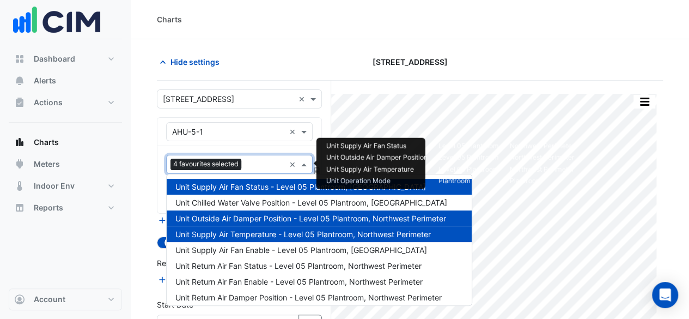
scroll to position [131, 0]
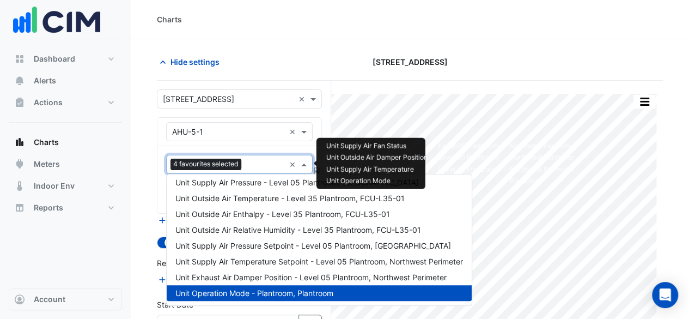
click at [262, 291] on span "Unit Operation Mode - Plantroom, Plantroom" at bounding box center [254, 292] width 158 height 9
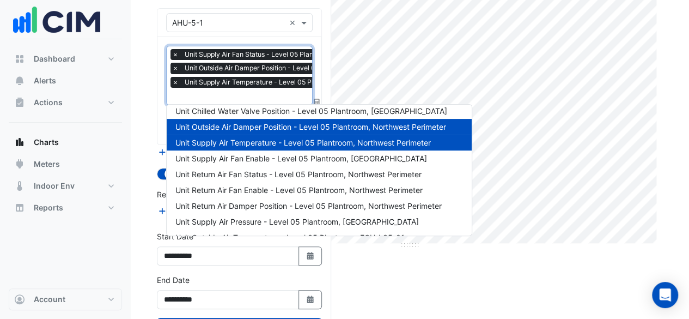
scroll to position [0, 0]
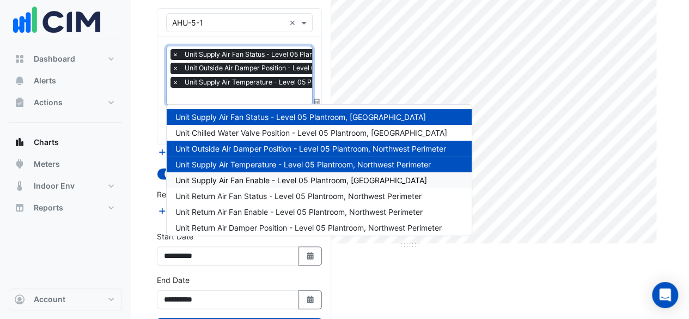
click at [318, 181] on span "Unit Supply Air Fan Enable - Level 05 Plantroom, Northwest Perimeter" at bounding box center [301, 179] width 252 height 9
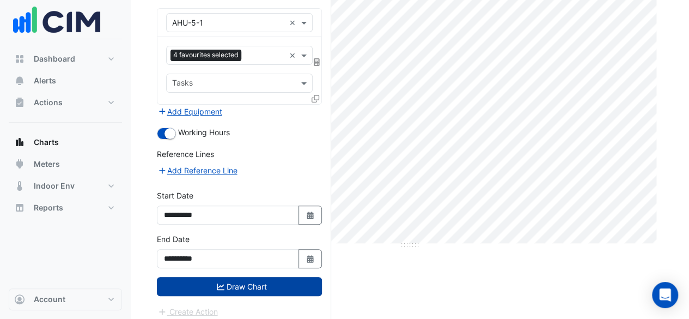
click at [261, 283] on button "Draw Chart" at bounding box center [239, 286] width 165 height 19
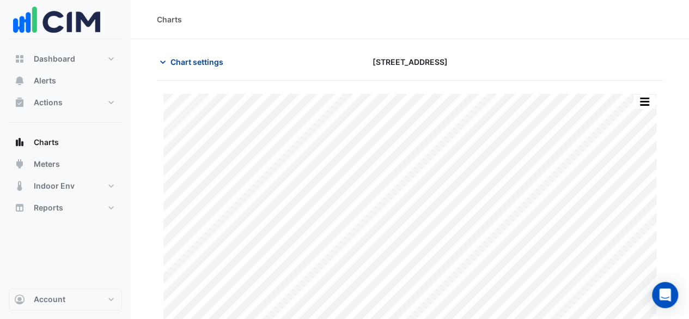
click at [189, 66] on span "Chart settings" at bounding box center [196, 61] width 53 height 11
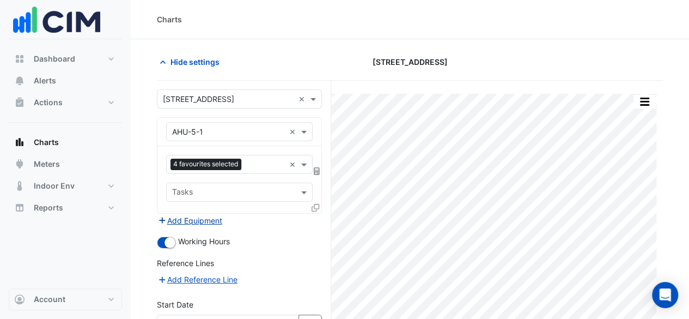
click at [183, 217] on button "Add Equipment" at bounding box center [190, 220] width 66 height 13
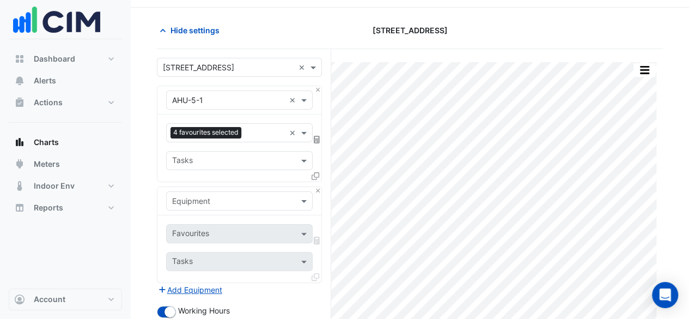
scroll to position [54, 0]
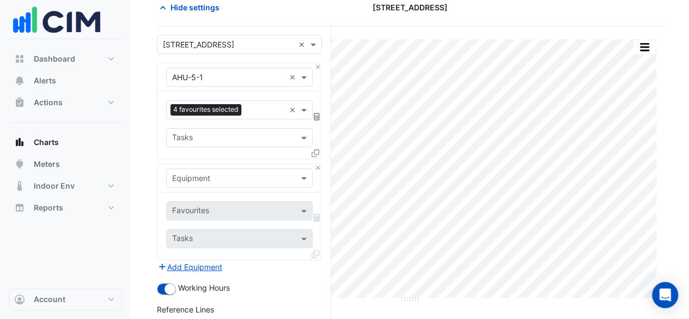
click at [237, 179] on input "text" at bounding box center [228, 178] width 113 height 11
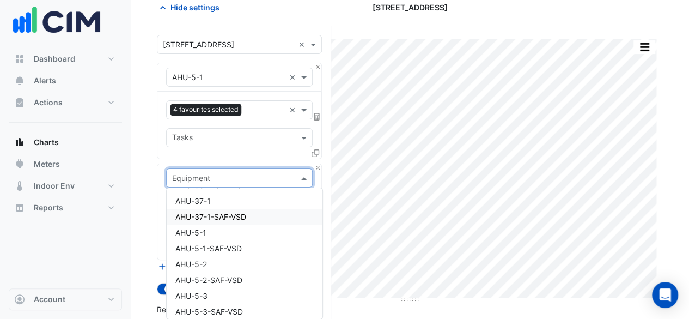
scroll to position [109, 0]
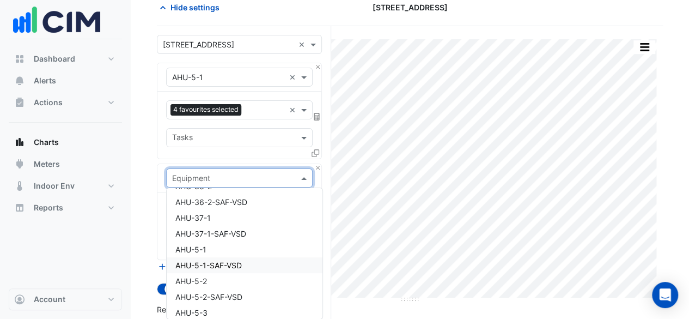
click at [232, 265] on span "AHU-5-1-SAF-VSD" at bounding box center [208, 264] width 66 height 9
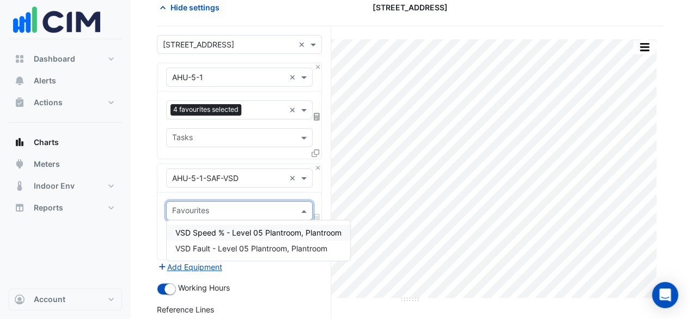
click at [220, 211] on input "text" at bounding box center [233, 211] width 122 height 11
click at [219, 228] on span "VSD Speed % - Level 05 Plantroom, Plantroom" at bounding box center [258, 232] width 166 height 9
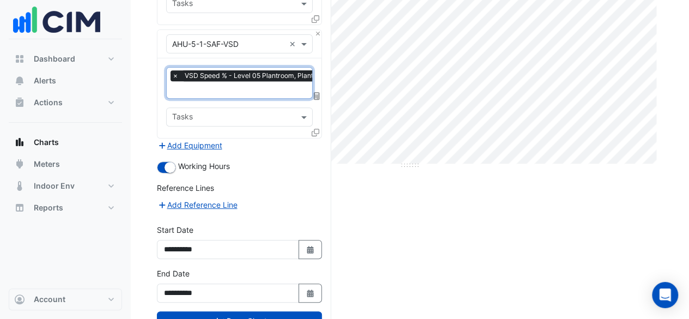
scroll to position [223, 0]
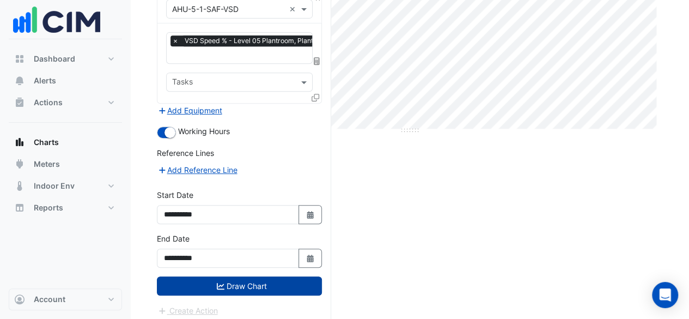
click at [247, 283] on button "Draw Chart" at bounding box center [239, 285] width 165 height 19
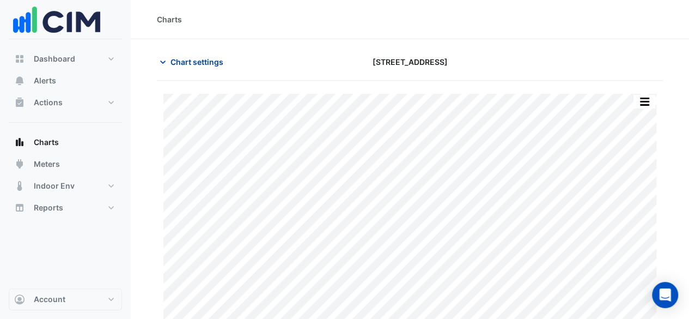
click at [186, 62] on span "Chart settings" at bounding box center [196, 61] width 53 height 11
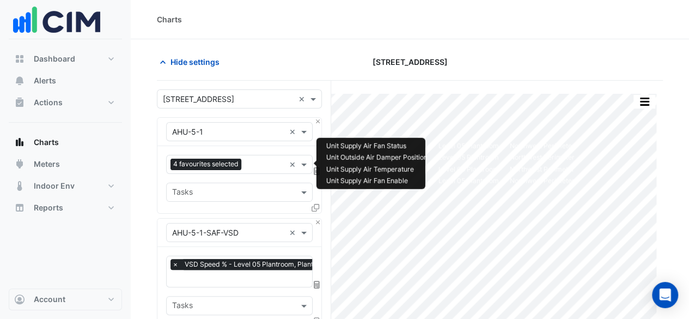
click at [264, 164] on input "text" at bounding box center [265, 165] width 39 height 11
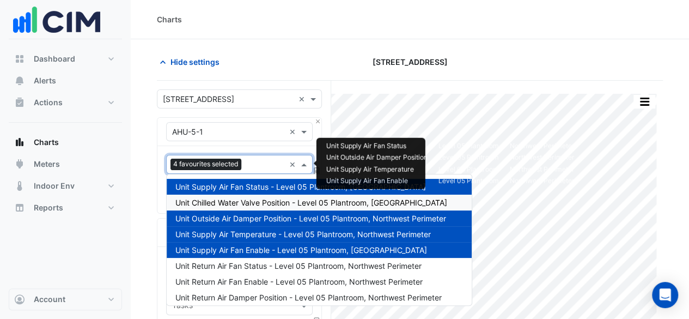
click at [262, 206] on span "Unit Chilled Water Valve Position - Level 05 Plantroom, Northwest Perimeter" at bounding box center [311, 202] width 272 height 9
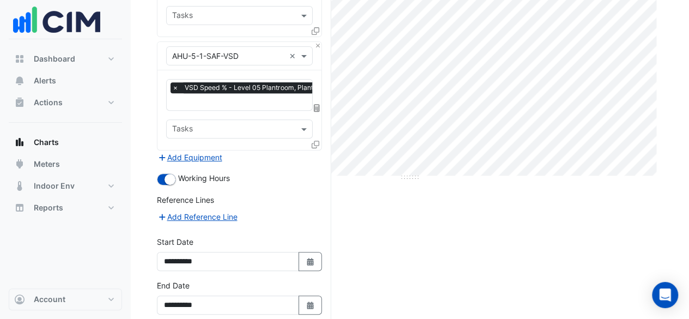
scroll to position [223, 0]
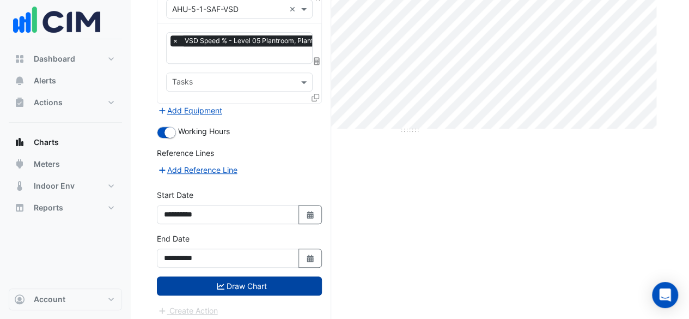
click at [230, 279] on button "Draw Chart" at bounding box center [239, 285] width 165 height 19
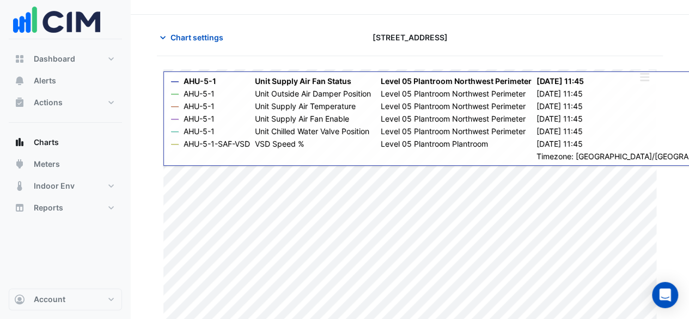
scroll to position [38, 0]
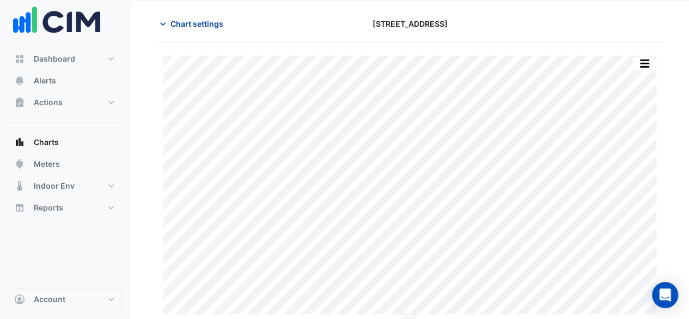
click at [198, 22] on span "Chart settings" at bounding box center [196, 23] width 53 height 11
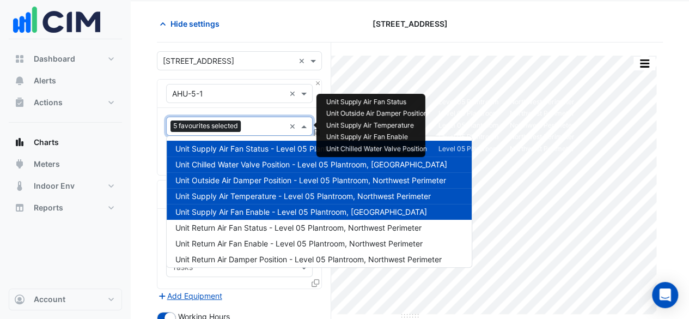
click at [259, 127] on input "text" at bounding box center [265, 126] width 40 height 11
click at [249, 164] on span "Unit Chilled Water Valve Position - Level 05 Plantroom, Northwest Perimeter" at bounding box center [311, 164] width 272 height 9
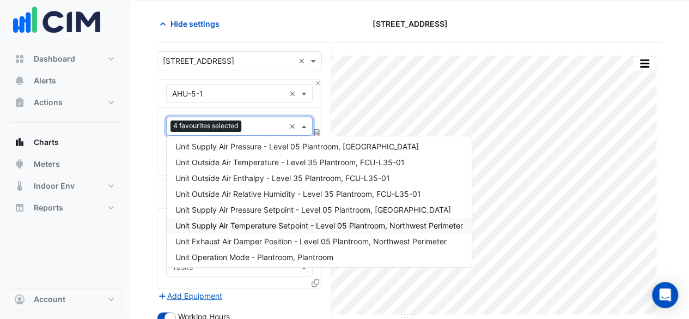
scroll to position [131, 0]
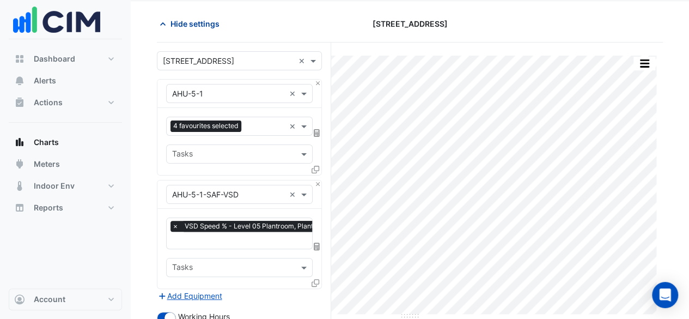
click at [173, 24] on span "Hide settings" at bounding box center [194, 23] width 49 height 11
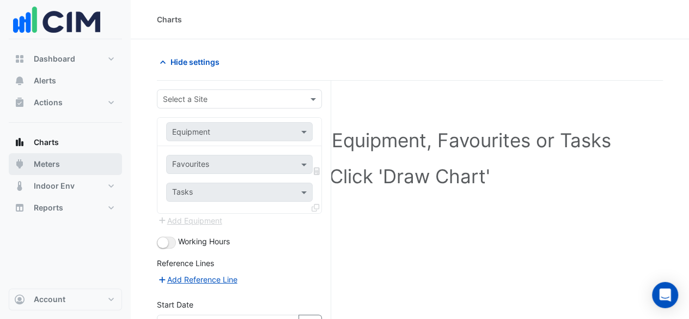
click at [91, 162] on button "Meters" at bounding box center [65, 164] width 113 height 22
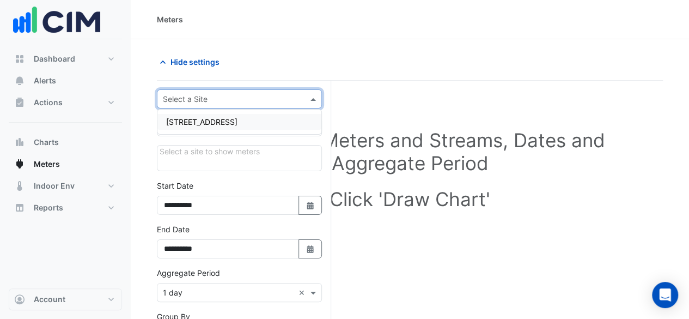
click at [222, 96] on input "text" at bounding box center [228, 99] width 131 height 11
click at [220, 115] on div "8 Exhibition Street" at bounding box center [239, 122] width 164 height 16
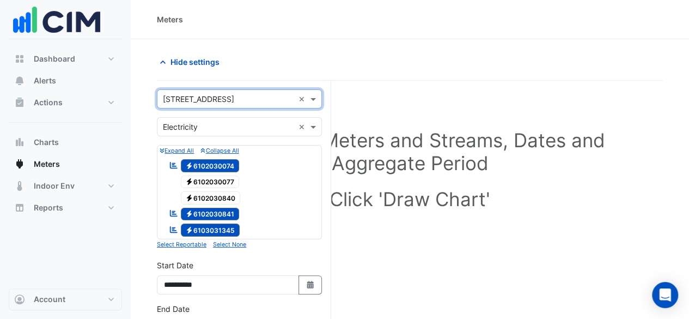
click at [221, 130] on input "text" at bounding box center [228, 126] width 131 height 11
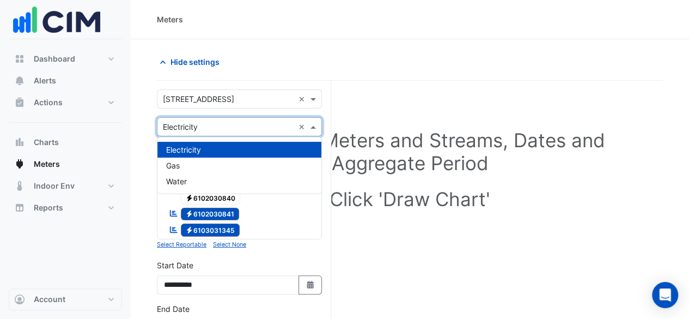
click at [221, 130] on input "text" at bounding box center [228, 126] width 131 height 11
click at [411, 99] on div "Select Site, Meters and Streams, Dates and Aggregate Period Click 'Draw Chart'" at bounding box center [410, 172] width 506 height 156
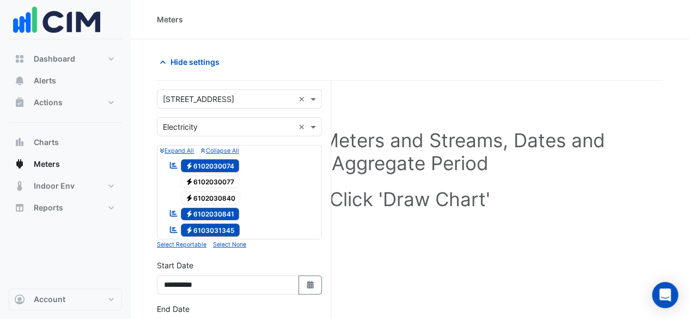
click at [171, 162] on icon "Reportable" at bounding box center [174, 165] width 10 height 8
click at [195, 243] on small "Select Reportable" at bounding box center [182, 244] width 50 height 7
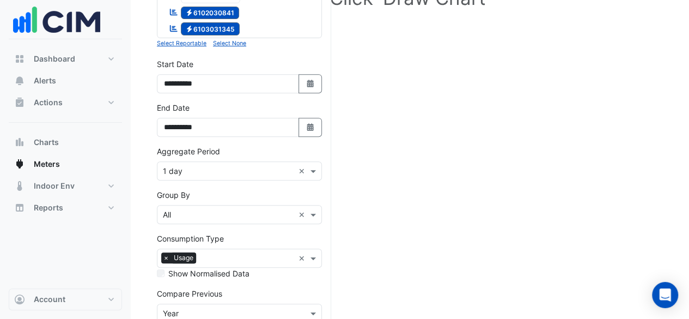
scroll to position [218, 0]
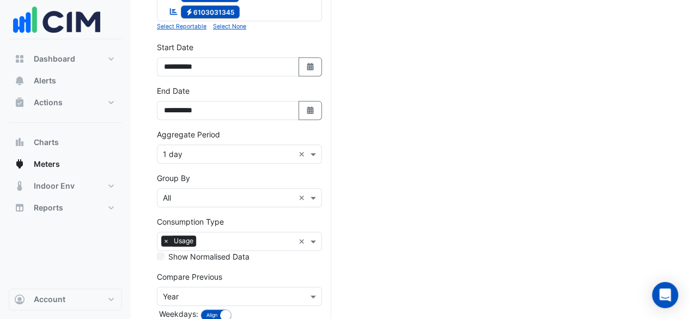
click at [230, 200] on div "Group By × All ×" at bounding box center [239, 197] width 165 height 19
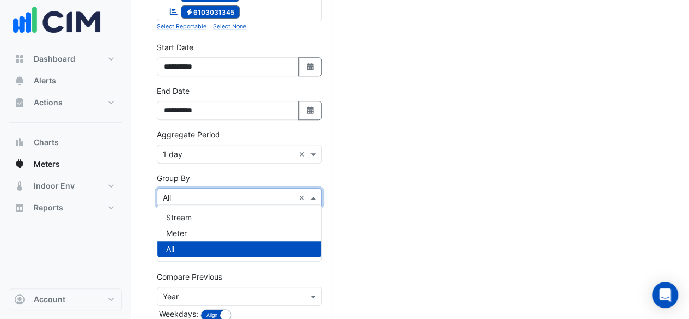
click at [230, 199] on div "Group By × All" at bounding box center [225, 197] width 137 height 11
click at [231, 192] on input "text" at bounding box center [228, 197] width 131 height 11
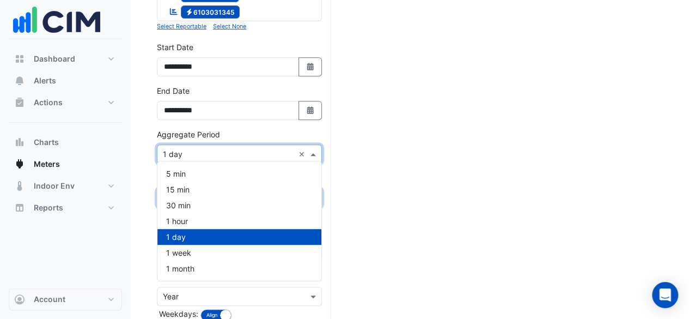
click at [261, 149] on input "text" at bounding box center [228, 154] width 131 height 11
click at [256, 215] on div "1 hour" at bounding box center [239, 221] width 164 height 16
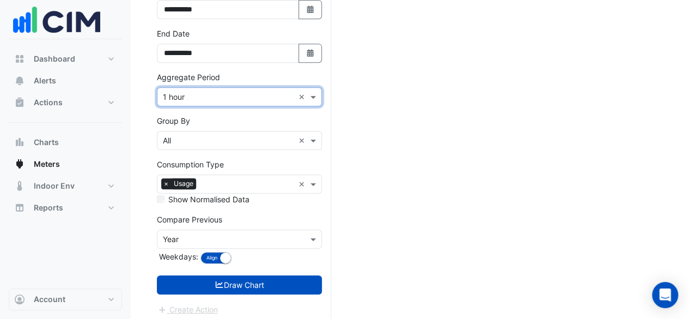
scroll to position [276, 0]
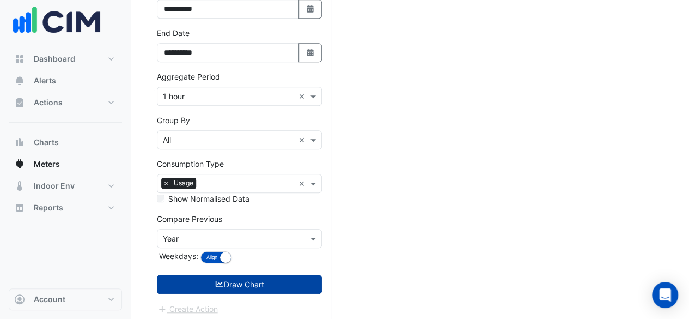
click at [266, 275] on button "Draw Chart" at bounding box center [239, 283] width 165 height 19
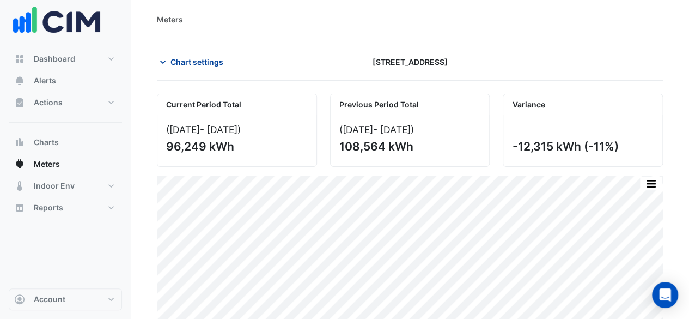
click at [201, 66] on span "Chart settings" at bounding box center [196, 61] width 53 height 11
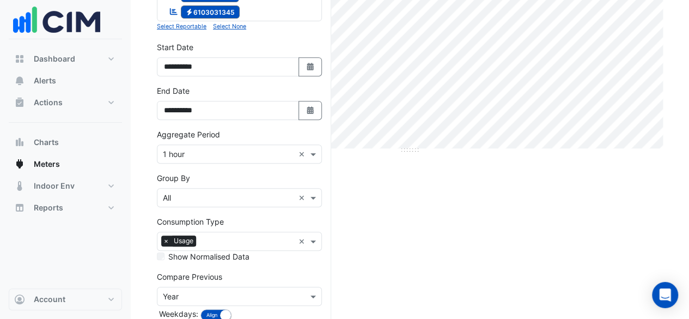
scroll to position [163, 0]
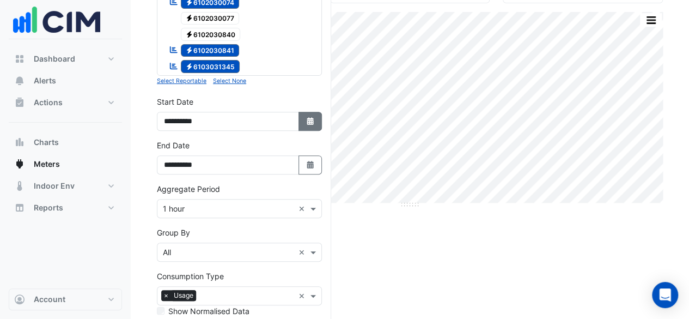
click at [309, 118] on icon "button" at bounding box center [310, 121] width 7 height 8
select select "*"
select select "****"
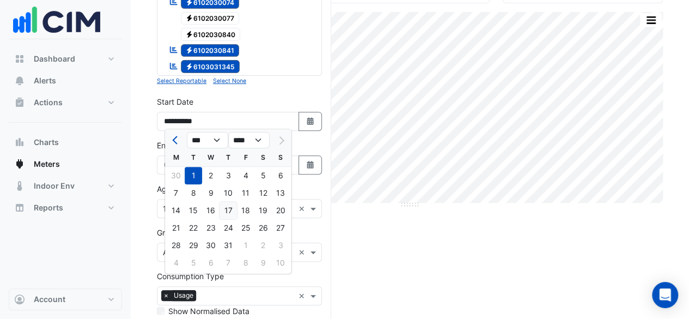
click at [231, 202] on div "17" at bounding box center [227, 209] width 17 height 17
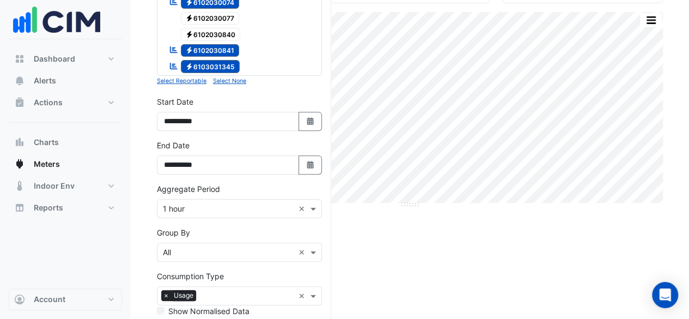
type input "**********"
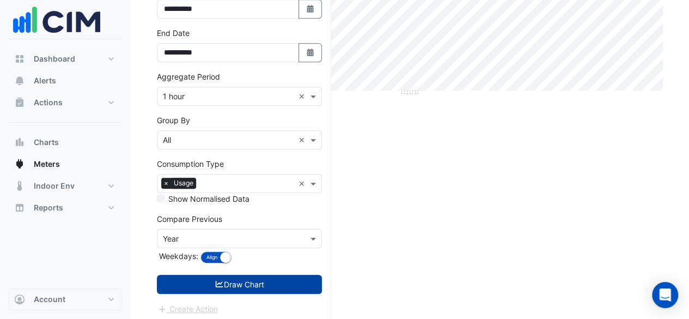
click at [238, 274] on button "Draw Chart" at bounding box center [239, 283] width 165 height 19
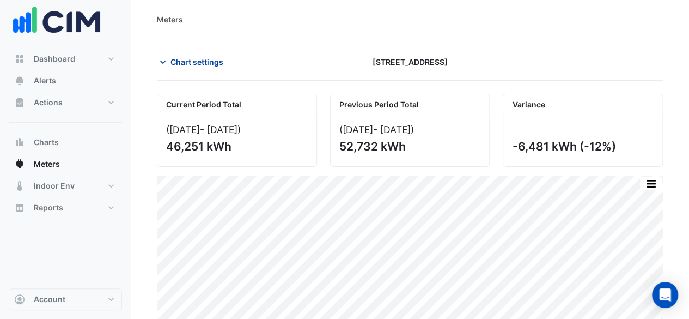
click at [192, 57] on span "Chart settings" at bounding box center [196, 61] width 53 height 11
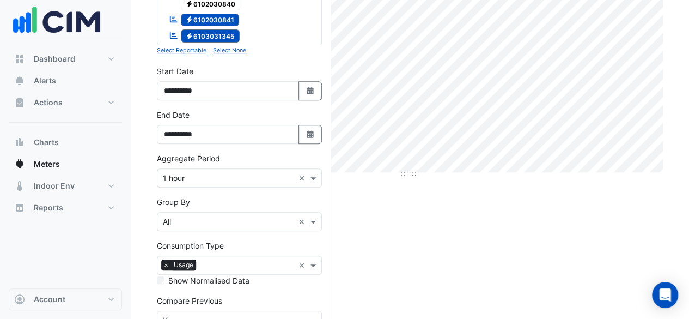
scroll to position [218, 0]
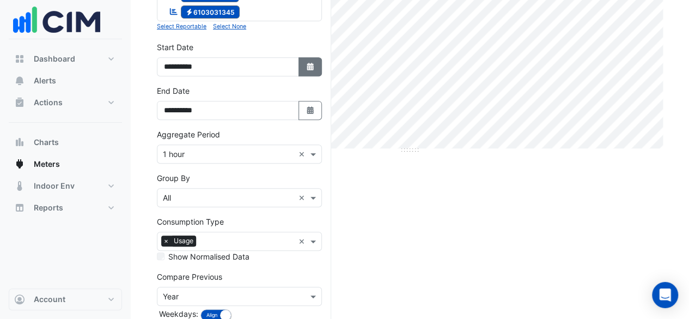
click at [303, 62] on button "Select Date" at bounding box center [310, 66] width 24 height 19
select select "*"
select select "****"
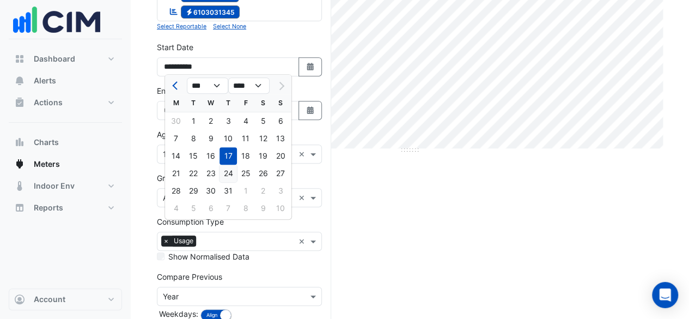
click at [225, 173] on div "24" at bounding box center [227, 172] width 17 height 17
type input "**********"
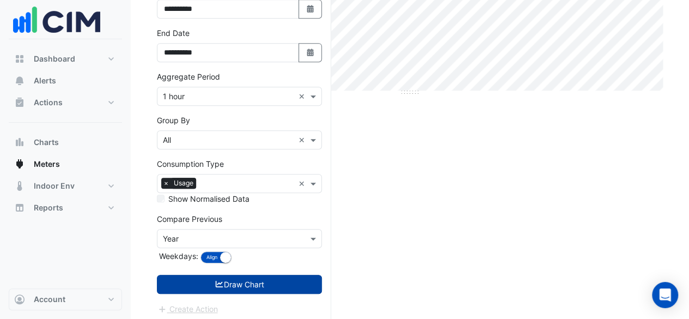
click at [248, 281] on button "Draw Chart" at bounding box center [239, 283] width 165 height 19
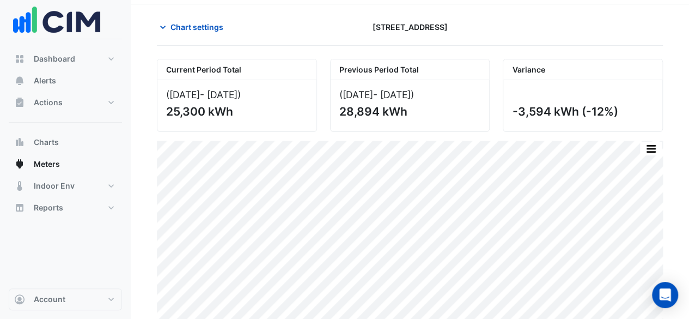
scroll to position [51, 0]
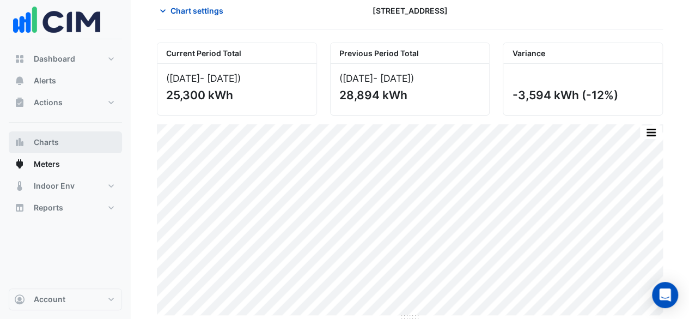
click at [72, 141] on button "Charts" at bounding box center [65, 142] width 113 height 22
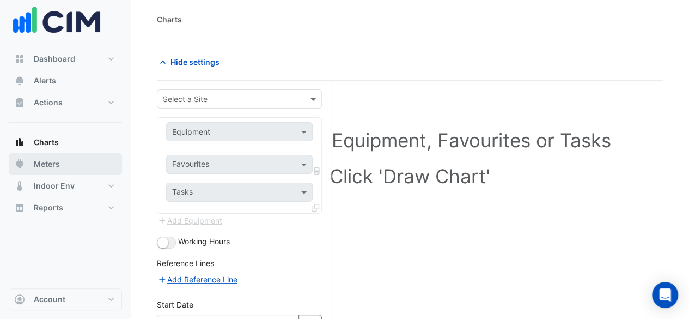
click at [59, 163] on span "Meters" at bounding box center [47, 163] width 26 height 11
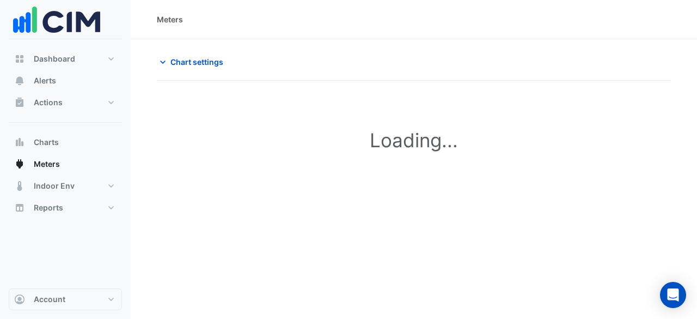
type input "**********"
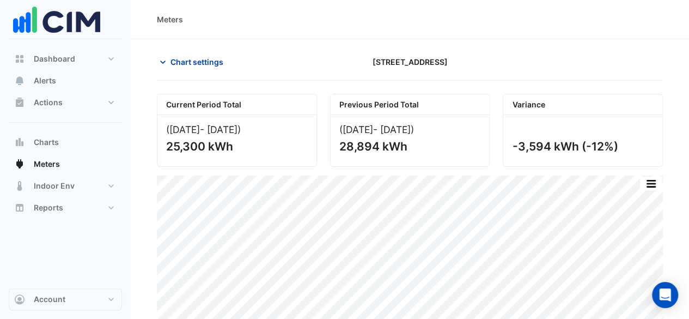
click at [199, 62] on span "Chart settings" at bounding box center [196, 61] width 53 height 11
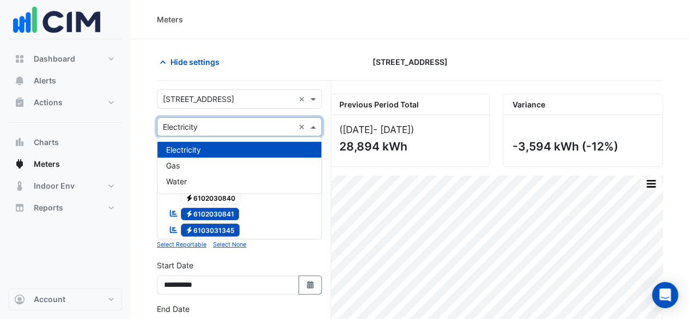
click at [222, 131] on input "text" at bounding box center [228, 126] width 131 height 11
click at [247, 261] on div "**********" at bounding box center [239, 276] width 165 height 35
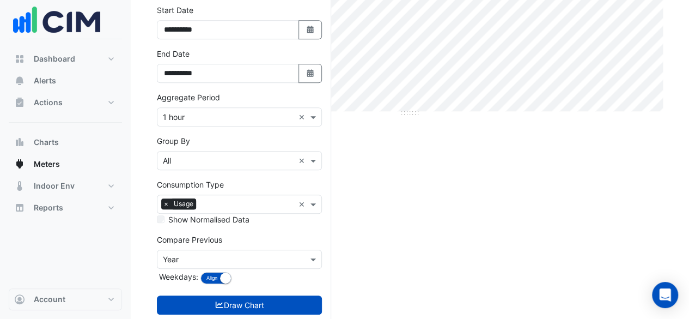
scroll to position [272, 0]
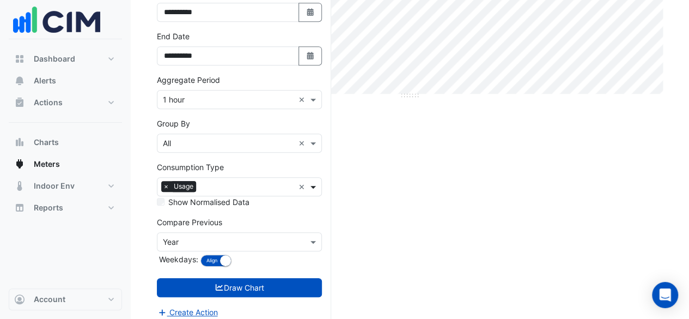
click at [314, 183] on span at bounding box center [315, 186] width 14 height 11
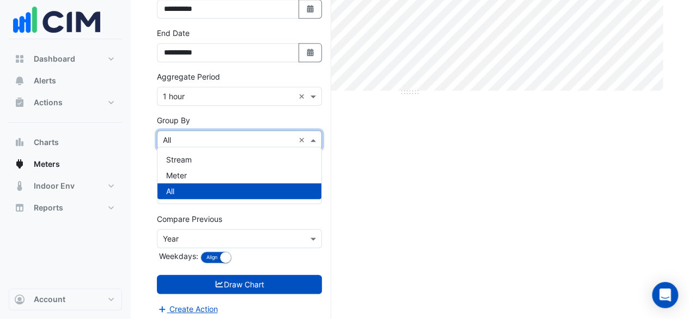
click at [266, 142] on div "Group By × All ×" at bounding box center [239, 139] width 165 height 19
click at [254, 158] on div "Stream" at bounding box center [239, 159] width 164 height 16
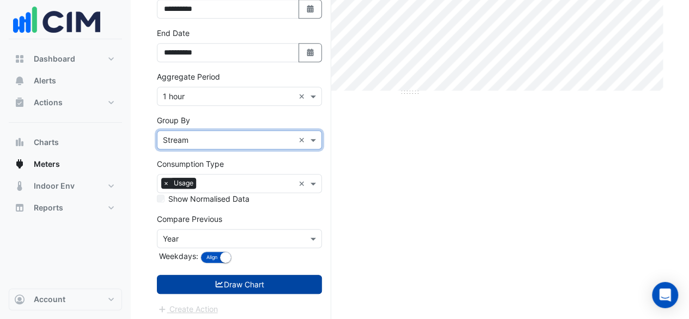
click at [254, 276] on button "Draw Chart" at bounding box center [239, 283] width 165 height 19
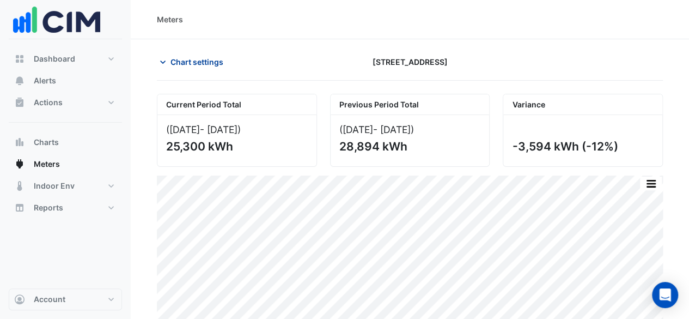
click at [203, 63] on span "Chart settings" at bounding box center [196, 61] width 53 height 11
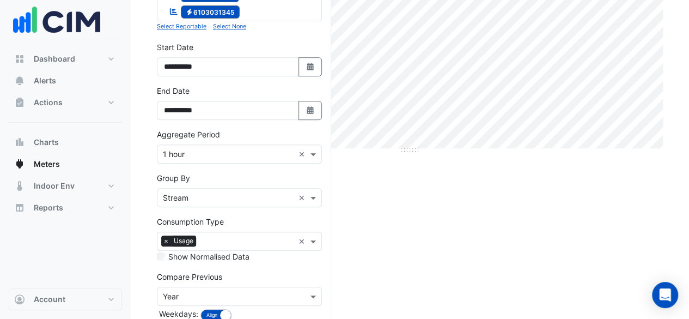
scroll to position [276, 0]
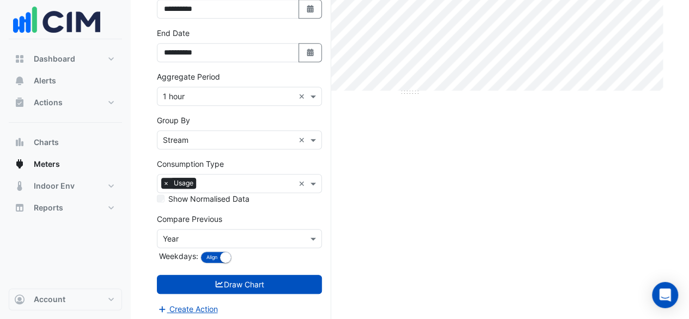
click at [247, 234] on input "text" at bounding box center [228, 238] width 131 height 11
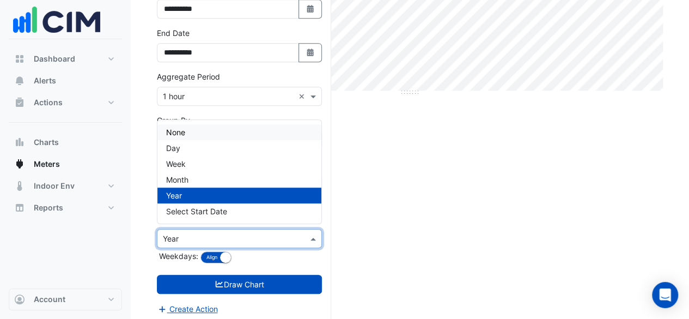
click at [232, 136] on div "None" at bounding box center [239, 132] width 164 height 16
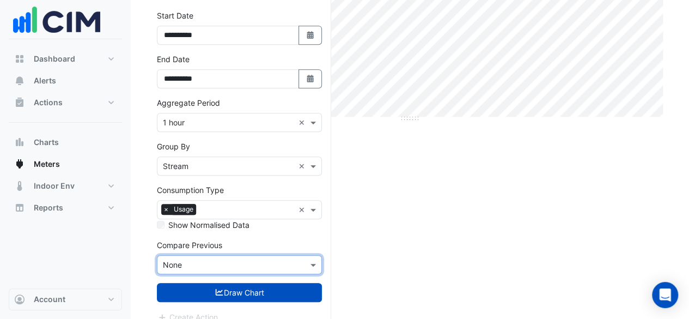
scroll to position [258, 0]
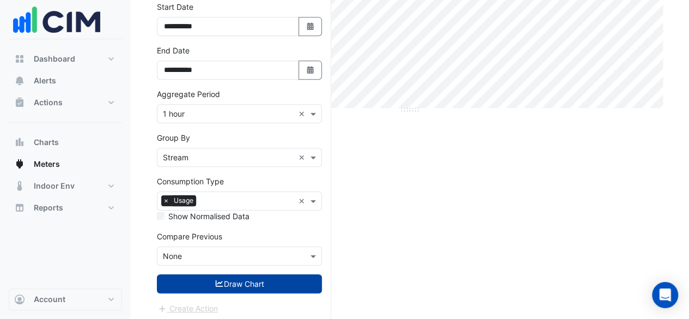
click at [220, 279] on fa-icon "submit" at bounding box center [220, 283] width 10 height 9
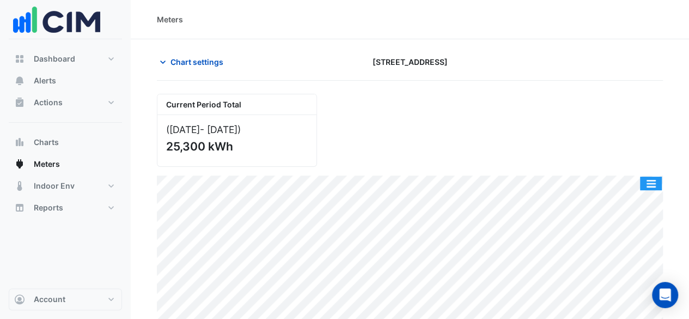
click at [650, 177] on button "button" at bounding box center [651, 183] width 22 height 14
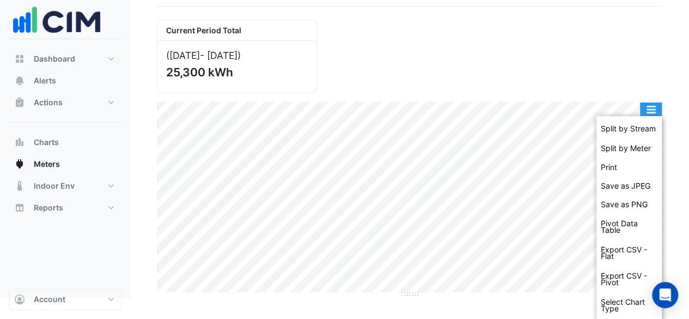
scroll to position [75, 0]
click at [628, 142] on div "Split by Meter" at bounding box center [628, 148] width 65 height 20
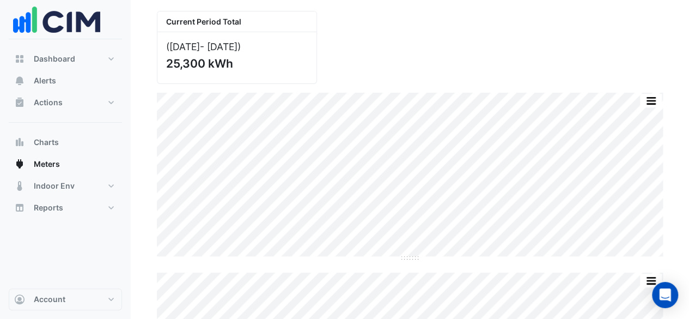
scroll to position [13, 0]
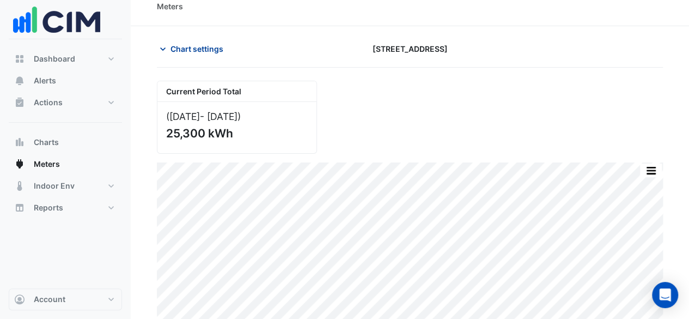
click at [206, 44] on span "Chart settings" at bounding box center [196, 48] width 53 height 11
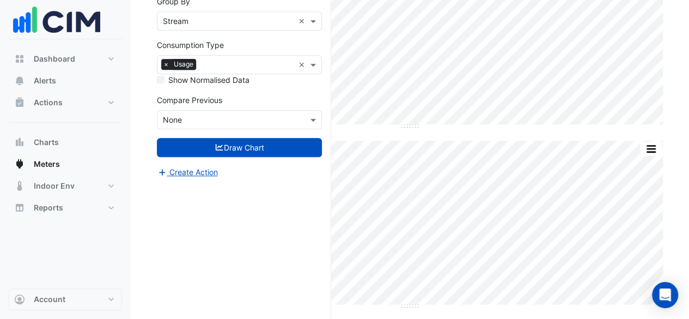
scroll to position [340, 0]
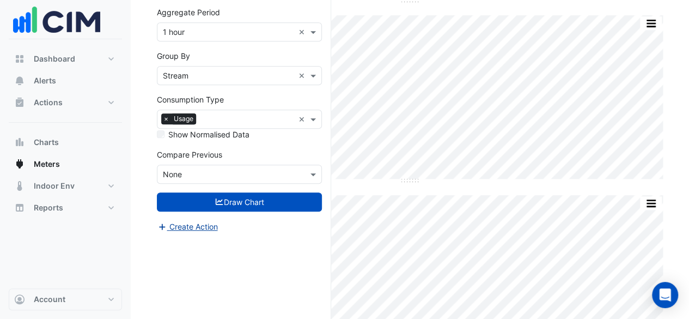
click at [199, 220] on button "Create Action" at bounding box center [188, 226] width 62 height 13
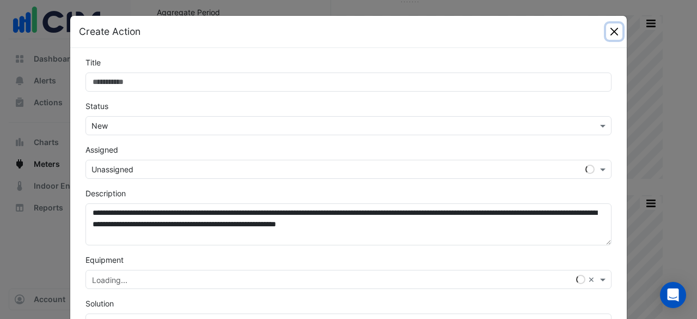
click at [615, 30] on button "Close" at bounding box center [614, 31] width 16 height 16
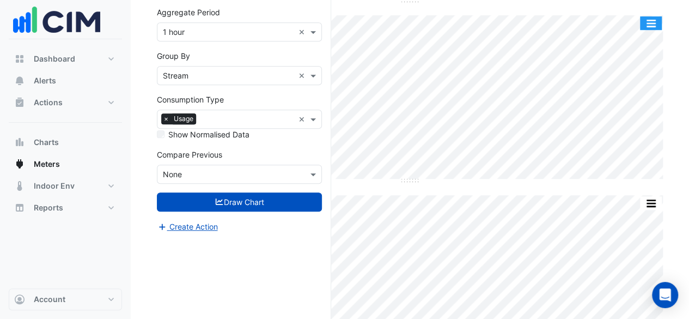
click at [649, 18] on button "button" at bounding box center [651, 23] width 22 height 14
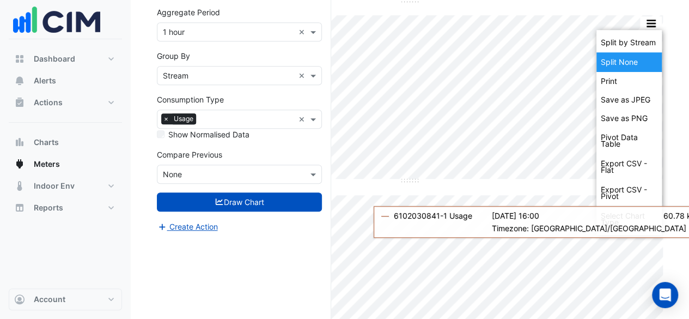
click at [638, 62] on div "Split None" at bounding box center [628, 62] width 65 height 20
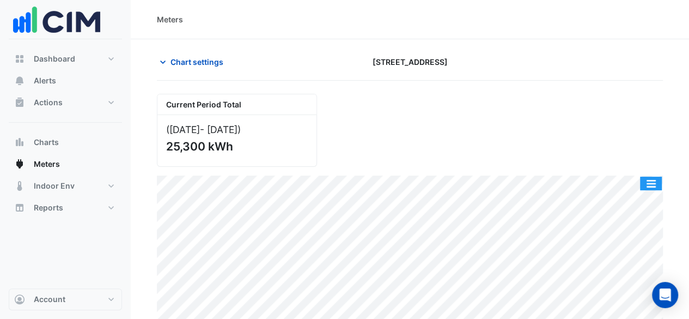
click at [651, 179] on button "button" at bounding box center [651, 183] width 22 height 14
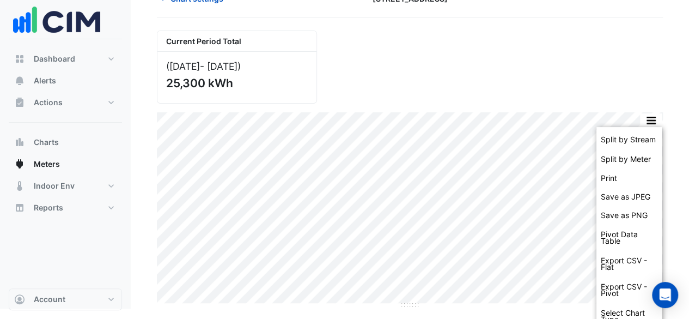
scroll to position [75, 0]
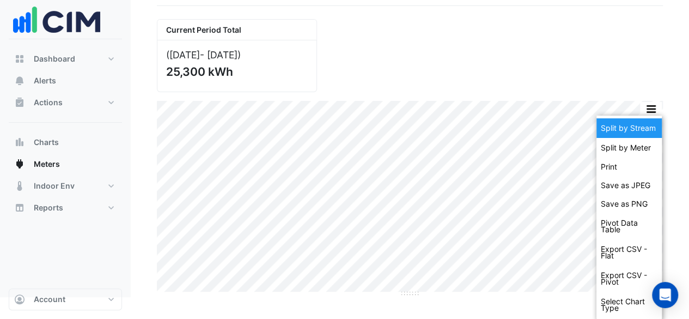
click at [634, 125] on div "Split by Stream" at bounding box center [628, 128] width 65 height 20
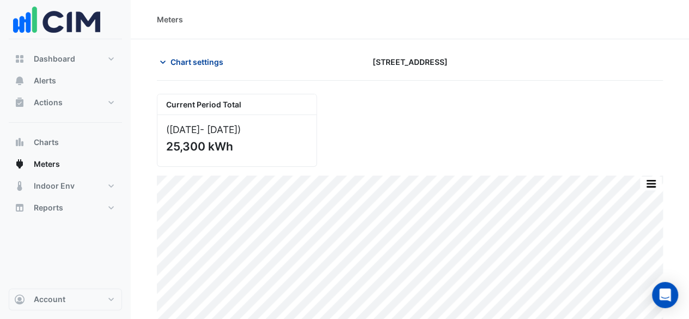
click at [204, 62] on span "Chart settings" at bounding box center [196, 61] width 53 height 11
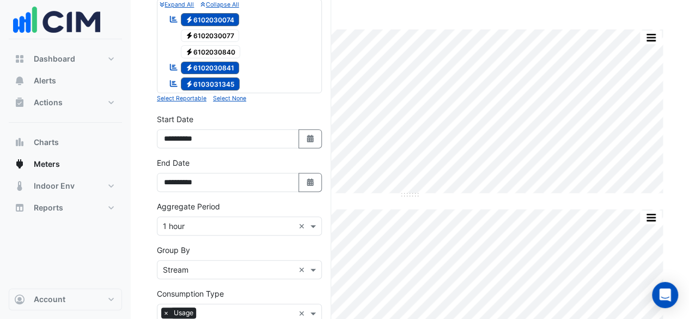
scroll to position [163, 0]
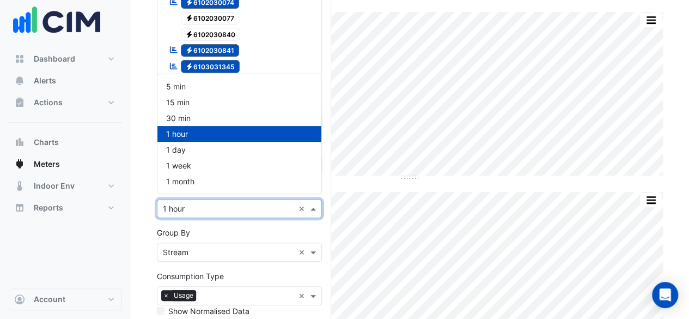
click at [240, 203] on input "text" at bounding box center [228, 208] width 131 height 11
click at [240, 227] on div "Group By Group By × Stream ×" at bounding box center [239, 244] width 165 height 35
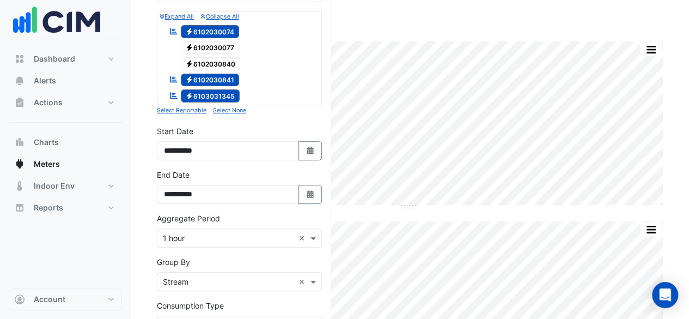
scroll to position [109, 0]
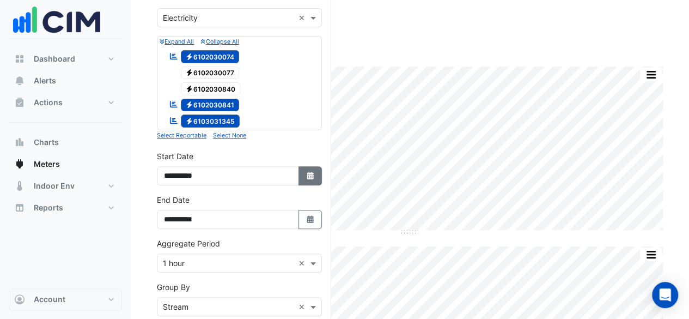
click at [313, 176] on fa-icon "Select Date" at bounding box center [310, 175] width 10 height 9
select select "*"
select select "****"
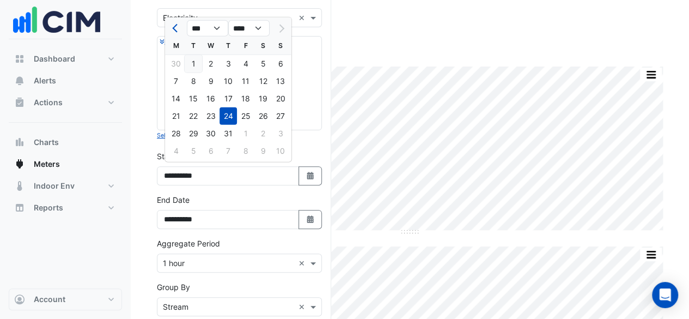
click at [196, 64] on div "1" at bounding box center [193, 63] width 17 height 17
type input "**********"
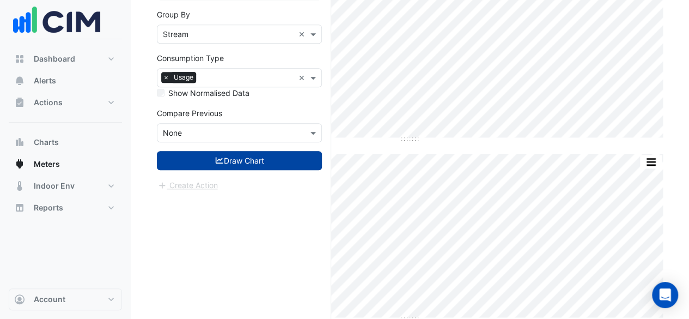
click at [272, 157] on button "Draw Chart" at bounding box center [239, 160] width 165 height 19
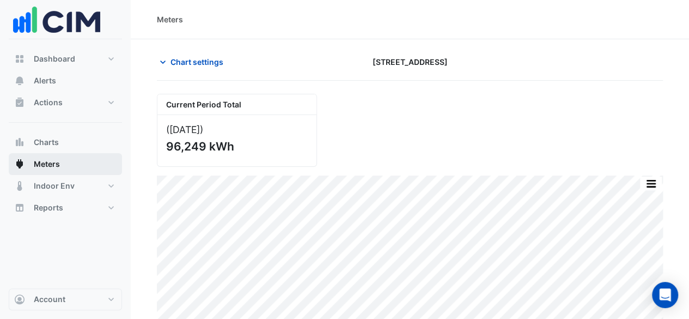
click at [61, 161] on button "Meters" at bounding box center [65, 164] width 113 height 22
click at [218, 58] on span "Chart settings" at bounding box center [196, 61] width 53 height 11
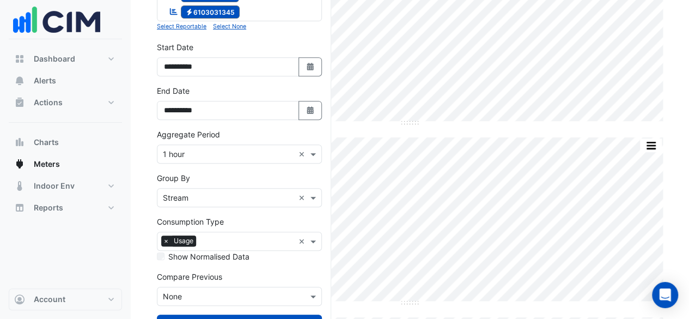
scroll to position [163, 0]
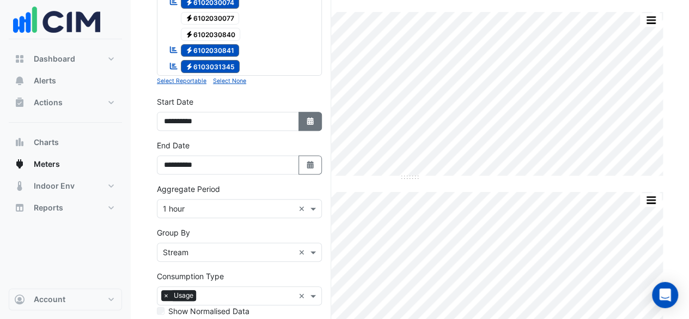
click at [310, 117] on icon "Select Date" at bounding box center [310, 121] width 10 height 8
select select "*"
select select "****"
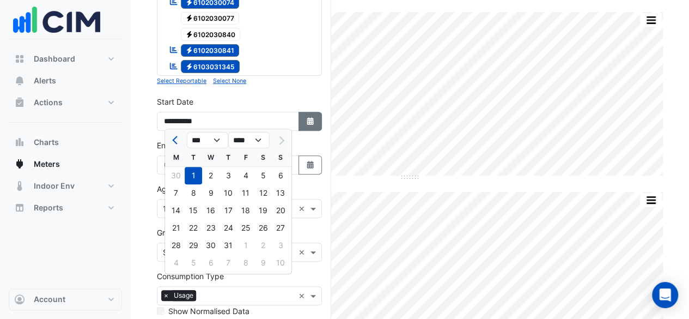
click at [310, 117] on icon "Select Date" at bounding box center [310, 121] width 10 height 8
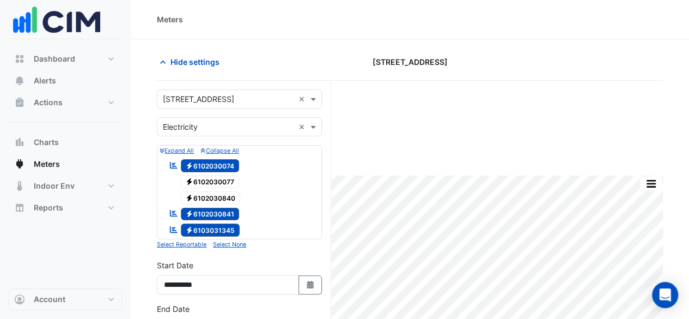
scroll to position [0, 0]
click at [64, 87] on button "Alerts" at bounding box center [65, 81] width 113 height 22
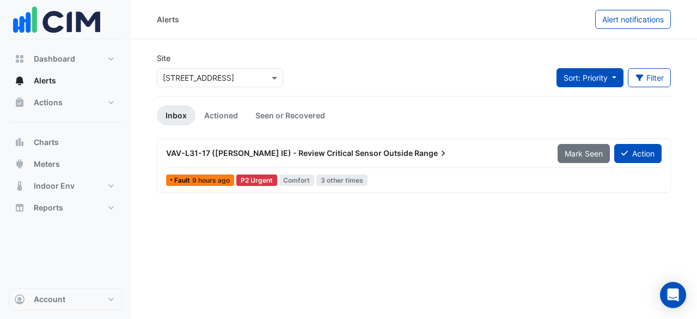
click at [585, 77] on span "Sort: Priority" at bounding box center [586, 77] width 44 height 9
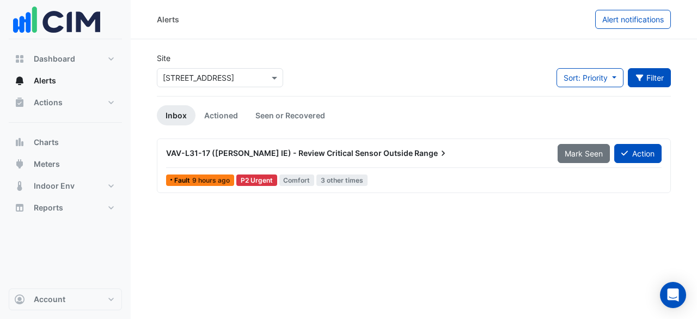
click at [645, 73] on button "Filter" at bounding box center [650, 77] width 44 height 19
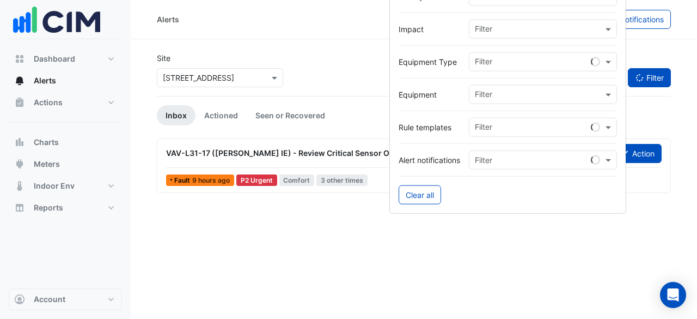
click at [645, 73] on button "Filter" at bounding box center [650, 77] width 44 height 19
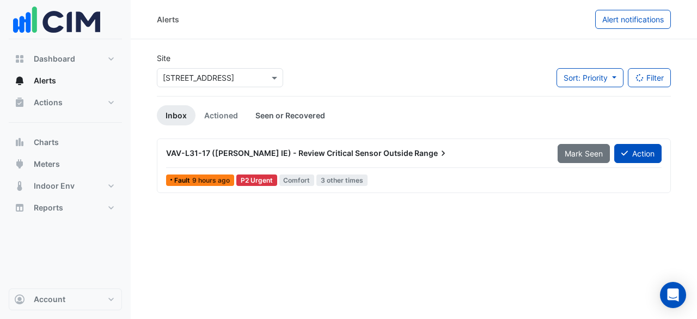
click at [304, 113] on link "Seen or Recovered" at bounding box center [290, 115] width 87 height 20
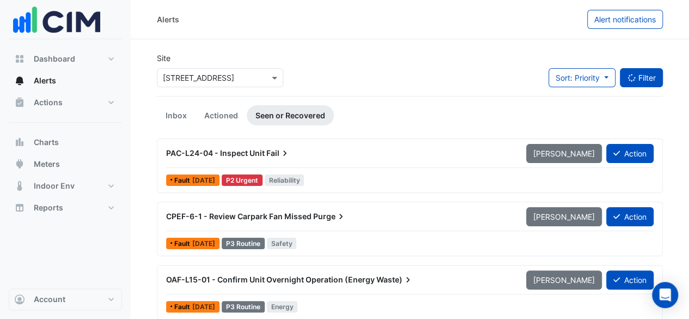
click at [654, 74] on button "Filter" at bounding box center [642, 77] width 44 height 19
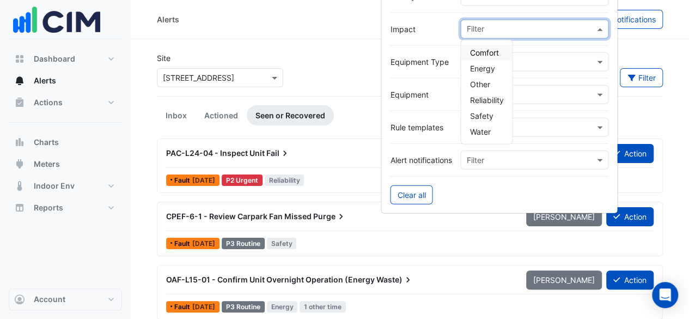
click at [557, 20] on div "Filter" at bounding box center [534, 29] width 148 height 19
click at [485, 69] on span "Energy" at bounding box center [481, 68] width 25 height 9
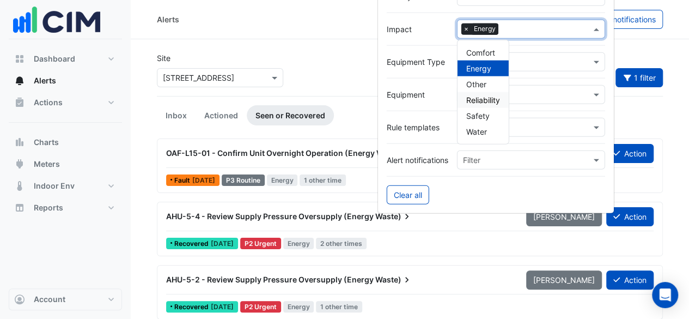
click at [658, 120] on ul "Inbox Actioned Seen or Recovered" at bounding box center [410, 115] width 506 height 20
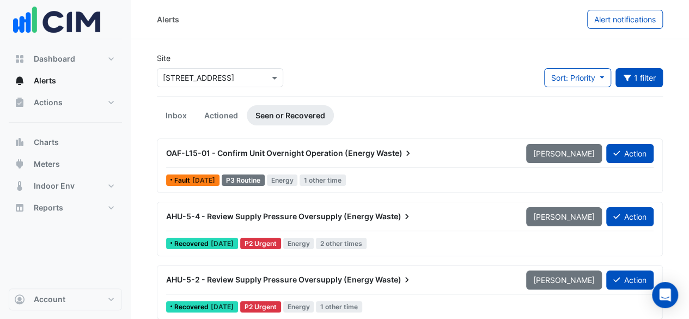
click at [334, 150] on span "OAF-L15-01 - Confirm Unit Overnight Operation (Energy" at bounding box center [270, 152] width 209 height 9
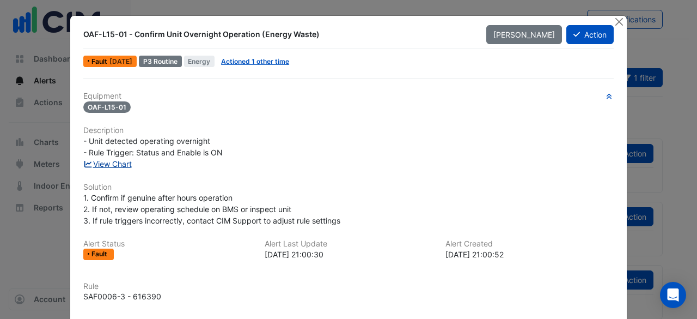
click at [121, 164] on link "View Chart" at bounding box center [107, 163] width 48 height 9
click at [613, 19] on button "Close" at bounding box center [618, 21] width 11 height 11
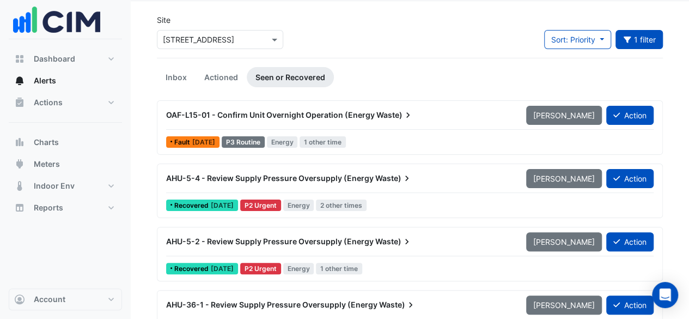
scroll to position [54, 0]
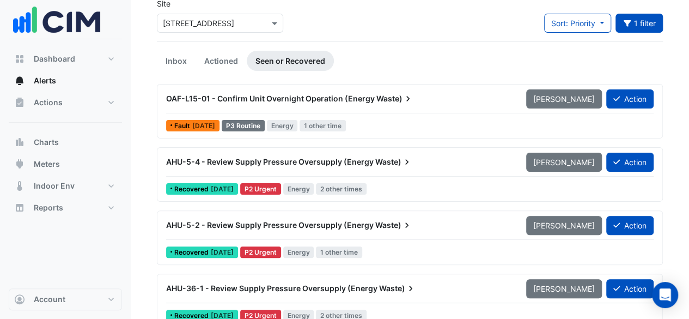
click at [403, 104] on icon at bounding box center [407, 98] width 11 height 11
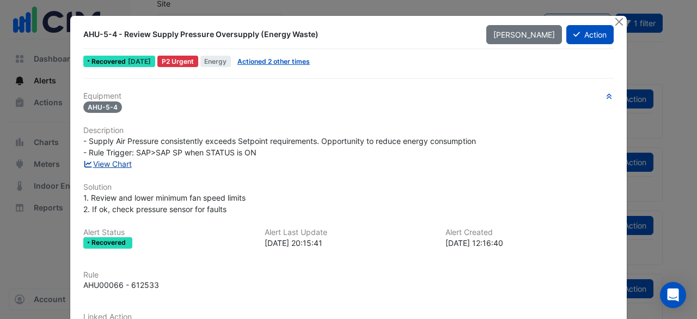
click at [107, 161] on link "View Chart" at bounding box center [107, 163] width 48 height 9
click at [618, 20] on button "Close" at bounding box center [618, 21] width 11 height 11
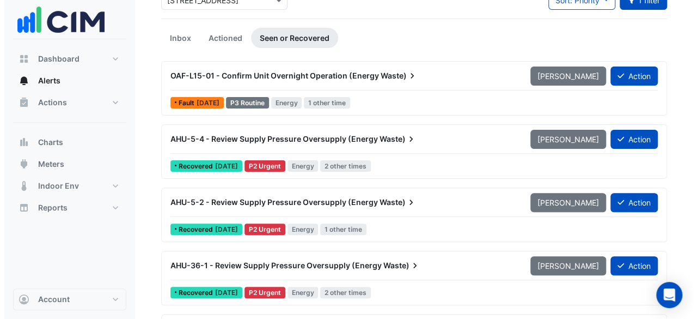
scroll to position [109, 0]
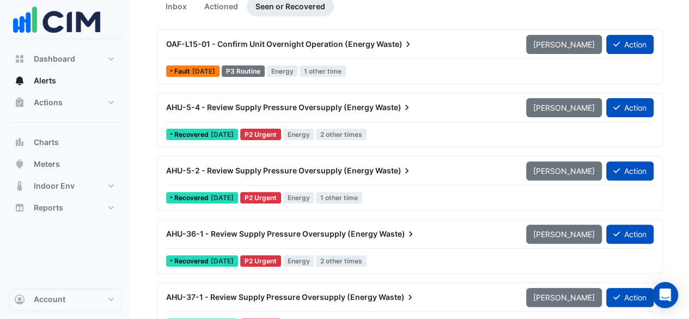
click at [394, 170] on span "Waste)" at bounding box center [393, 170] width 37 height 11
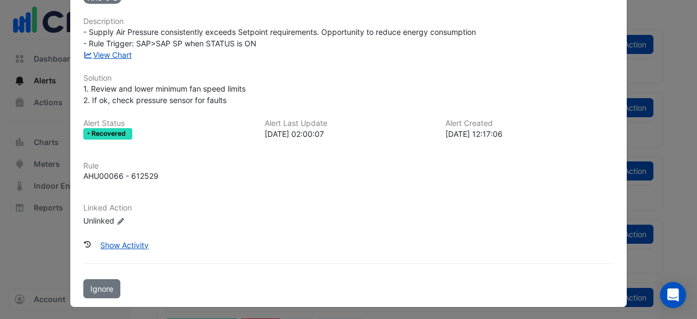
scroll to position [110, 0]
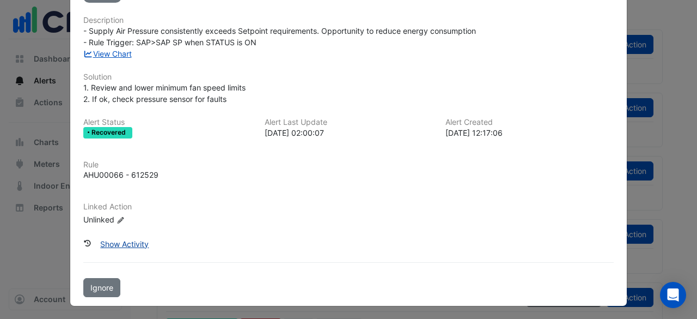
click at [117, 244] on button "Show Activity" at bounding box center [124, 243] width 63 height 19
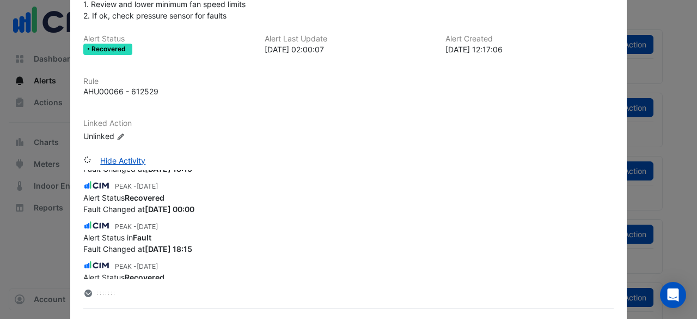
scroll to position [697, 0]
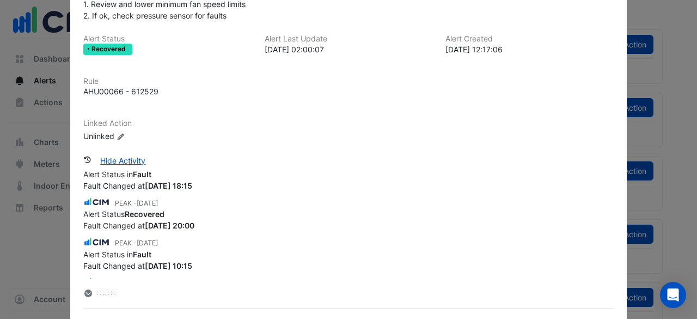
click at [631, 151] on ngb-modal-window "AHU-5-2 - Review Supply Pressure Oversupply (Energy Waste) Mark Unseen Action R…" at bounding box center [348, 159] width 697 height 319
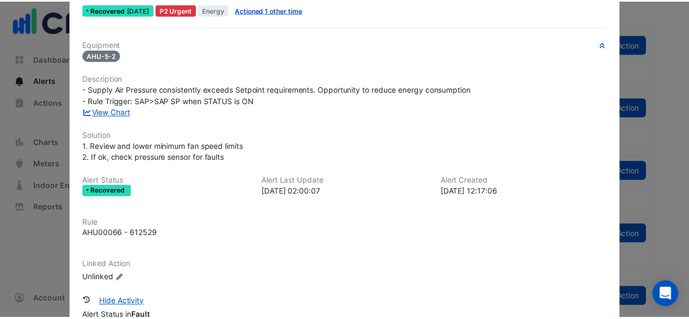
scroll to position [0, 0]
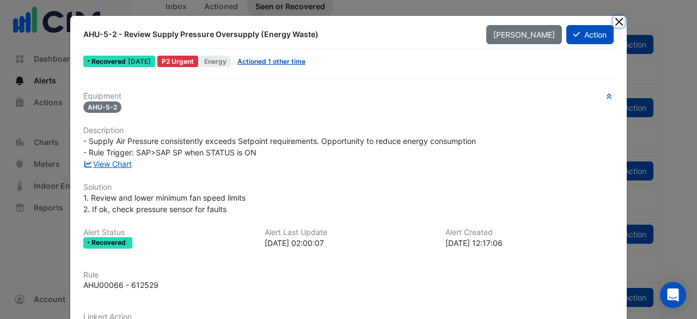
click at [613, 26] on button "Close" at bounding box center [618, 21] width 11 height 11
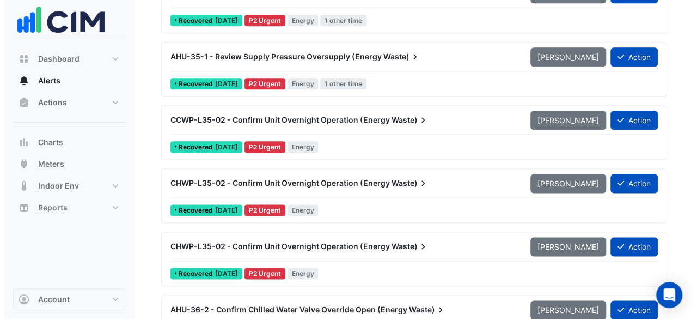
scroll to position [653, 0]
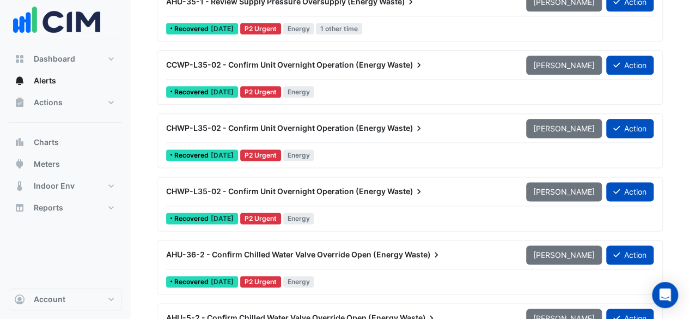
click at [399, 128] on span "Waste)" at bounding box center [405, 128] width 37 height 11
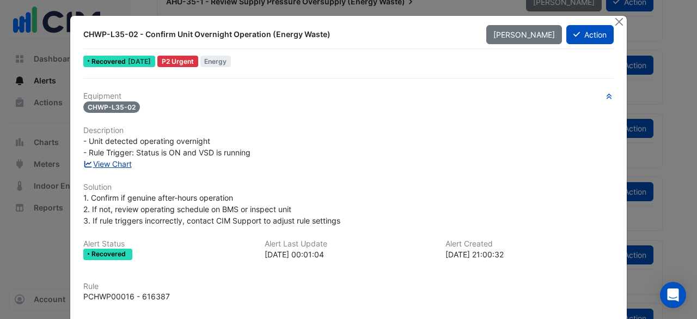
click at [97, 163] on link "View Chart" at bounding box center [107, 163] width 48 height 9
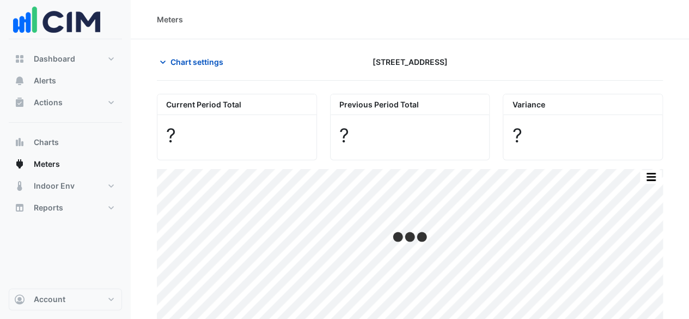
click at [649, 56] on div at bounding box center [582, 61] width 173 height 19
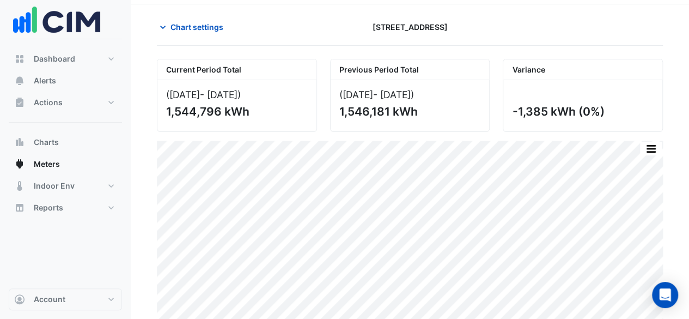
scroll to position [51, 0]
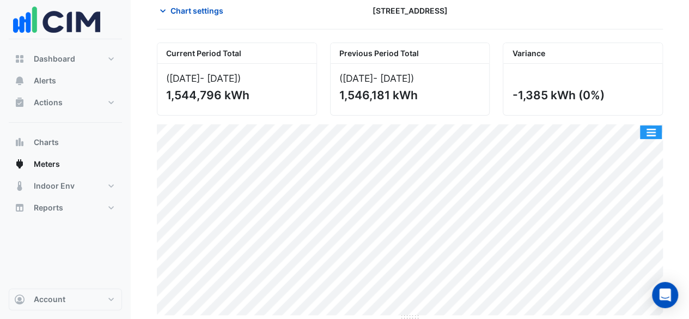
click at [644, 128] on button "button" at bounding box center [651, 132] width 22 height 14
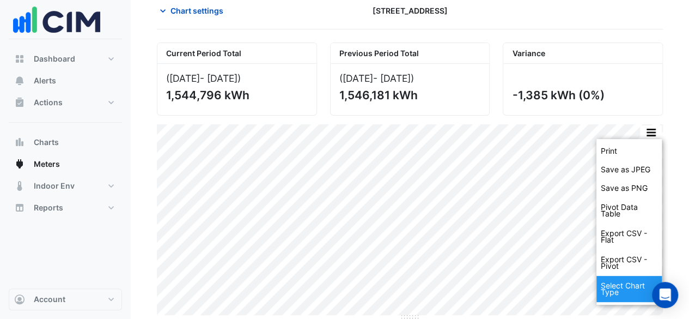
click at [619, 288] on div "Select Chart Type" at bounding box center [628, 289] width 65 height 26
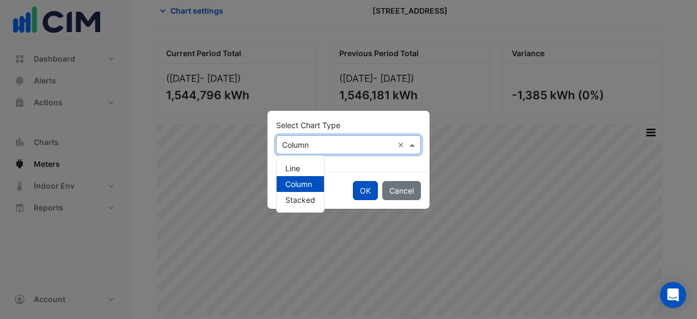
click at [417, 146] on span at bounding box center [414, 144] width 14 height 11
click at [287, 166] on span "Line" at bounding box center [292, 167] width 15 height 9
click at [369, 190] on button "OK" at bounding box center [365, 190] width 25 height 19
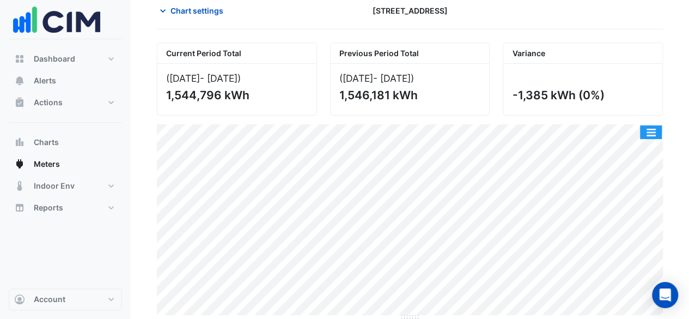
click at [648, 132] on button "button" at bounding box center [651, 132] width 22 height 14
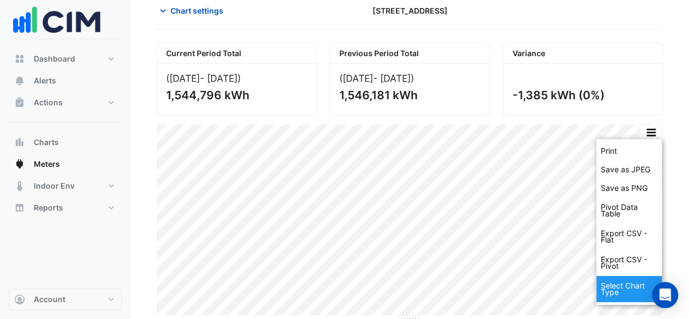
click at [646, 283] on div "Select Chart Type" at bounding box center [628, 289] width 65 height 26
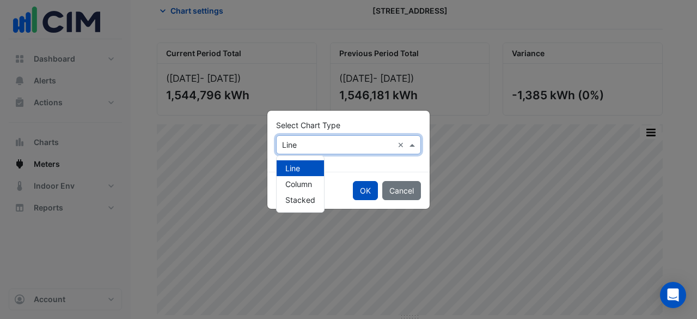
click at [420, 148] on span at bounding box center [414, 144] width 14 height 11
click at [288, 205] on div "Stacked" at bounding box center [300, 200] width 47 height 16
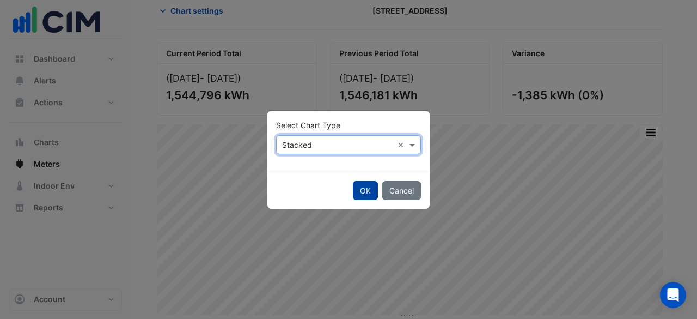
click at [374, 188] on button "OK" at bounding box center [365, 190] width 25 height 19
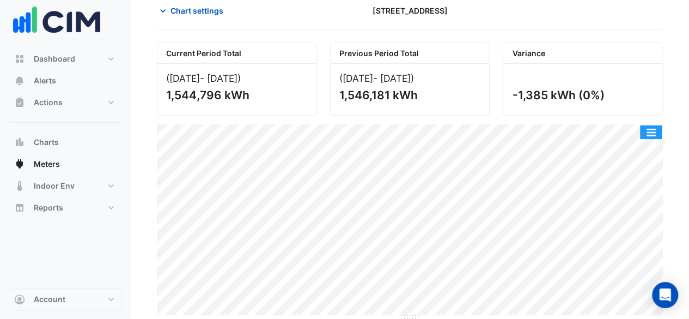
click at [646, 125] on button "button" at bounding box center [651, 132] width 22 height 14
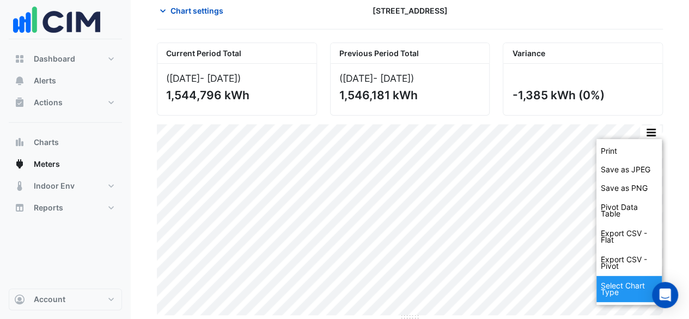
click at [623, 282] on div "Select Chart Type" at bounding box center [628, 289] width 65 height 26
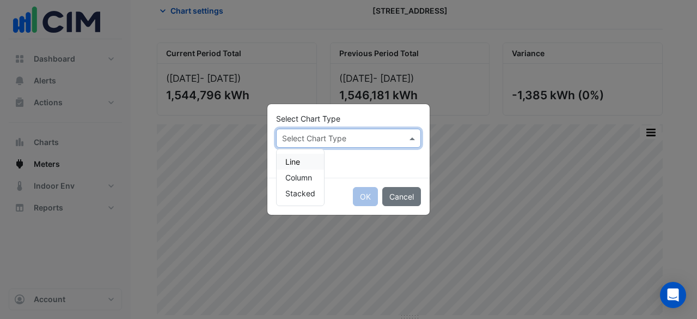
click at [415, 138] on span at bounding box center [414, 137] width 14 height 11
click at [287, 180] on span "Column" at bounding box center [298, 177] width 27 height 9
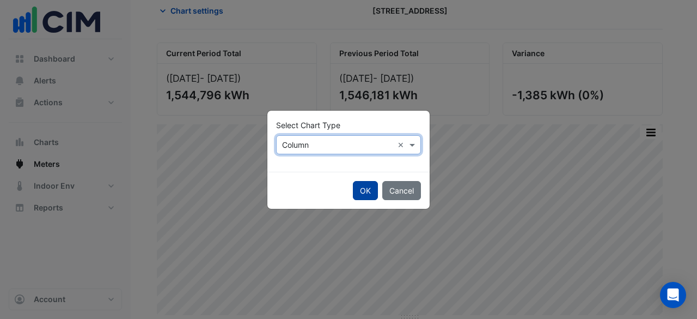
click at [365, 195] on button "OK" at bounding box center [365, 190] width 25 height 19
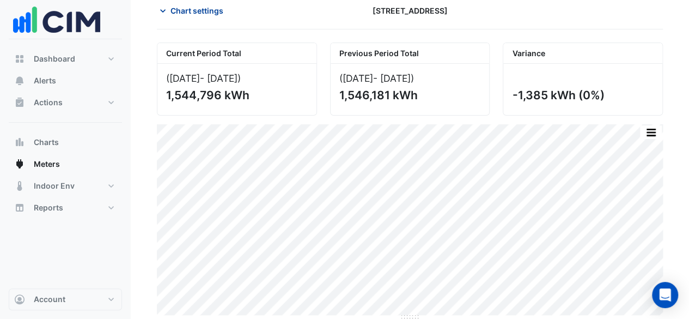
click at [212, 5] on span "Chart settings" at bounding box center [196, 10] width 53 height 11
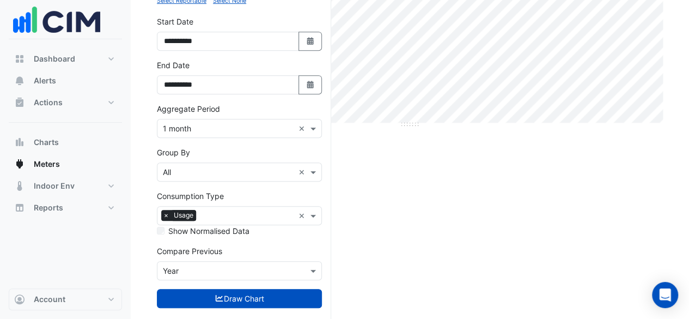
scroll to position [258, 0]
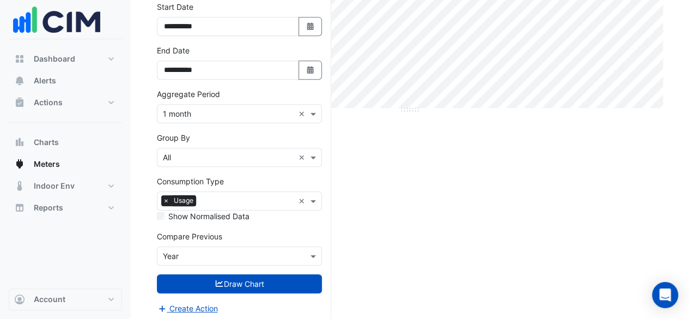
click at [213, 210] on label "Show Normalised Data" at bounding box center [208, 215] width 81 height 11
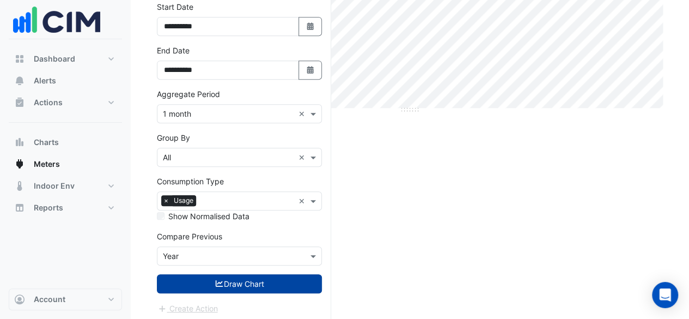
click at [289, 279] on button "Draw Chart" at bounding box center [239, 283] width 165 height 19
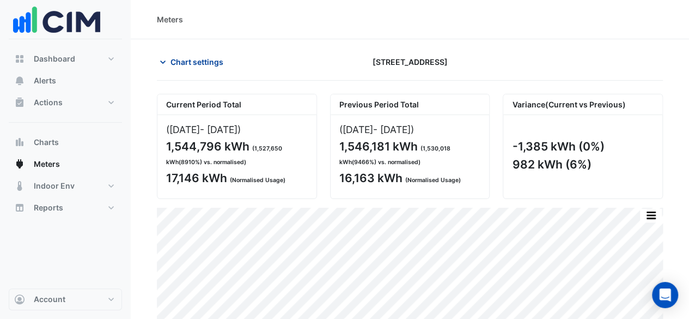
click at [202, 61] on span "Chart settings" at bounding box center [196, 61] width 53 height 11
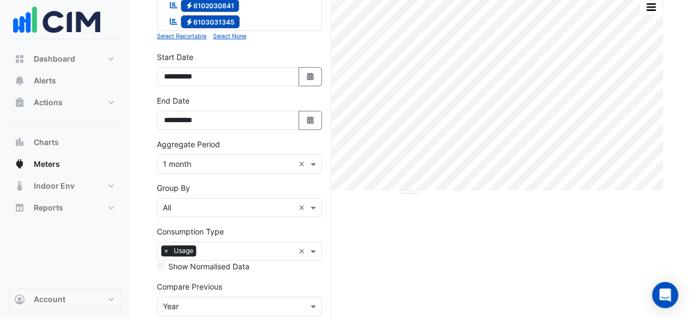
scroll to position [258, 0]
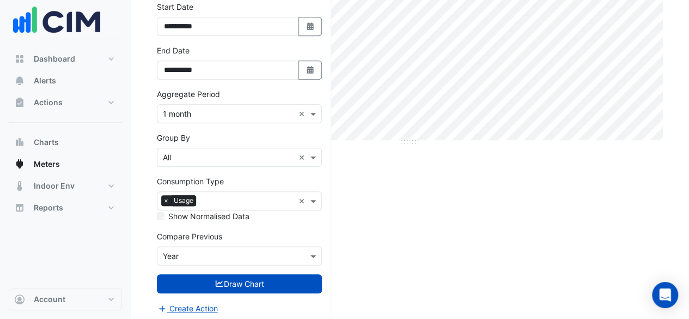
click at [173, 214] on label "Show Normalised Data" at bounding box center [208, 215] width 81 height 11
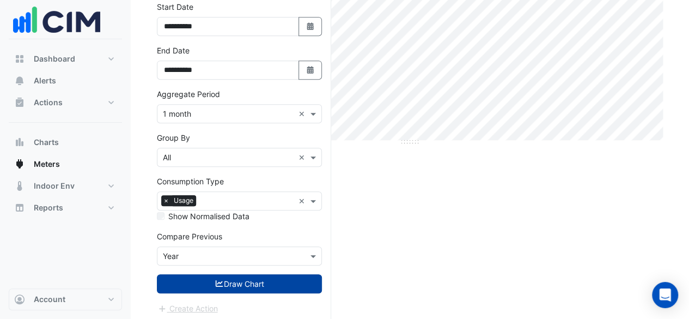
click at [229, 285] on button "Draw Chart" at bounding box center [239, 283] width 165 height 19
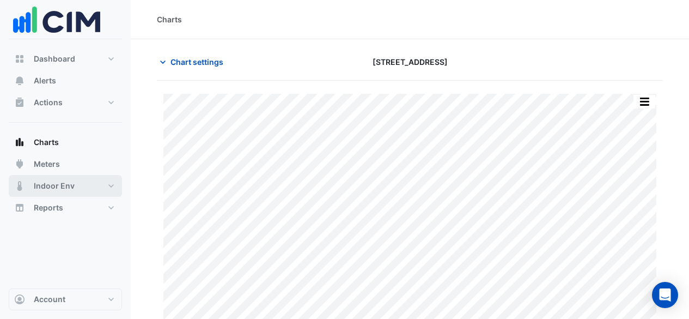
scroll to position [38, 0]
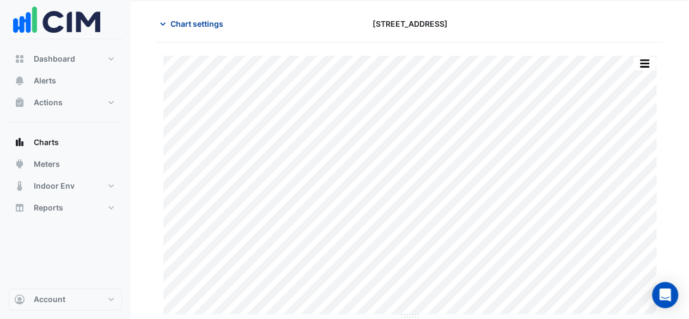
click at [184, 16] on button "Chart settings" at bounding box center [194, 23] width 74 height 19
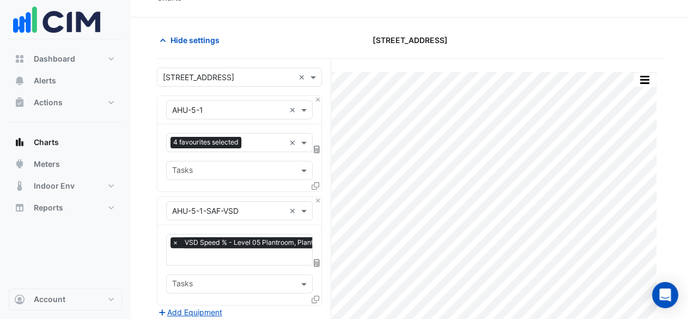
scroll to position [5, 0]
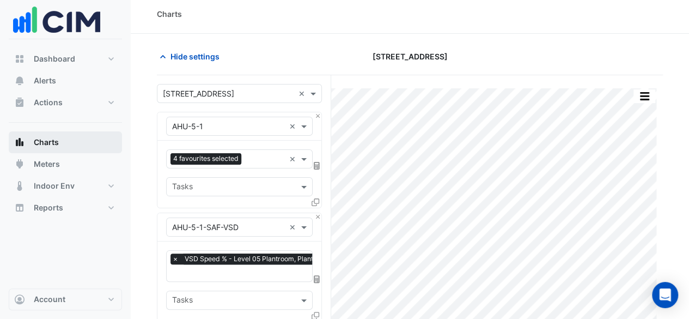
click at [77, 143] on button "Charts" at bounding box center [65, 142] width 113 height 22
click at [235, 94] on input "text" at bounding box center [228, 93] width 131 height 11
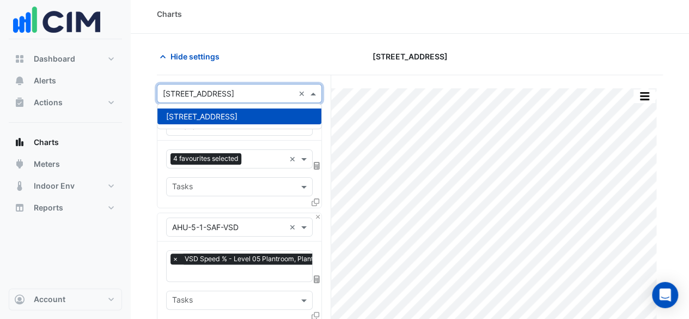
click at [235, 94] on input "text" at bounding box center [228, 93] width 131 height 11
click at [235, 95] on input "text" at bounding box center [228, 93] width 131 height 11
click at [232, 108] on div "[STREET_ADDRESS]" at bounding box center [239, 116] width 164 height 25
click at [232, 112] on div "[STREET_ADDRESS]" at bounding box center [239, 116] width 164 height 16
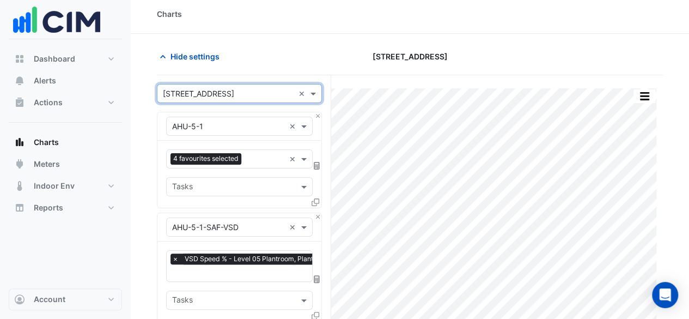
click at [230, 130] on div "Equipment × AHU-5-1" at bounding box center [226, 125] width 118 height 11
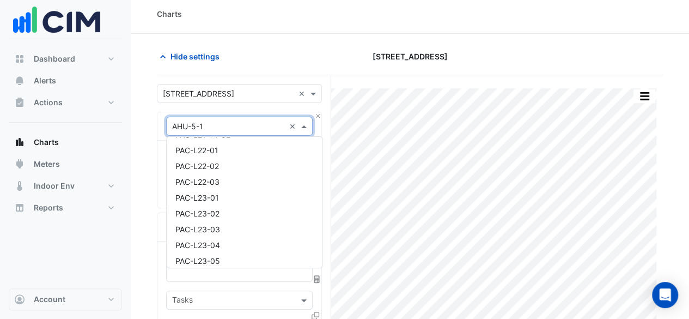
scroll to position [0, 0]
click at [305, 30] on div "Charts" at bounding box center [410, 14] width 558 height 39
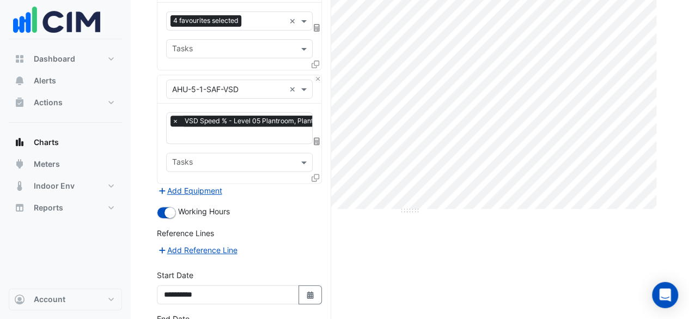
scroll to position [169, 0]
